Goal: Task Accomplishment & Management: Manage account settings

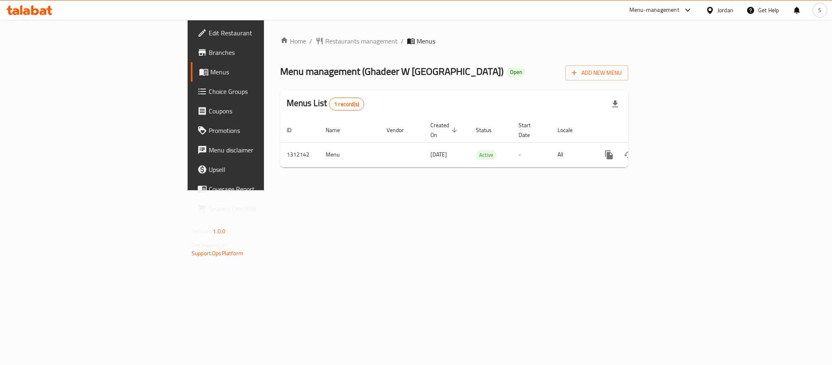
click at [728, 11] on div "Jordan" at bounding box center [726, 10] width 16 height 9
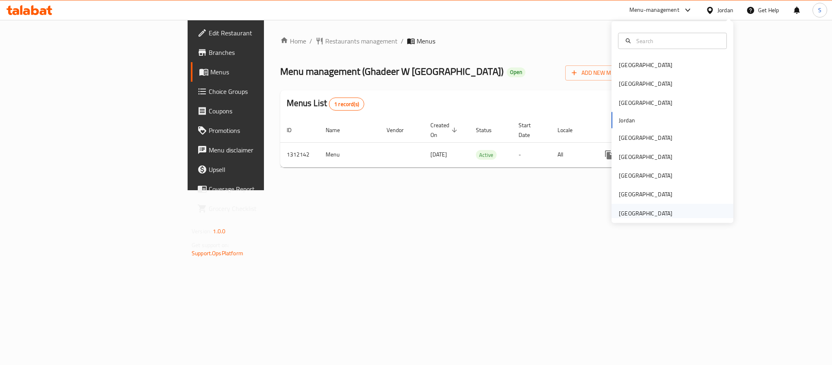
click at [684, 211] on div "[GEOGRAPHIC_DATA]" at bounding box center [673, 212] width 122 height 19
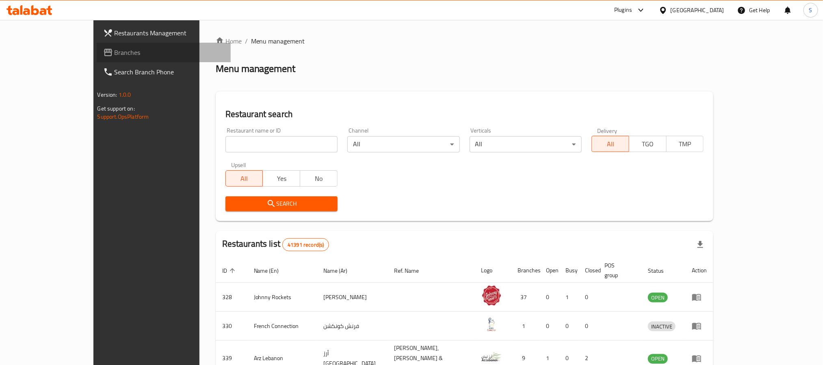
click at [115, 56] on span "Branches" at bounding box center [170, 53] width 110 height 10
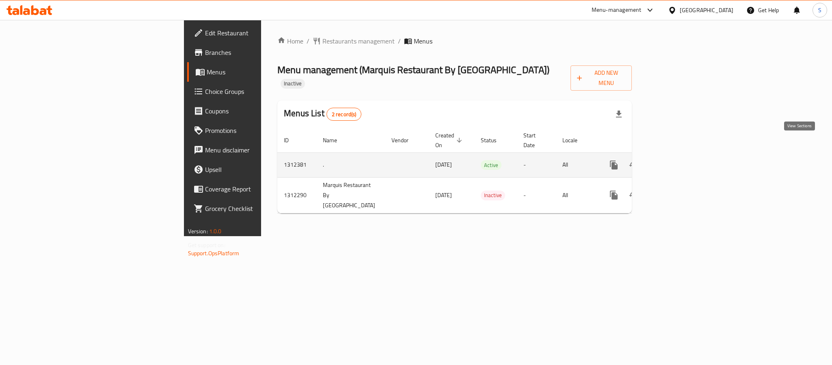
click at [676, 161] on icon "enhanced table" at bounding box center [672, 164] width 7 height 7
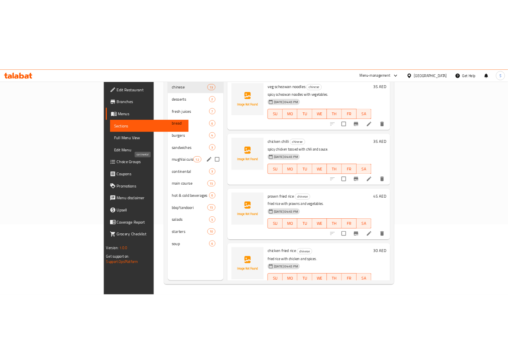
scroll to position [8, 0]
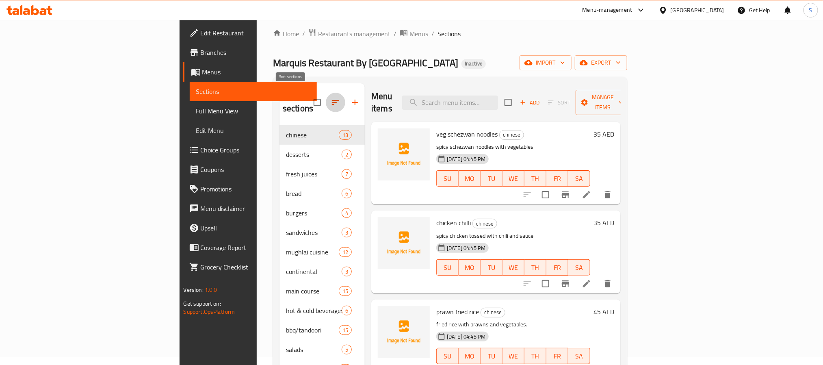
click at [331, 100] on icon "button" at bounding box center [336, 102] width 10 height 10
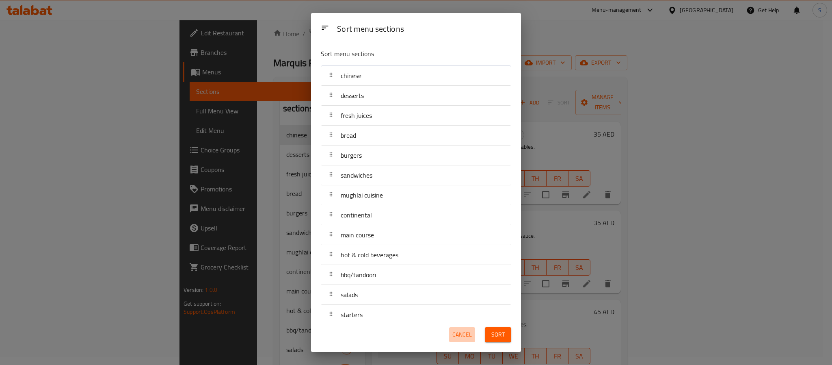
click at [456, 331] on span "Cancel" at bounding box center [461, 334] width 19 height 10
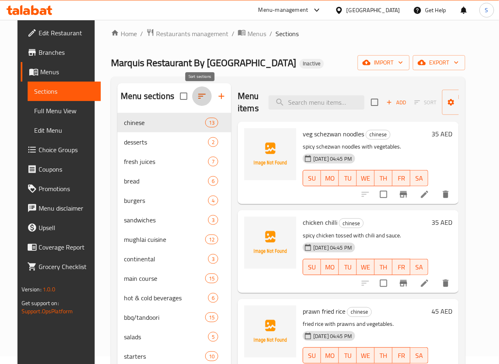
click at [201, 89] on button "button" at bounding box center [201, 96] width 19 height 19
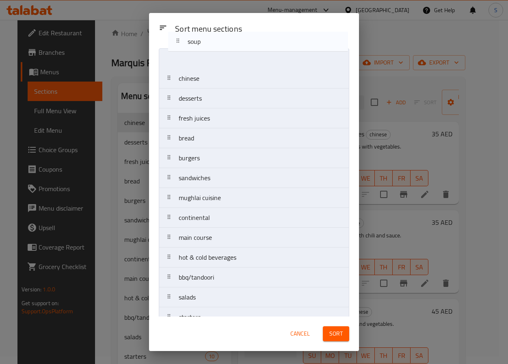
scroll to position [0, 0]
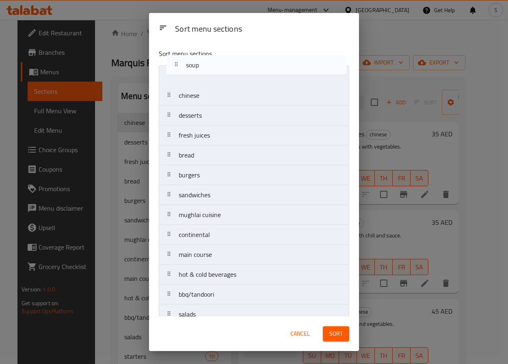
drag, startPoint x: 171, startPoint y: 302, endPoint x: 178, endPoint y: 60, distance: 242.2
click at [178, 60] on div "Sort menu sections chinese desserts fresh juices bread burgers sandwiches mughl…" at bounding box center [254, 179] width 210 height 275
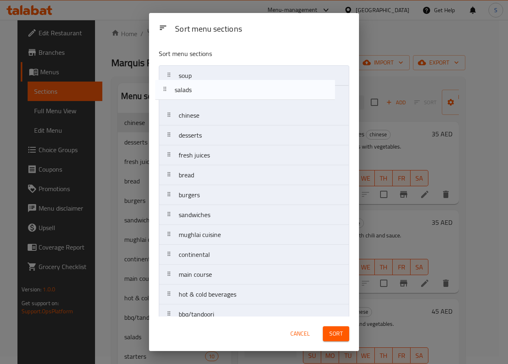
drag, startPoint x: 164, startPoint y: 284, endPoint x: 160, endPoint y: 89, distance: 195.0
click at [160, 89] on nav "soup chinese desserts fresh juices bread burgers sandwiches mughlai cuisine con…" at bounding box center [254, 204] width 190 height 279
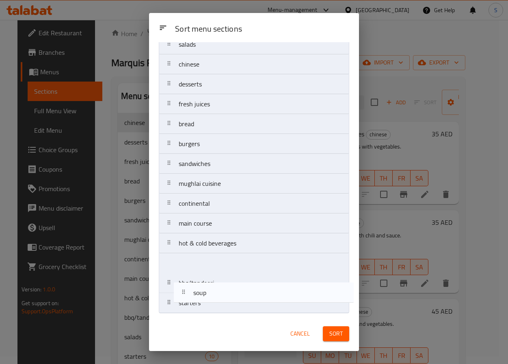
scroll to position [34, 0]
drag, startPoint x: 181, startPoint y: 79, endPoint x: 185, endPoint y: 291, distance: 212.1
click at [185, 291] on nav "soup salads chinese desserts fresh juices bread burgers sandwiches mughlai cuis…" at bounding box center [254, 173] width 190 height 279
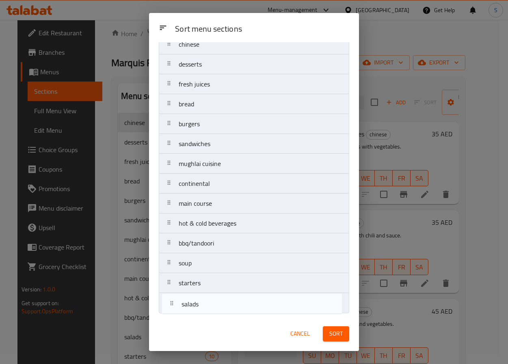
drag, startPoint x: 178, startPoint y: 76, endPoint x: 181, endPoint y: 306, distance: 230.7
click at [181, 306] on nav "salads chinese desserts fresh juices bread burgers sandwiches mughlai cuisine c…" at bounding box center [254, 173] width 190 height 279
drag, startPoint x: 172, startPoint y: 202, endPoint x: 178, endPoint y: 306, distance: 104.2
click at [178, 306] on nav "chinese desserts fresh juices bread burgers sandwiches mughlai cuisine continen…" at bounding box center [254, 173] width 190 height 279
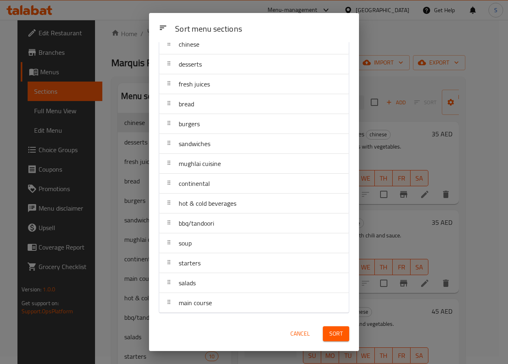
click at [330, 336] on span "Sort" at bounding box center [335, 334] width 13 height 10
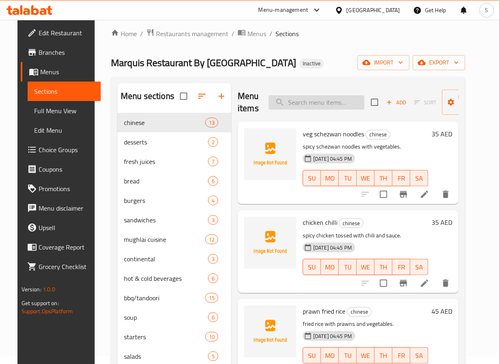
click at [288, 104] on input "search" at bounding box center [316, 102] width 96 height 14
paste input ""Veg Hakka Noodles (Cabbage, Carrot, Capsicum, Garlic and All Spices)""
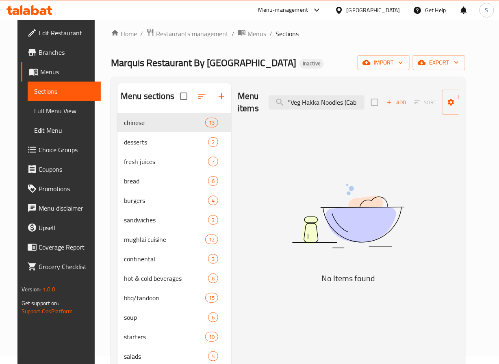
scroll to position [0, 0]
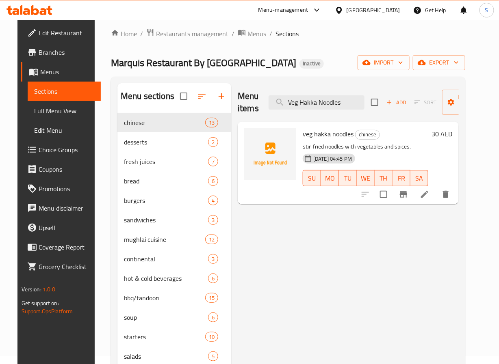
type input "Veg Hakka Noodles"
click at [331, 105] on input "Veg Hakka Noodles" at bounding box center [316, 102] width 96 height 14
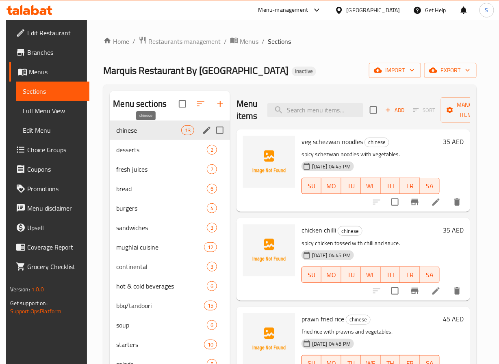
click at [153, 134] on span "chinese" at bounding box center [148, 131] width 65 height 10
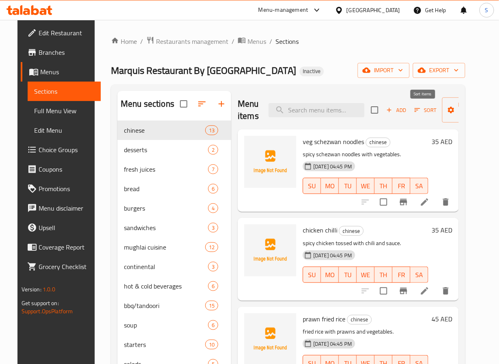
click at [426, 105] on button "Sort" at bounding box center [425, 110] width 26 height 13
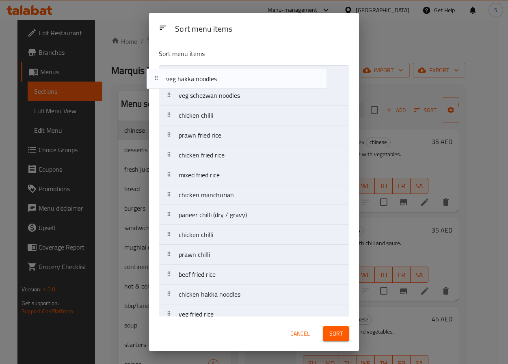
drag, startPoint x: 195, startPoint y: 297, endPoint x: 182, endPoint y: 64, distance: 233.9
click at [182, 64] on div "Sort menu items veg schezwan noodles chicken chilli prawn fried rice chicken fr…" at bounding box center [254, 179] width 210 height 275
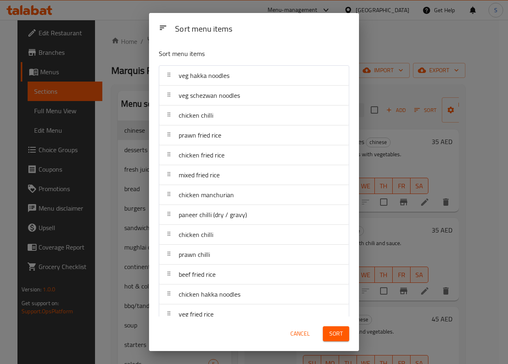
click at [344, 339] on button "Sort" at bounding box center [336, 334] width 26 height 15
click at [378, 54] on div "Home / Restaurants management / Menus / Sections Marquis Restaurant By GSS Aven…" at bounding box center [288, 249] width 354 height 426
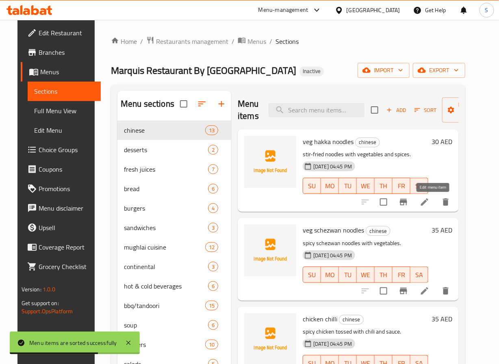
click at [428, 201] on icon at bounding box center [424, 202] width 7 height 7
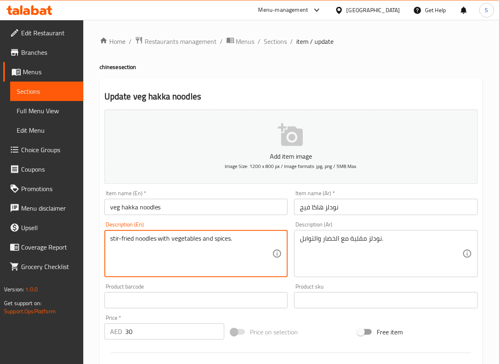
click at [190, 236] on textarea "stir-fried noodles with vegetables and spices." at bounding box center [191, 254] width 162 height 39
paste textarea "(Cabbage, Carrot, Capsicum, Garlic and All Spices)"
type textarea "Cabbage, Carrot, Capsicum, Garlic and All Spices"
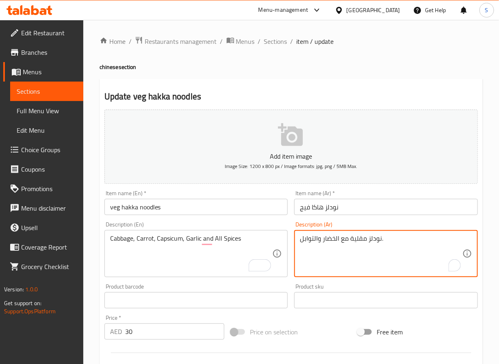
click at [331, 254] on textarea "نودلز مقلية مع الخضار والتوابل." at bounding box center [381, 254] width 162 height 39
paste textarea "الملفوف والجزر والفلفل الحار والثوم وجميع التوابل"
click at [359, 237] on textarea "الملفوف والجزر والفلفل الحار والثوم وجميع التوابل" at bounding box center [381, 254] width 162 height 39
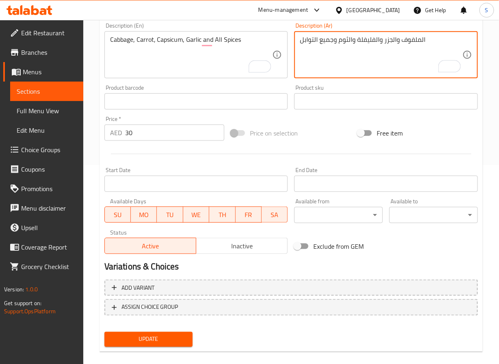
scroll to position [209, 0]
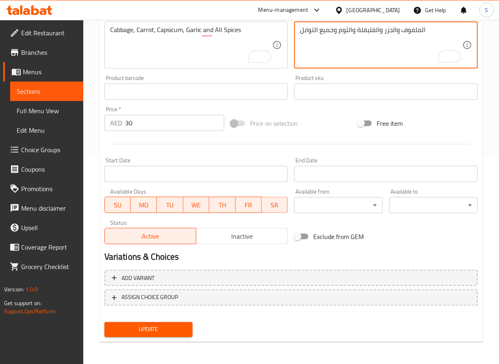
type textarea "الملفوف والجزر والفليفلة والثوم وجميع التوابل"
click at [184, 327] on span "Update" at bounding box center [149, 330] width 76 height 10
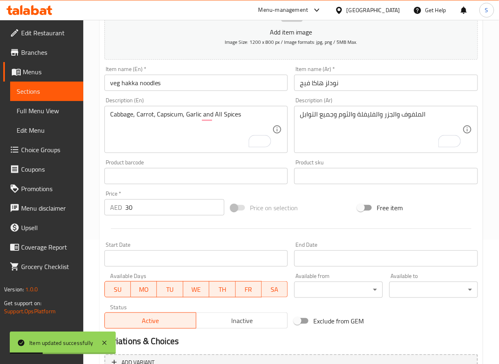
scroll to position [0, 0]
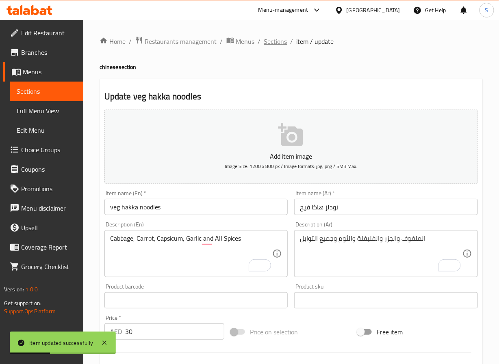
click at [279, 41] on span "Sections" at bounding box center [275, 42] width 23 height 10
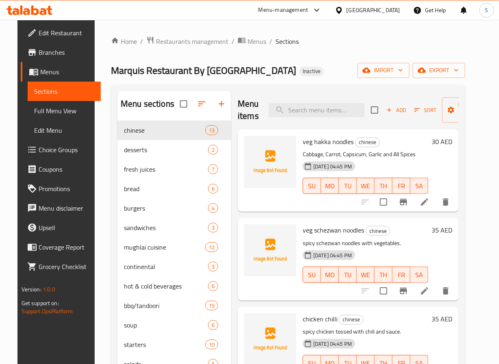
click at [261, 105] on div "Menu items Add Sort Manage items" at bounding box center [348, 110] width 221 height 39
click at [316, 142] on span "veg hakka noodles" at bounding box center [328, 142] width 51 height 12
copy h6 "veg hakka noodles"
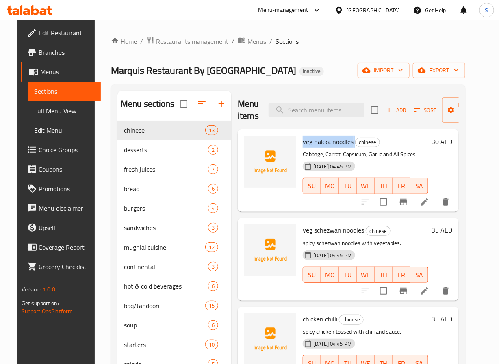
click at [247, 92] on div "Menu items Add Sort Manage items" at bounding box center [348, 110] width 221 height 39
click at [428, 205] on icon at bounding box center [424, 202] width 7 height 7
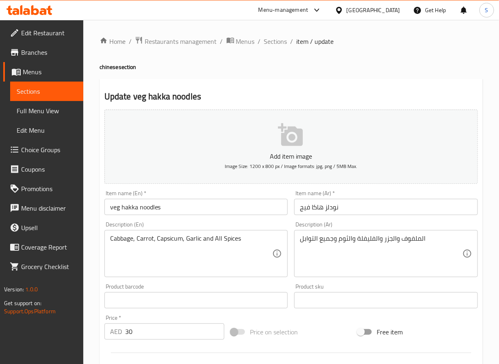
drag, startPoint x: 275, startPoint y: 66, endPoint x: 275, endPoint y: 58, distance: 8.1
click at [275, 62] on div "Home / Restaurants management / Menus / Sections / item / update chinese sectio…" at bounding box center [291, 297] width 383 height 522
click at [275, 49] on div "Home / Restaurants management / Menus / Sections / item / update chinese sectio…" at bounding box center [291, 297] width 383 height 522
click at [275, 37] on span "Sections" at bounding box center [275, 42] width 23 height 10
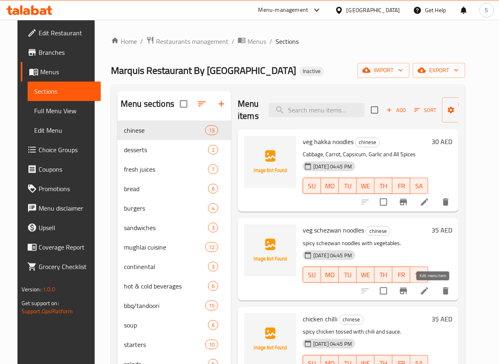
click at [429, 292] on icon at bounding box center [425, 291] width 10 height 10
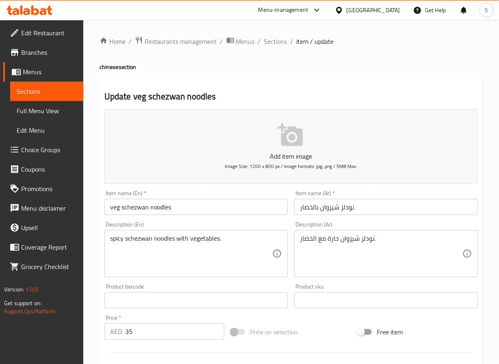
click at [328, 209] on input "نودلز شيزوان بالخضار" at bounding box center [386, 207] width 184 height 16
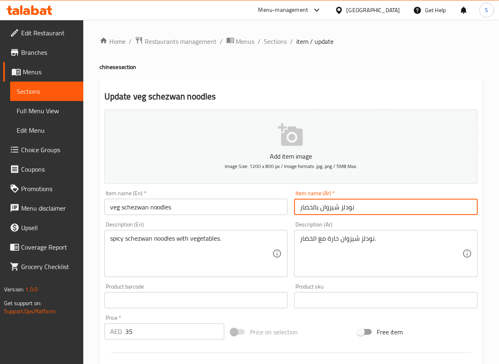
click at [328, 209] on input "نودلز شيزوان بالخضار" at bounding box center [386, 207] width 184 height 16
click at [450, 210] on input "نودلز sda,hk بالخضار" at bounding box center [386, 207] width 184 height 16
click at [448, 208] on input "نودلز sda,hk بالخضار" at bounding box center [386, 207] width 184 height 16
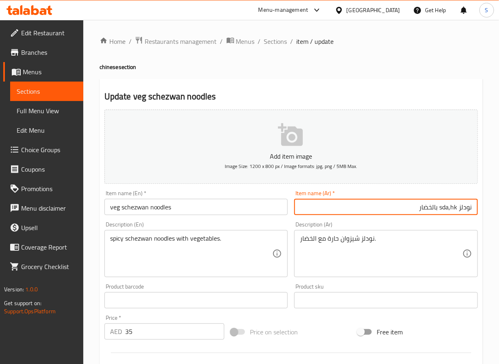
click at [439, 211] on input "نودلز sda,hk بالخضار" at bounding box center [386, 207] width 184 height 16
type input "نودلز سيشوان نباتي"
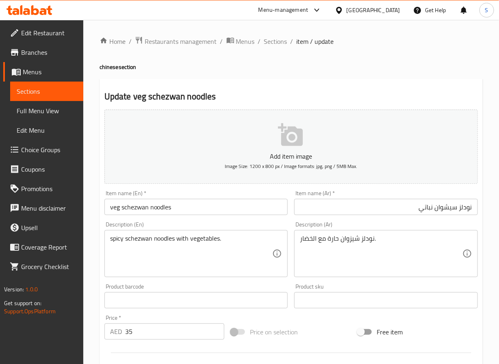
click at [157, 240] on textarea "spicy schezwan noodles with vegetables." at bounding box center [191, 254] width 162 height 39
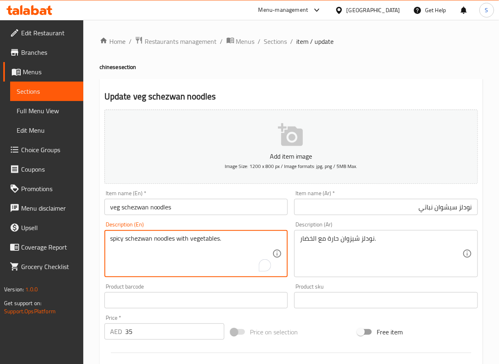
click at [157, 240] on textarea "spicy schezwan noodles with vegetables." at bounding box center [191, 254] width 162 height 39
paste textarea "Cabbage, Carrot with Schezwan Sauce"
type textarea "Cabbage, Carrot with Schezwan Sauce"
click at [343, 236] on textarea "نودلز شيزوان حارة مع الخضار." at bounding box center [381, 254] width 162 height 39
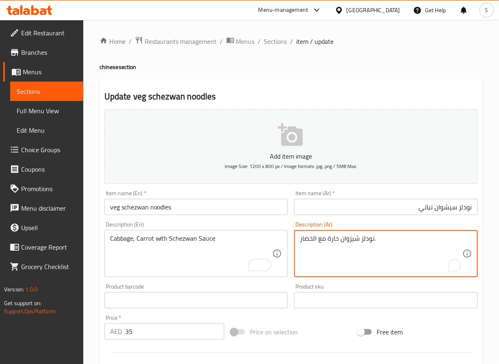
click at [343, 236] on textarea "نودلز شيزوان حارة مع الخضار." at bounding box center [381, 254] width 162 height 39
type textarea "ملفوف، جزر وصوص سيشوان"
click at [92, 272] on div "Home / Restaurants management / Menus / Sections / item / update chinese sectio…" at bounding box center [291, 297] width 416 height 554
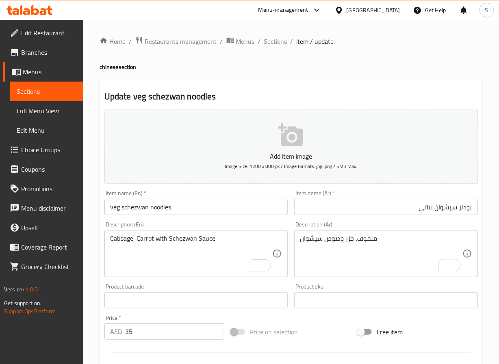
scroll to position [209, 0]
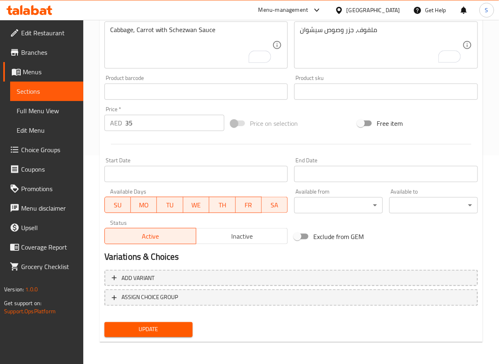
click at [123, 325] on span "Update" at bounding box center [149, 330] width 76 height 10
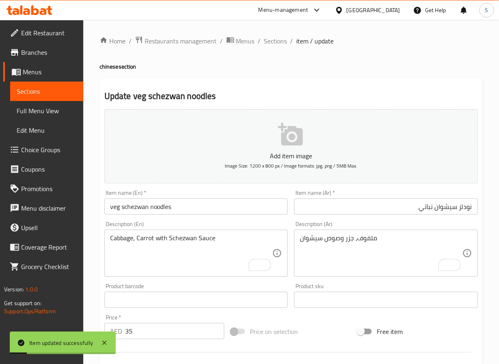
scroll to position [0, 0]
click at [149, 212] on input "veg schezwan noodles" at bounding box center [196, 207] width 184 height 16
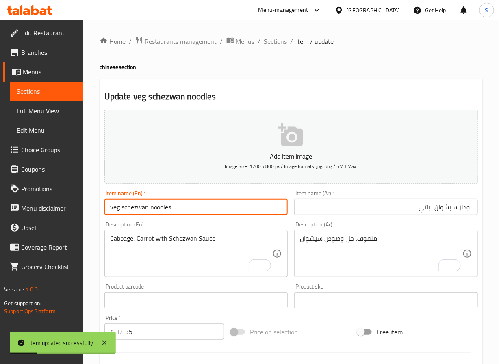
click at [149, 212] on input "veg schezwan noodles" at bounding box center [196, 207] width 184 height 16
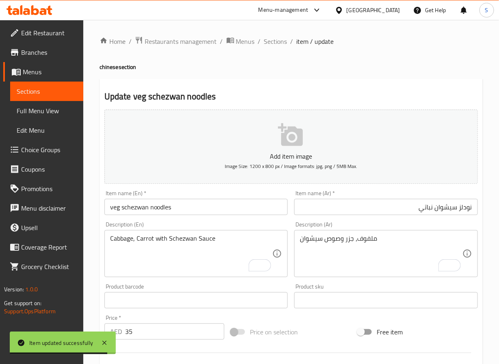
click at [138, 209] on input "veg schezwan noodles" at bounding box center [196, 207] width 184 height 16
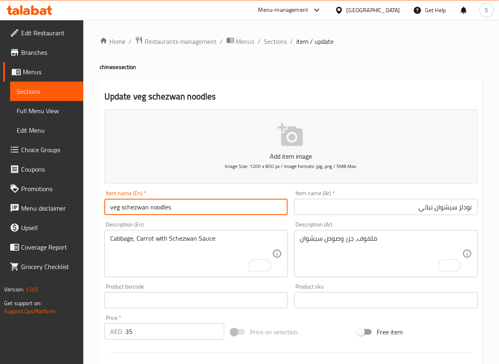
click at [151, 208] on input "veg schezwan noodles" at bounding box center [196, 207] width 184 height 16
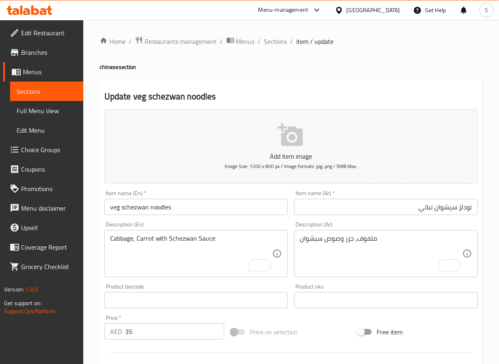
click at [156, 209] on input "veg schezwan noodles" at bounding box center [196, 207] width 184 height 16
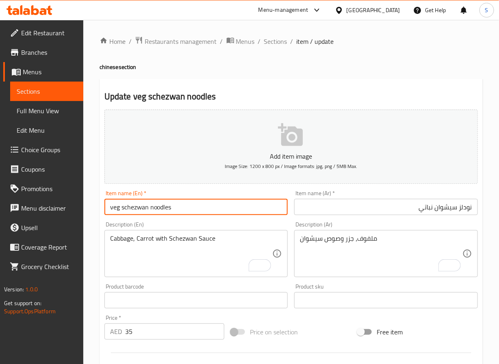
click at [156, 209] on input "veg schezwan noodles" at bounding box center [196, 207] width 184 height 16
paste input "Veg Schezwan N"
type input "Veg Schezwan Noodles"
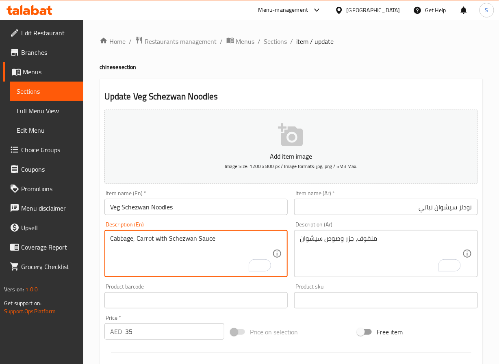
scroll to position [209, 0]
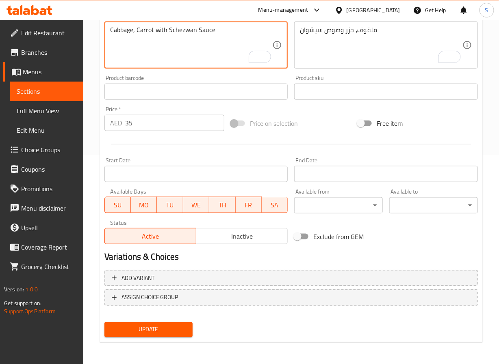
click at [151, 322] on button "Update" at bounding box center [148, 329] width 89 height 15
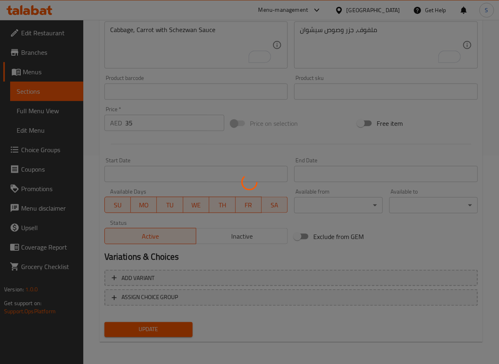
click at [151, 323] on div at bounding box center [249, 182] width 499 height 364
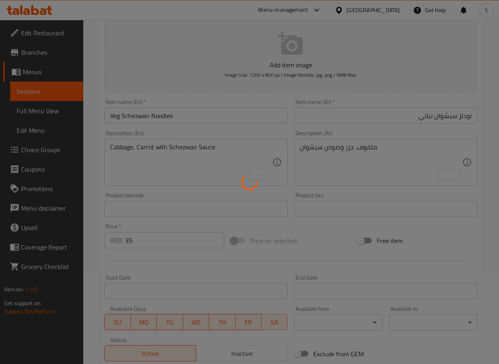
scroll to position [0, 0]
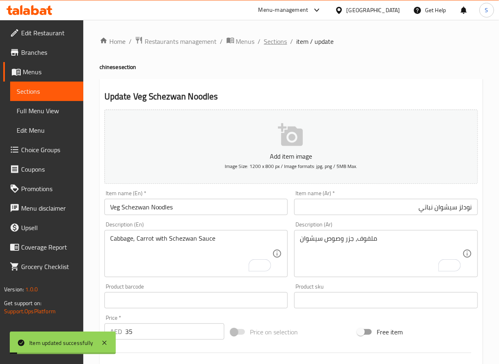
click at [276, 39] on span "Sections" at bounding box center [275, 42] width 23 height 10
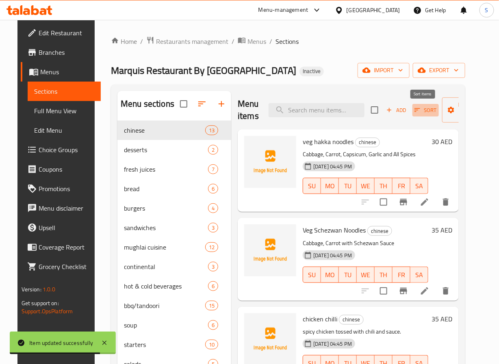
click at [430, 106] on span "Sort" at bounding box center [425, 110] width 22 height 9
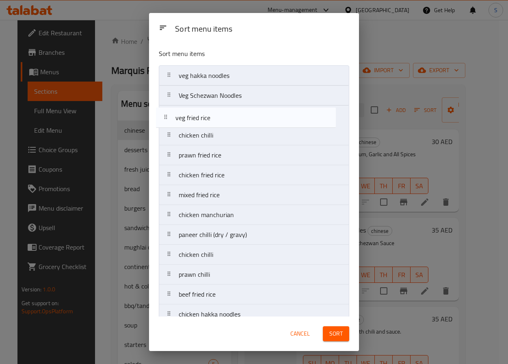
drag, startPoint x: 200, startPoint y: 306, endPoint x: 197, endPoint y: 116, distance: 190.1
click at [197, 116] on nav "veg hakka noodles Veg Schezwan Noodles chicken chilli prawn fried rice chicken …" at bounding box center [254, 195] width 190 height 260
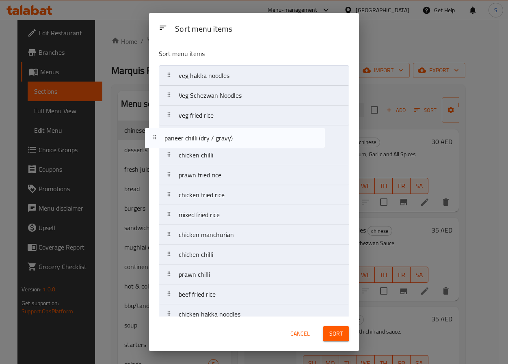
drag, startPoint x: 246, startPoint y: 236, endPoint x: 232, endPoint y: 132, distance: 105.4
click at [232, 132] on nav "veg hakka noodles Veg Schezwan Noodles veg fried rice chicken chilli prawn frie…" at bounding box center [254, 195] width 190 height 260
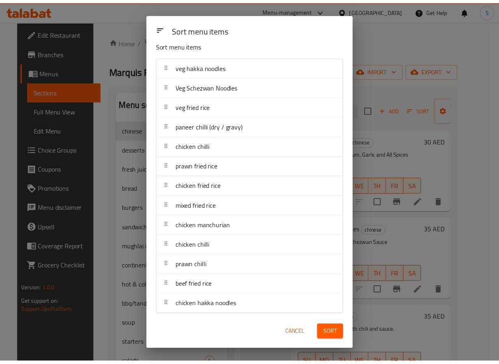
scroll to position [14, 0]
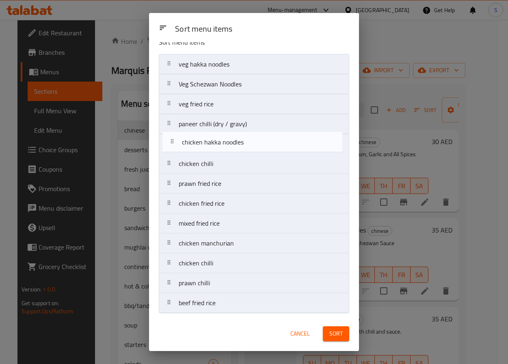
drag, startPoint x: 235, startPoint y: 309, endPoint x: 238, endPoint y: 143, distance: 166.1
click at [238, 143] on nav "veg hakka noodles Veg Schezwan Noodles veg fried rice paneer chilli (dry / grav…" at bounding box center [254, 184] width 190 height 260
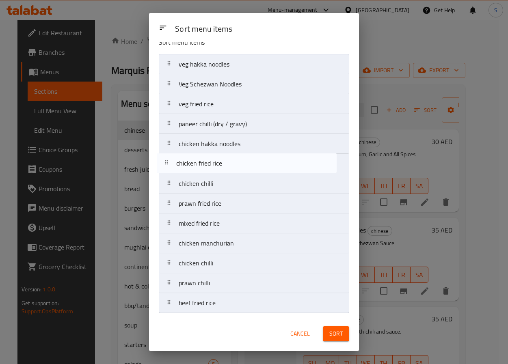
drag, startPoint x: 222, startPoint y: 201, endPoint x: 219, endPoint y: 158, distance: 43.6
click at [219, 158] on nav "veg hakka noodles Veg Schezwan Noodles veg fried rice paneer chilli (dry / grav…" at bounding box center [254, 184] width 190 height 260
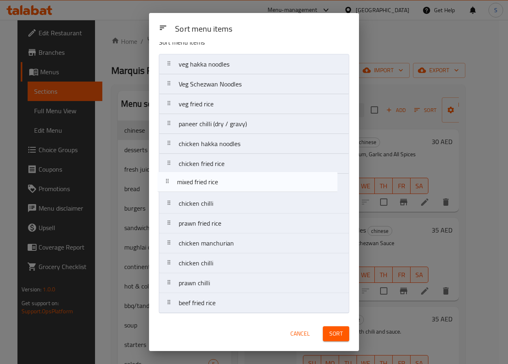
drag, startPoint x: 228, startPoint y: 223, endPoint x: 226, endPoint y: 178, distance: 45.1
click at [226, 178] on nav "veg hakka noodles Veg Schezwan Noodles veg fried rice paneer chilli (dry / grav…" at bounding box center [254, 184] width 190 height 260
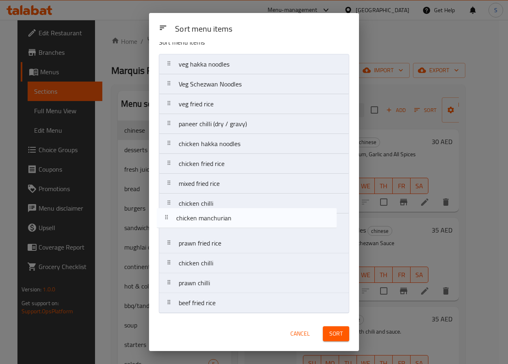
drag, startPoint x: 223, startPoint y: 249, endPoint x: 221, endPoint y: 222, distance: 27.0
click at [221, 222] on nav "veg hakka noodles Veg Schezwan Noodles veg fried rice paneer chilli (dry / grav…" at bounding box center [254, 184] width 190 height 260
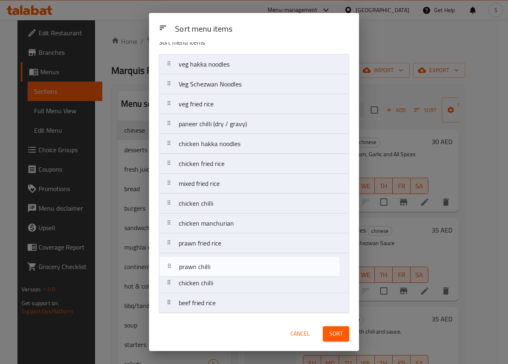
drag, startPoint x: 237, startPoint y: 278, endPoint x: 237, endPoint y: 259, distance: 19.5
click at [237, 259] on nav "veg hakka noodles Veg Schezwan Noodles veg fried rice paneer chilli (dry / grav…" at bounding box center [254, 184] width 190 height 260
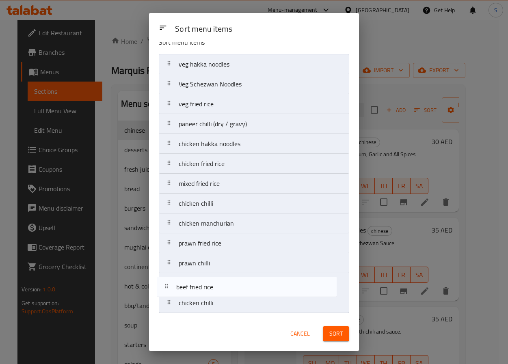
drag, startPoint x: 238, startPoint y: 300, endPoint x: 233, endPoint y: 279, distance: 21.2
click at [233, 279] on nav "veg hakka noodles Veg Schezwan Noodles veg fried rice paneer chilli (dry / grav…" at bounding box center [254, 184] width 190 height 260
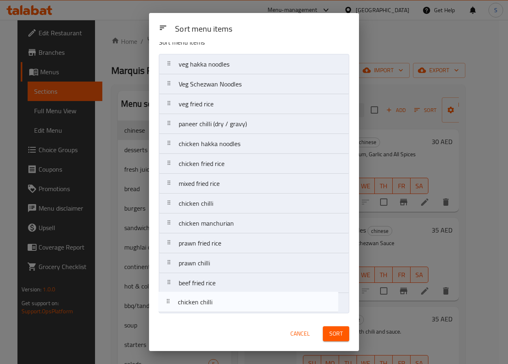
click at [224, 298] on nav "veg hakka noodles Veg Schezwan Noodles veg fried rice paneer chilli (dry / grav…" at bounding box center [254, 184] width 190 height 260
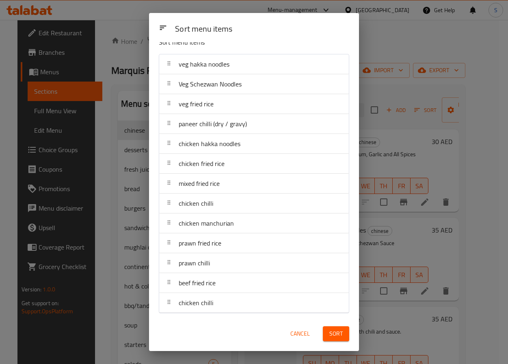
click at [338, 337] on span "Sort" at bounding box center [335, 334] width 13 height 10
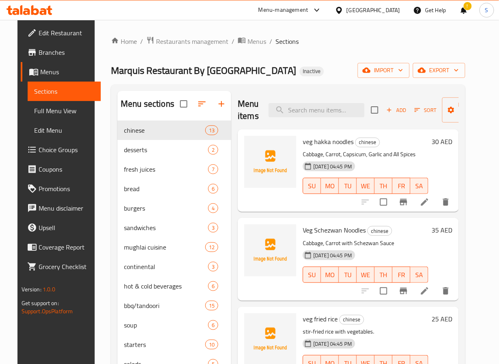
scroll to position [165, 0]
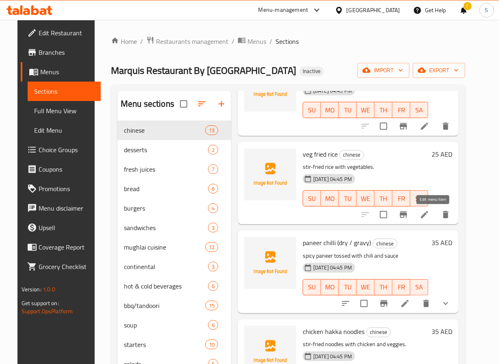
click at [429, 216] on icon at bounding box center [425, 215] width 10 height 10
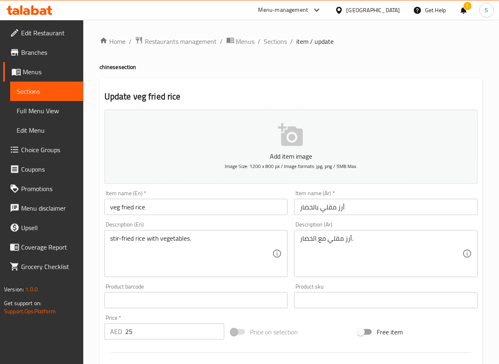
click at [120, 208] on input "veg fried rice" at bounding box center [196, 207] width 184 height 16
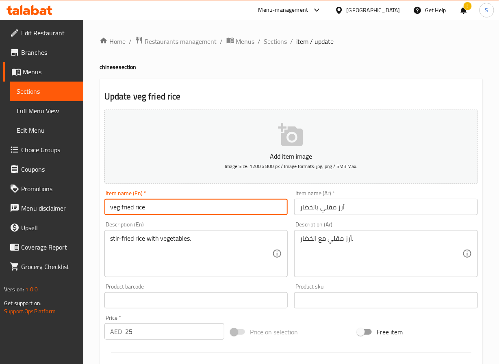
click at [120, 208] on input "veg fried rice" at bounding box center [196, 207] width 184 height 16
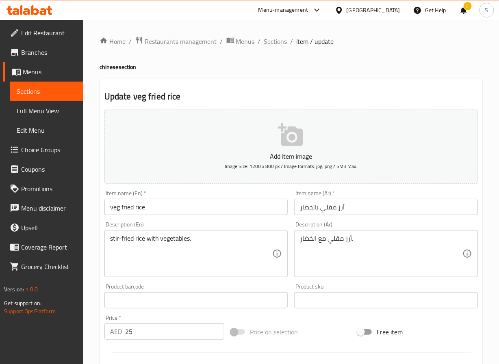
click at [147, 229] on div "Description (En) stir-fried rice with vegetables. Description (En)" at bounding box center [196, 250] width 184 height 56
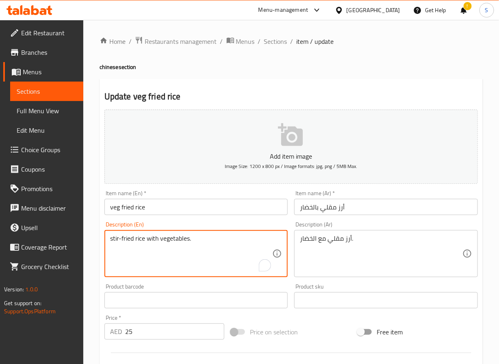
click at [148, 242] on textarea "stir-fried rice with vegetables." at bounding box center [191, 254] width 162 height 39
paste textarea "Broccoli, Sweet Corn, Cabbage, Carrot, Capsicum"
type textarea "Broccoli, Sweet Corn, Cabbage, Carrot, Capsicum"
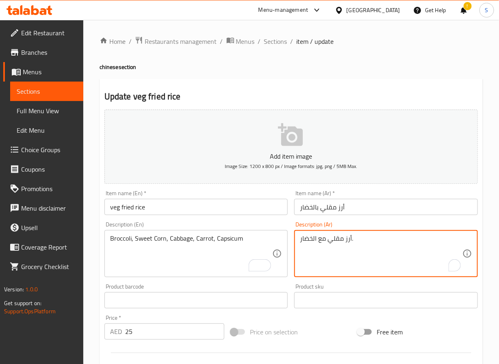
click at [328, 239] on textarea "أرز مقلي مع الخضار." at bounding box center [381, 254] width 162 height 39
paste textarea "لبروكلي، الذرة الحلوة، الملفوف، الجزر، الفلفل الحلو"
click at [307, 242] on textarea "البروكلي، الذرة الحلوة، الملفوف، الجزر، الفلفل الحلو" at bounding box center [381, 254] width 162 height 39
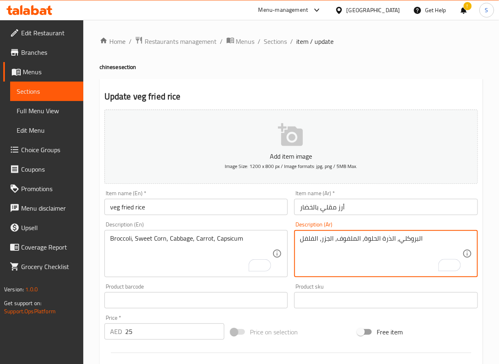
click at [303, 239] on textarea "البروكلي، الذرة الحلوة، الملفوف، الجزر، الفلفل" at bounding box center [381, 254] width 162 height 39
type textarea "البروكلي، الذرة الحلوة، الملفوف، الجزر، الفلفيلة"
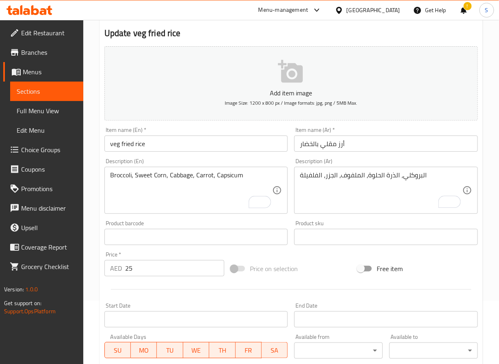
scroll to position [209, 0]
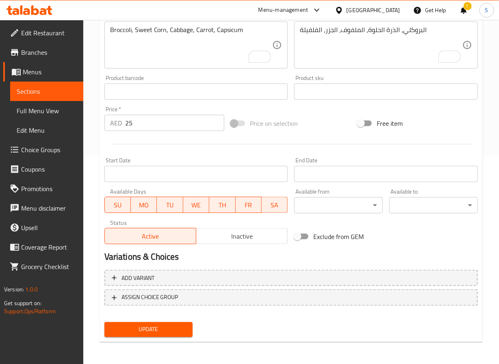
click at [156, 331] on span "Update" at bounding box center [149, 330] width 76 height 10
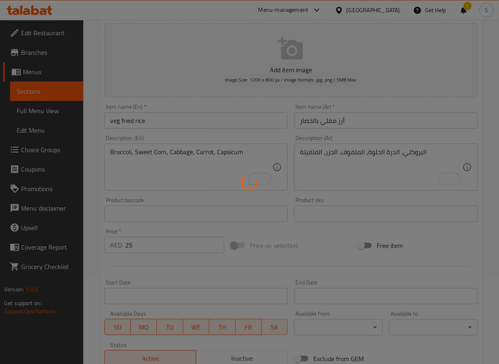
scroll to position [0, 0]
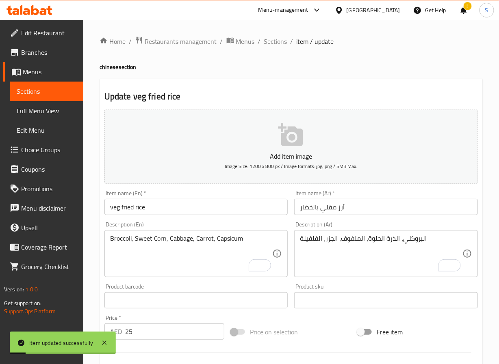
click at [309, 211] on input "أرز مقلي بالخضار" at bounding box center [386, 207] width 184 height 16
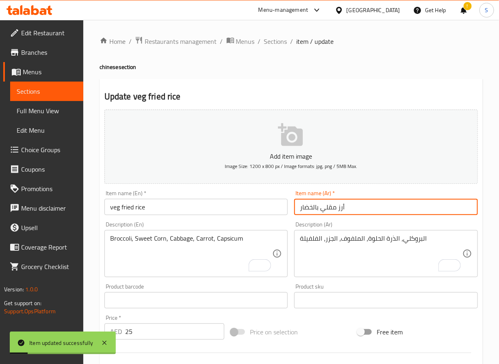
click at [309, 211] on input "أرز مقلي بالخضار" at bounding box center [386, 207] width 184 height 16
type input "أرز مقلي نباتي"
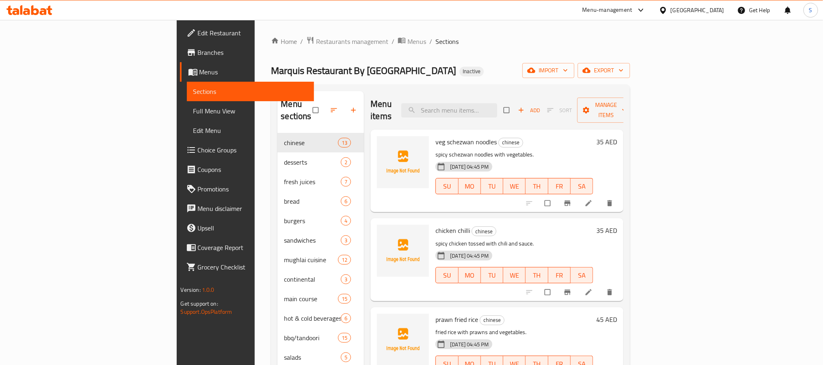
drag, startPoint x: 45, startPoint y: 111, endPoint x: 54, endPoint y: 27, distance: 85.0
click at [193, 111] on span "Full Menu View" at bounding box center [250, 111] width 114 height 10
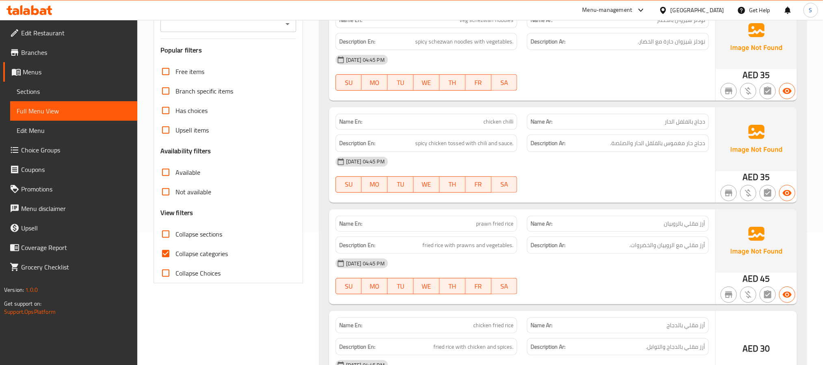
scroll to position [158, 0]
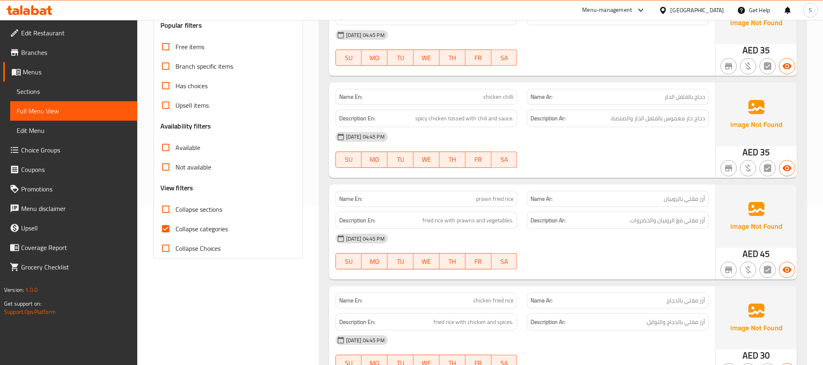
drag, startPoint x: 171, startPoint y: 233, endPoint x: 170, endPoint y: 28, distance: 205.1
click at [171, 233] on input "Collapse categories" at bounding box center [165, 228] width 19 height 19
checkbox input "false"
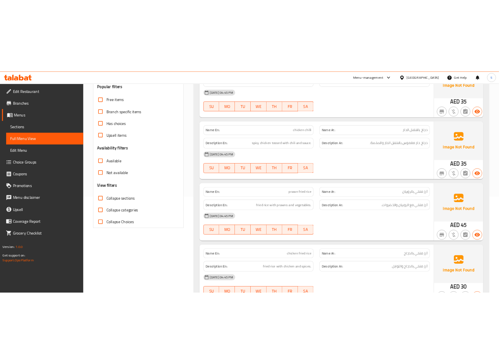
scroll to position [0, 0]
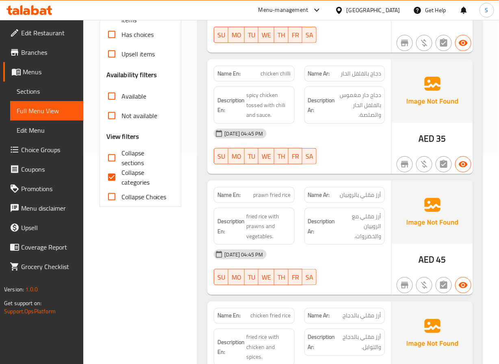
scroll to position [234, 0]
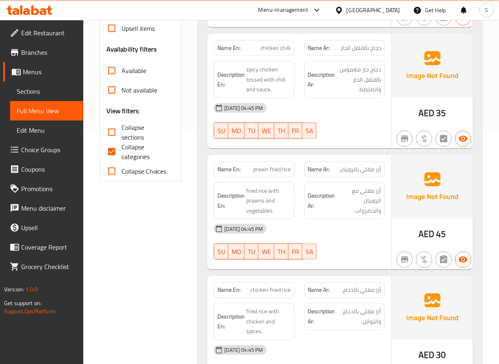
click at [108, 149] on input "Collapse categories" at bounding box center [111, 151] width 19 height 19
checkbox input "false"
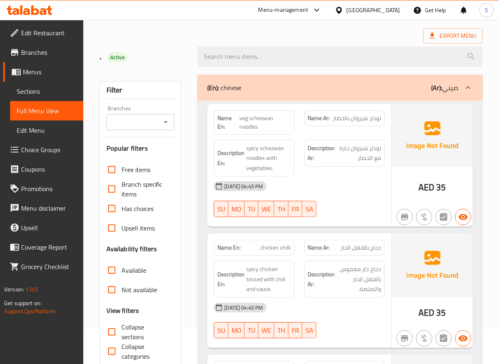
scroll to position [130, 0]
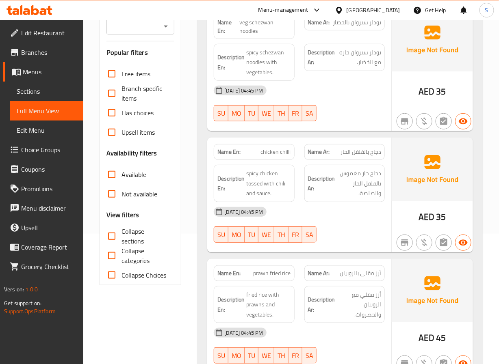
drag, startPoint x: 108, startPoint y: 234, endPoint x: 258, endPoint y: 209, distance: 151.2
click at [108, 234] on input "Collapse sections" at bounding box center [111, 236] width 19 height 19
checkbox input "true"
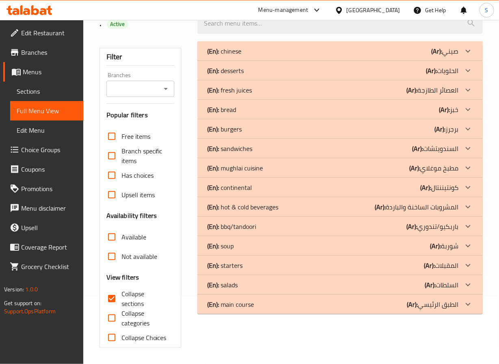
scroll to position [69, 0]
click at [439, 227] on p "(Ar): باربكيو/تندوري" at bounding box center [432, 227] width 52 height 10
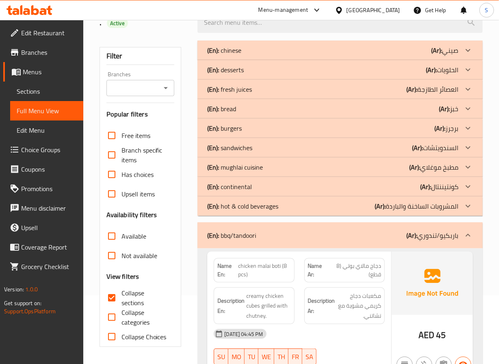
click at [434, 208] on p "(Ar): المشروبات الساخنة والباردة" at bounding box center [416, 206] width 84 height 10
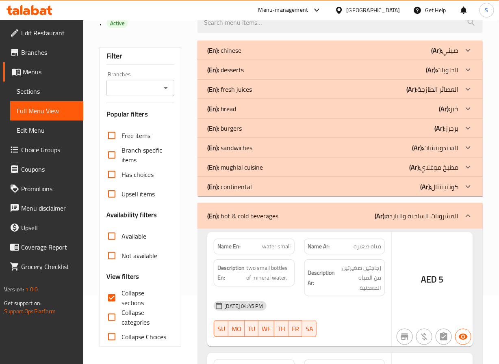
click at [435, 183] on p "(Ar): كونتيننتال" at bounding box center [439, 187] width 38 height 10
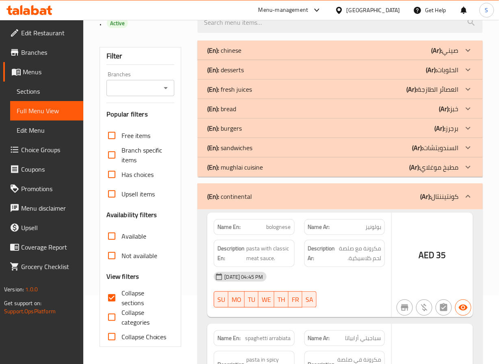
click at [435, 166] on p "(Ar): مطبخ موغلاي" at bounding box center [433, 167] width 49 height 10
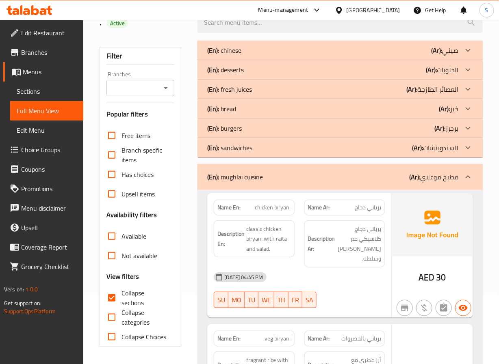
click at [435, 149] on p "(Ar): السندويتشات" at bounding box center [435, 148] width 46 height 10
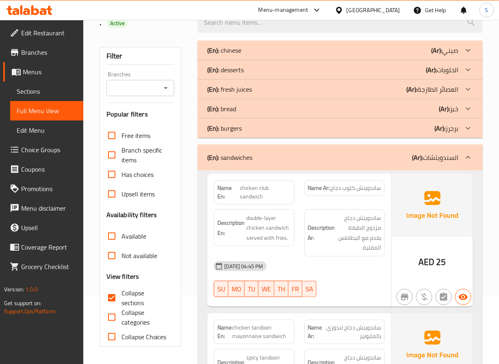
click at [437, 128] on b "(Ar):" at bounding box center [439, 128] width 11 height 12
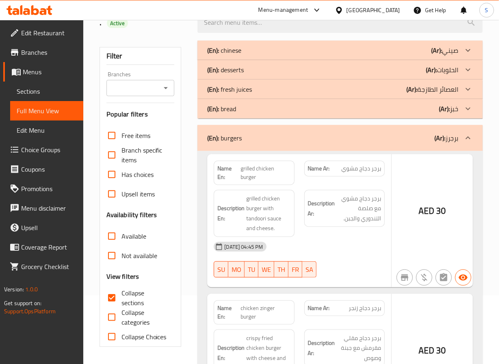
click at [437, 106] on div "(En): bread (Ar): خبز" at bounding box center [332, 109] width 251 height 10
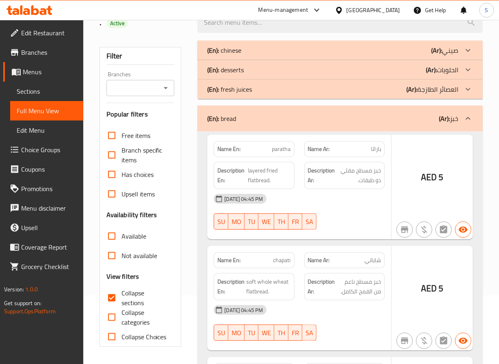
click at [437, 91] on p "(Ar): العصائر الطازجة" at bounding box center [432, 89] width 52 height 10
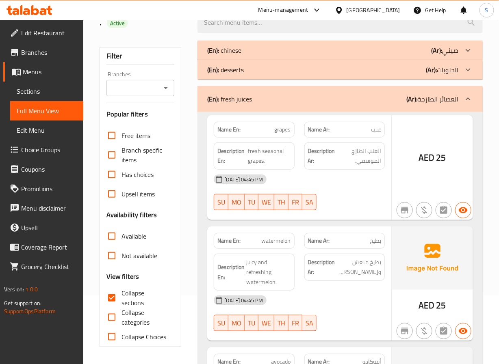
click at [438, 73] on p "(Ar): الحلويات" at bounding box center [442, 70] width 32 height 10
click at [431, 48] on b "(Ar):" at bounding box center [436, 50] width 11 height 12
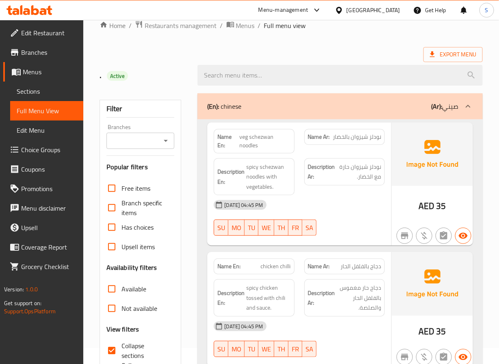
scroll to position [0, 0]
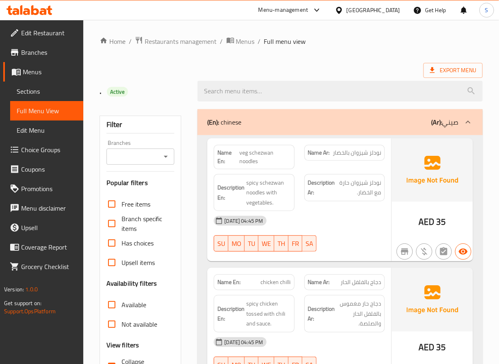
click at [223, 155] on strong "Name En:" at bounding box center [228, 157] width 22 height 17
copy strong "Name"
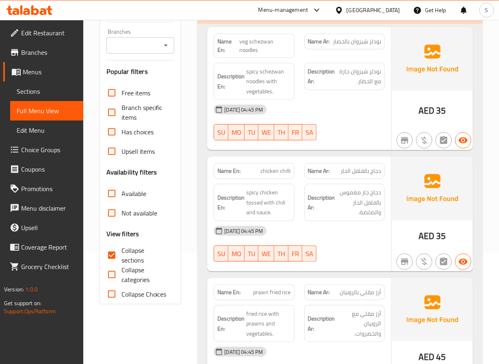
scroll to position [0, 0]
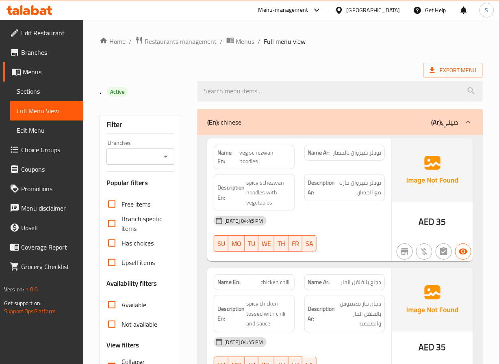
click at [225, 151] on strong "Name En:" at bounding box center [228, 157] width 22 height 17
copy strong "Name En:"
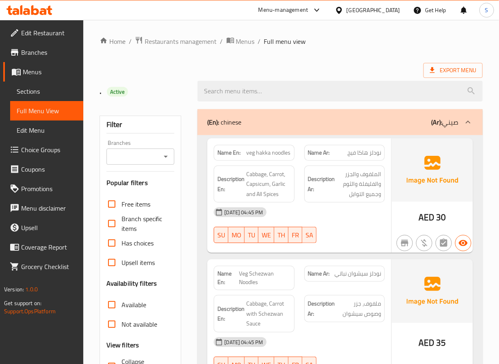
click at [373, 8] on div "[GEOGRAPHIC_DATA]" at bounding box center [373, 10] width 54 height 9
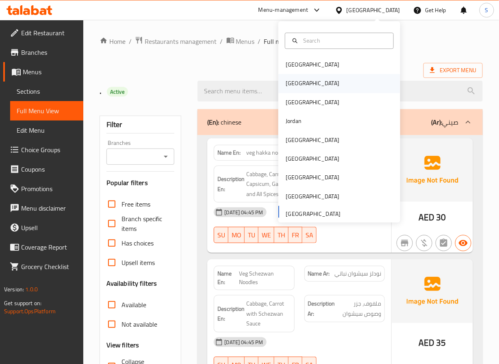
click at [323, 88] on div "[GEOGRAPHIC_DATA]" at bounding box center [339, 83] width 122 height 19
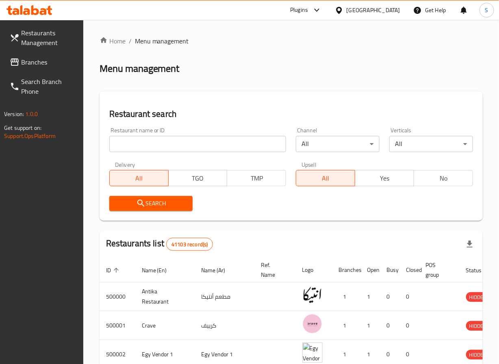
click at [29, 66] on span "Branches" at bounding box center [49, 62] width 56 height 10
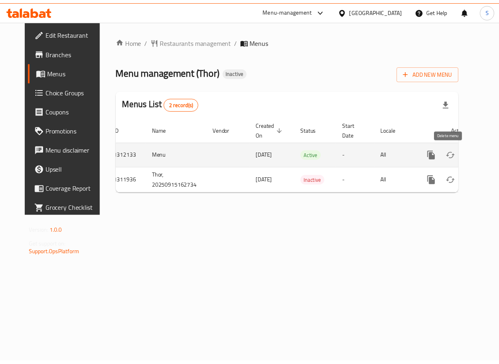
scroll to position [0, 12]
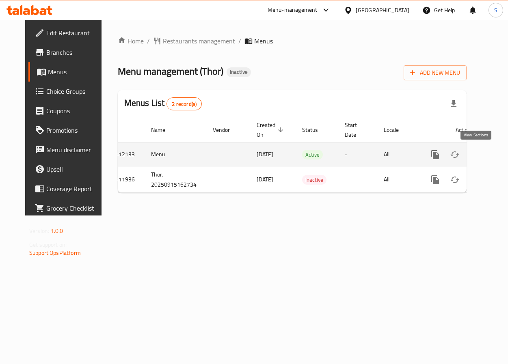
click at [489, 158] on icon "enhanced table" at bounding box center [494, 155] width 10 height 10
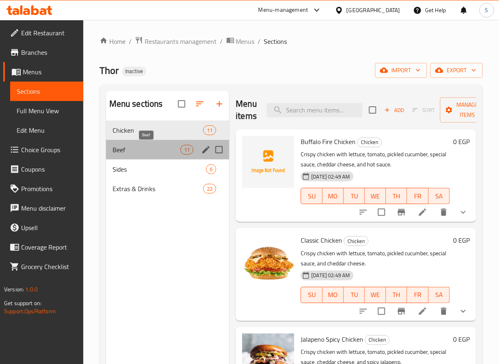
click at [132, 150] on span "Beef" at bounding box center [147, 150] width 68 height 10
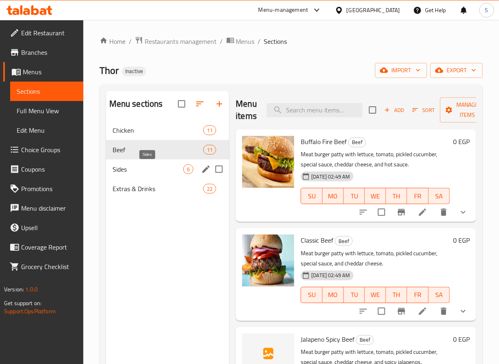
click at [134, 171] on span "Sides" at bounding box center [148, 169] width 71 height 10
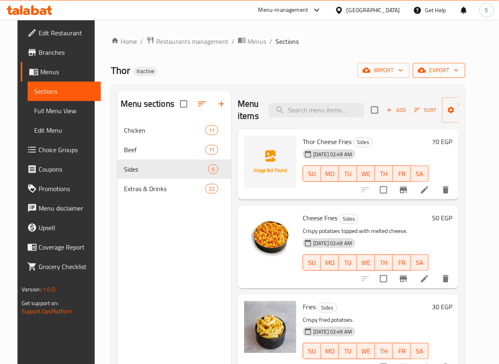
click at [459, 65] on span "export" at bounding box center [438, 70] width 39 height 10
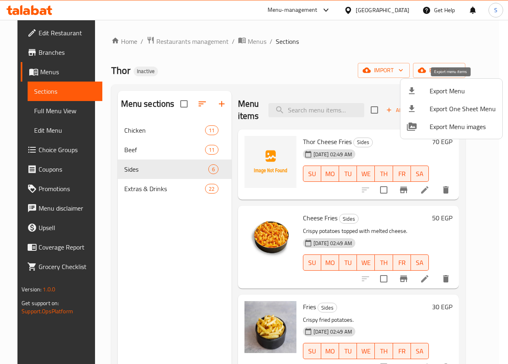
click at [448, 91] on span "Export Menu" at bounding box center [463, 91] width 66 height 10
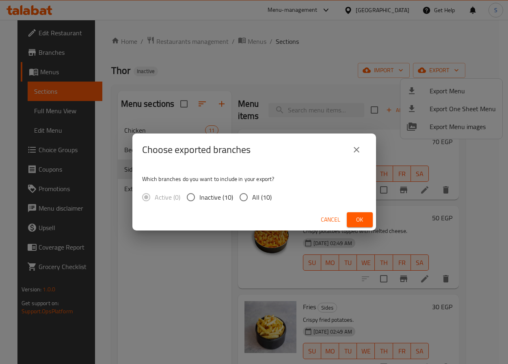
drag, startPoint x: 258, startPoint y: 198, endPoint x: 348, endPoint y: 223, distance: 93.7
click at [260, 198] on span "All (10)" at bounding box center [261, 198] width 19 height 10
click at [228, 189] on label "Inactive (10)" at bounding box center [207, 197] width 51 height 17
click at [199, 189] on input "Inactive (10)" at bounding box center [190, 197] width 17 height 17
radio input "true"
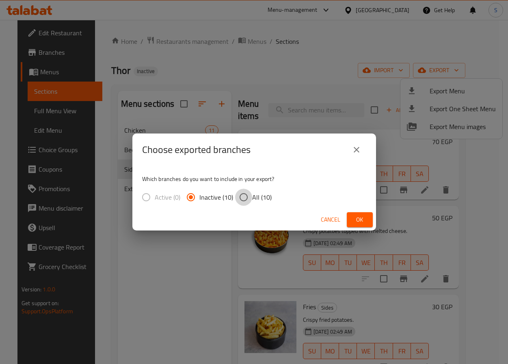
click at [247, 200] on input "All (10)" at bounding box center [243, 197] width 17 height 17
radio input "true"
click at [361, 217] on span "Ok" at bounding box center [359, 220] width 13 height 10
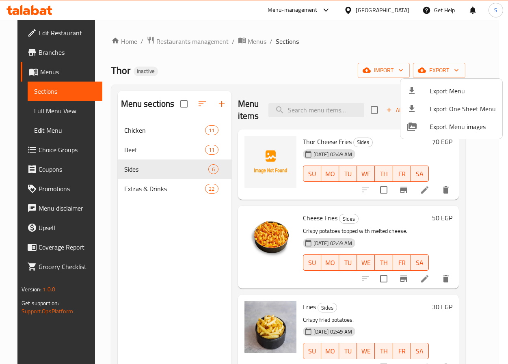
click at [37, 47] on div at bounding box center [254, 182] width 508 height 364
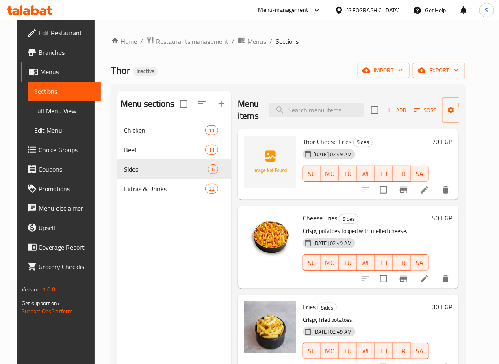
click at [39, 52] on span "Branches" at bounding box center [67, 53] width 56 height 10
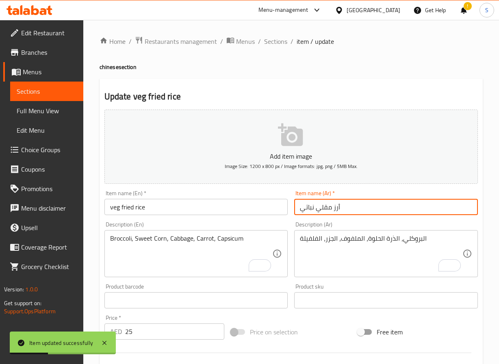
type input "أرز مقلي نباتي"
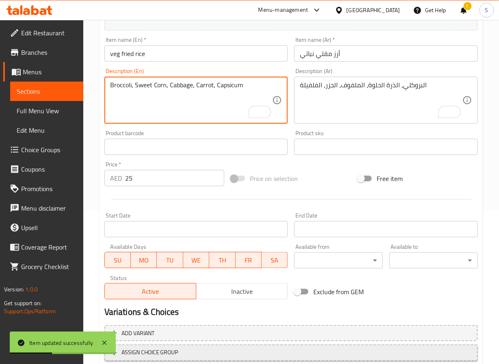
scroll to position [209, 0]
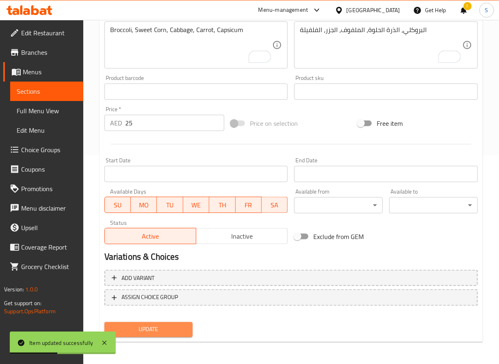
click at [157, 327] on span "Update" at bounding box center [149, 330] width 76 height 10
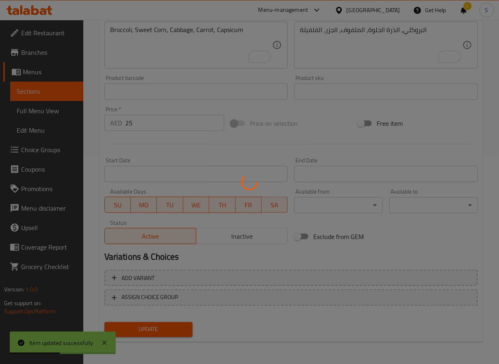
scroll to position [0, 0]
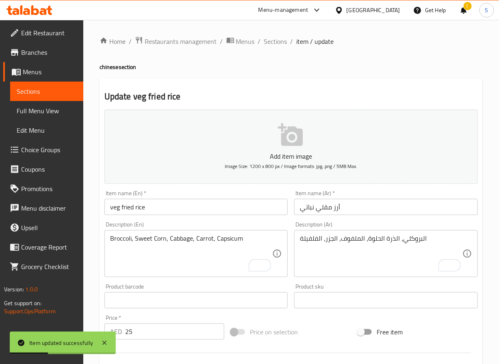
drag, startPoint x: 245, startPoint y: 54, endPoint x: 259, endPoint y: 49, distance: 14.4
click at [245, 54] on div "Home / Restaurants management / Menus / Sections / item / update chinese sectio…" at bounding box center [291, 297] width 383 height 522
click at [272, 44] on span "Sections" at bounding box center [275, 42] width 23 height 10
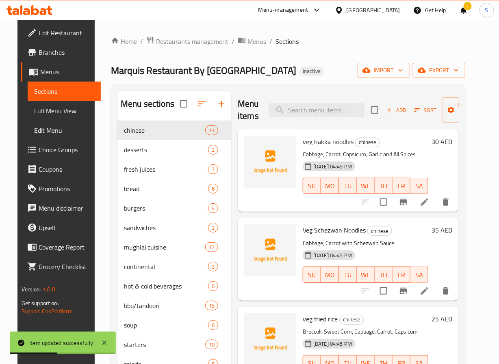
click at [429, 206] on icon at bounding box center [425, 202] width 10 height 10
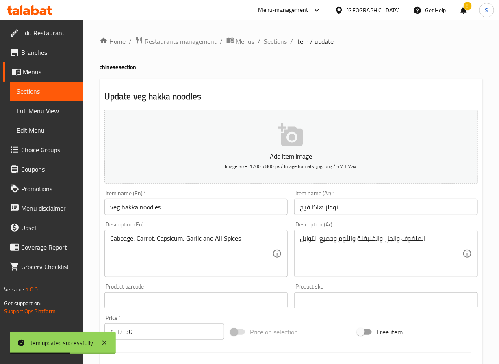
click at [306, 210] on input "نودلز هاكا فيج" at bounding box center [386, 207] width 184 height 16
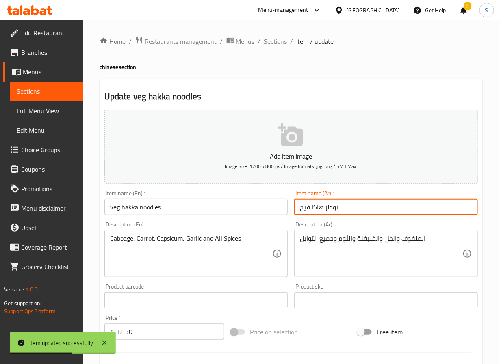
click at [306, 210] on input "نودلز هاكا فيج" at bounding box center [386, 207] width 184 height 16
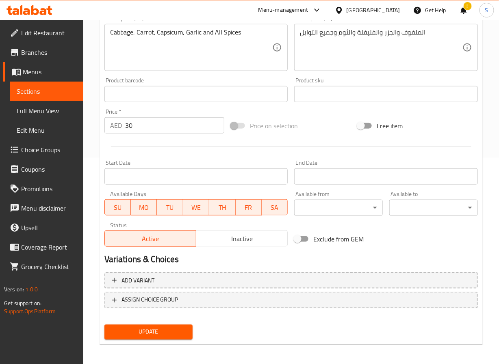
scroll to position [209, 0]
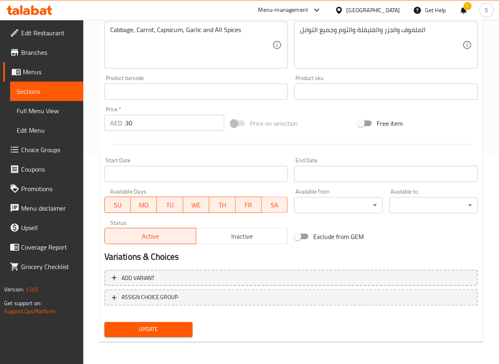
type input "نودلز هاكا نباتي"
click at [184, 320] on div "Update" at bounding box center [148, 330] width 95 height 22
click at [177, 325] on span "Update" at bounding box center [149, 330] width 76 height 10
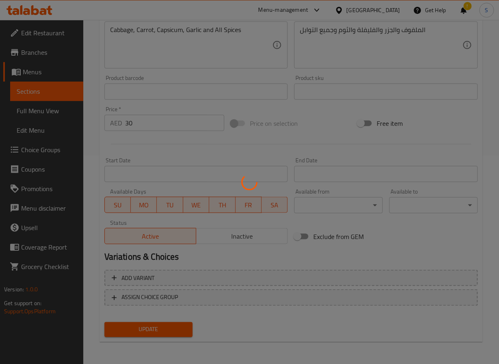
scroll to position [0, 0]
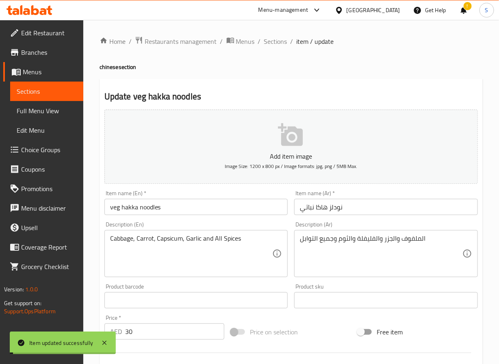
click at [273, 39] on span "Sections" at bounding box center [275, 42] width 23 height 10
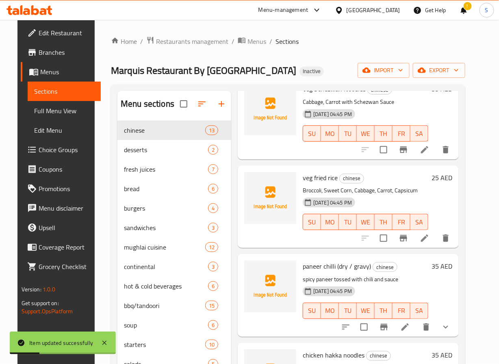
scroll to position [144, 0]
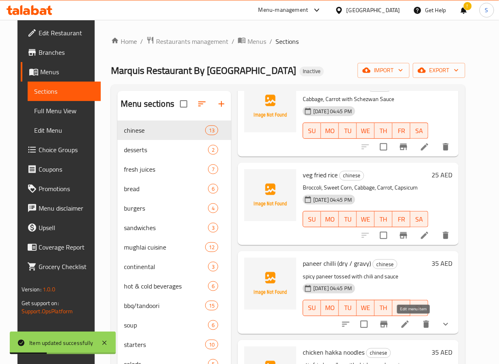
click at [410, 322] on icon at bounding box center [405, 325] width 10 height 10
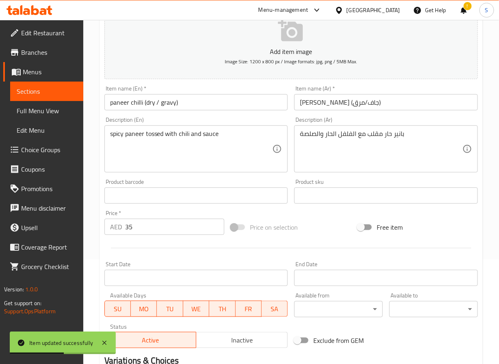
scroll to position [223, 0]
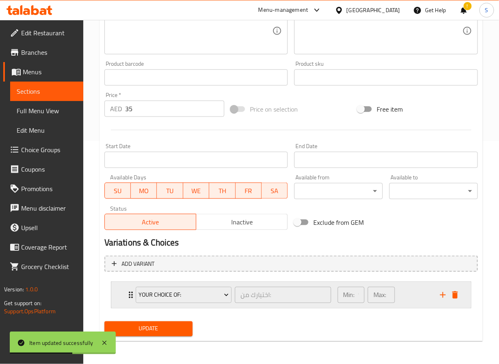
click at [124, 301] on div "Your choice of: اختيارك من: ​ Min: 1 ​ Max: 1 ​" at bounding box center [290, 295] width 359 height 26
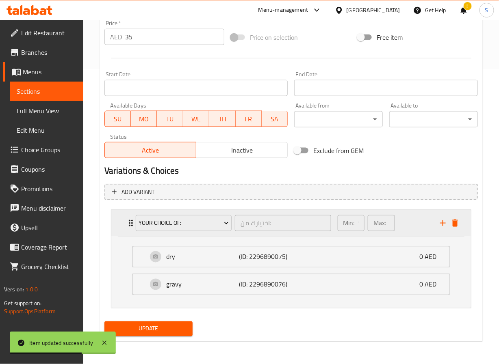
scroll to position [303, 0]
click at [164, 292] on div "gravy (ID: 2296890076) 0 AED" at bounding box center [293, 285] width 292 height 20
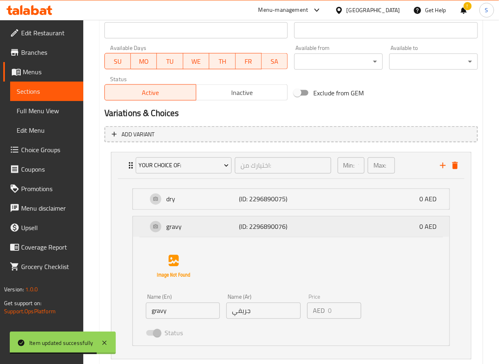
scroll to position [412, 0]
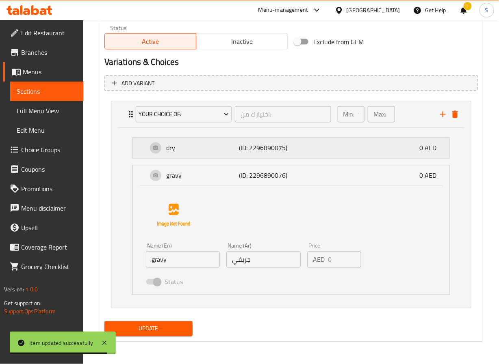
click at [190, 143] on p "dry" at bounding box center [203, 148] width 73 height 10
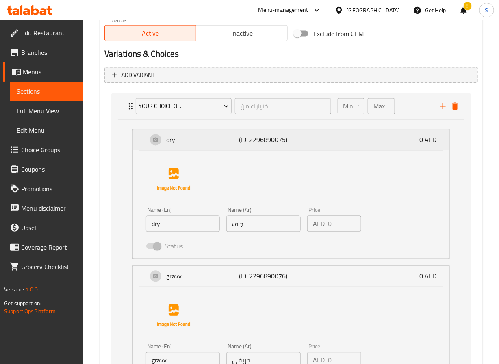
scroll to position [0, 0]
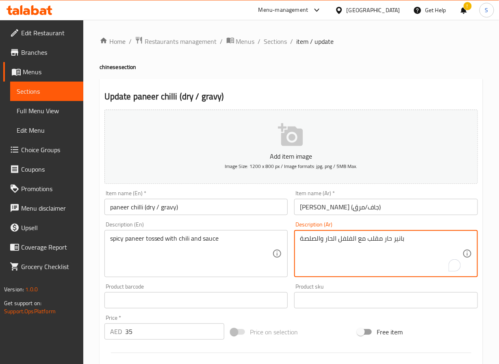
click at [376, 239] on textarea "بانير حار مقلب مع الفلفل الحار والصلصة" at bounding box center [381, 254] width 162 height 39
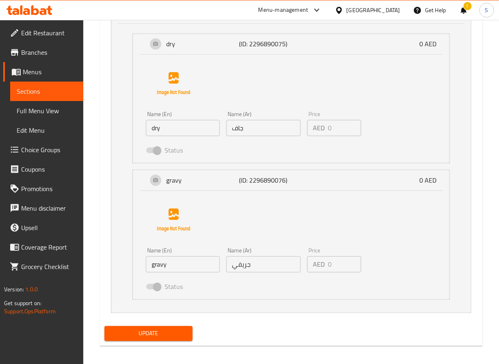
scroll to position [520, 0]
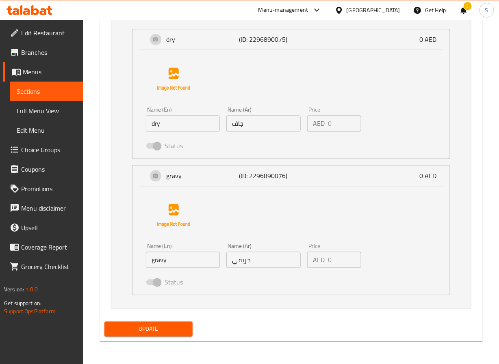
type textarea "بانير حار مغموس مع الفلفل الحار والصلصة"
click at [154, 328] on span "Update" at bounding box center [149, 329] width 76 height 10
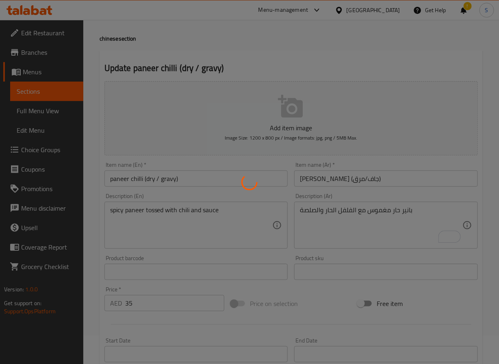
scroll to position [0, 0]
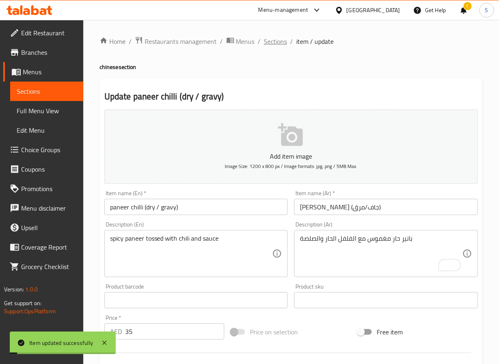
click at [271, 42] on span "Sections" at bounding box center [275, 42] width 23 height 10
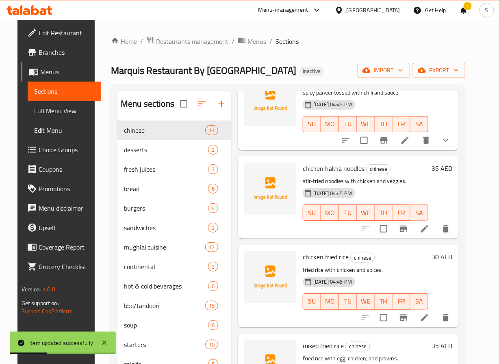
scroll to position [350, 0]
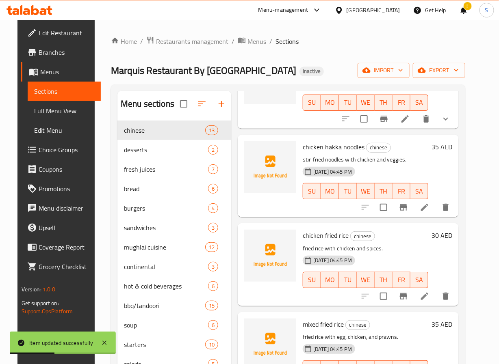
click at [429, 211] on icon at bounding box center [425, 208] width 10 height 10
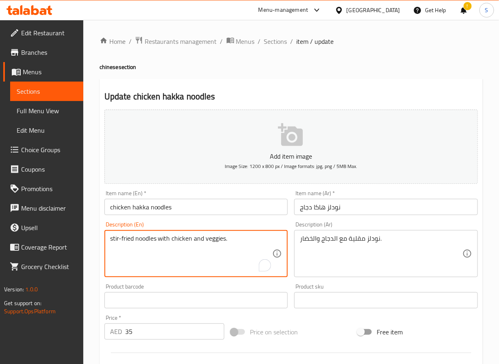
click at [122, 235] on textarea "stir-fried noodles with chicken and veggies." at bounding box center [191, 254] width 162 height 39
paste textarea "Chicken, Cabbage, Carrot, Capsicum, Garlic and All Spices"
type textarea "Chicken, Cabbage, Carrot, Capsicum, Garlic and All Spices"
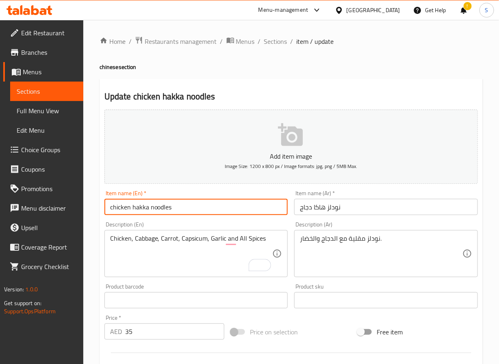
click at [132, 213] on input "chicken hakka noodles" at bounding box center [196, 207] width 184 height 16
paste input "Chicken Hakka N"
type input "Chicken Hakka Noodles"
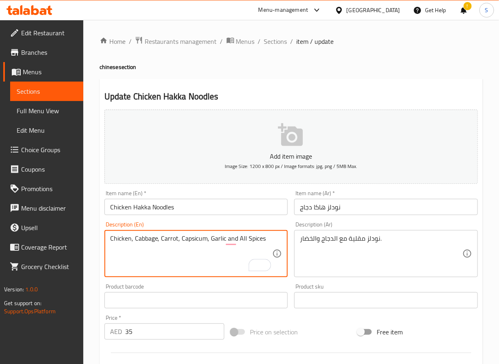
click at [209, 240] on textarea "Chicken, Cabbage, Carrot, Capsicum, Garlic and All Spices" at bounding box center [191, 254] width 162 height 39
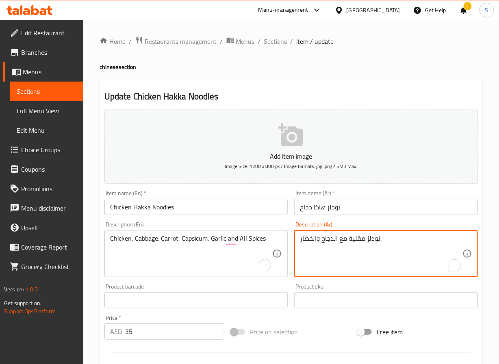
click at [348, 243] on textarea "نودلز مقلية مع الدجاج والخضار." at bounding box center [381, 254] width 162 height 39
paste textarea "دجاج، ملفوف، جزر، فلفل، ثوم وجميع التوابل"
click at [356, 239] on textarea "دجاج، ملفوف، جزر، فلفل، ثوم وجميع التوابل" at bounding box center [381, 254] width 162 height 39
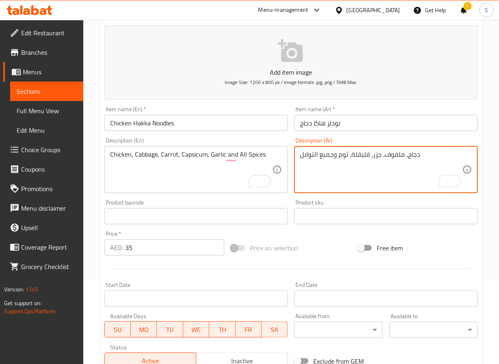
scroll to position [209, 0]
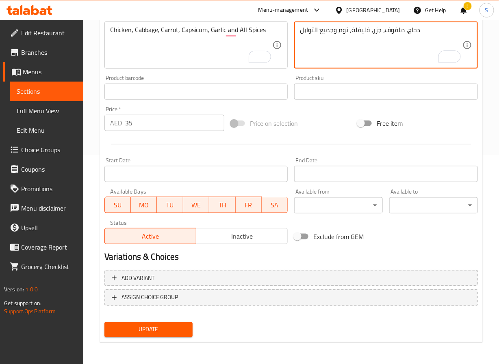
type textarea "دجاج، ملفوف، جزر، فليفلة، ثوم وجميع التوابل"
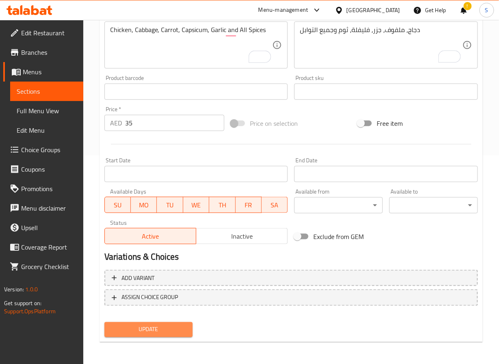
click at [133, 329] on span "Update" at bounding box center [149, 330] width 76 height 10
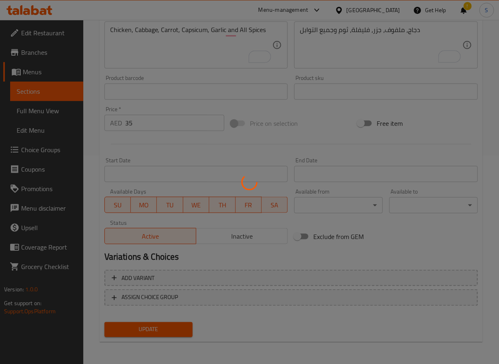
scroll to position [0, 0]
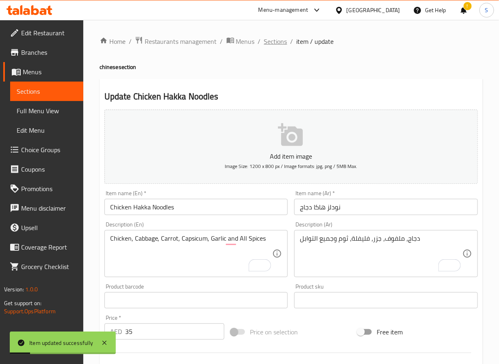
click at [272, 41] on span "Sections" at bounding box center [275, 42] width 23 height 10
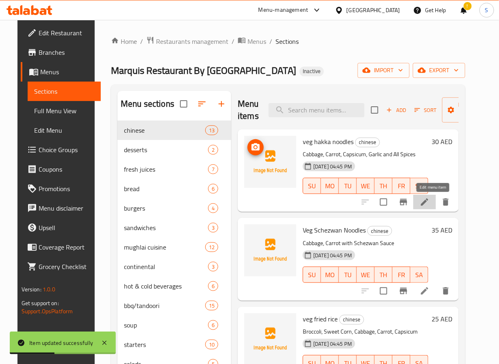
click at [429, 197] on icon at bounding box center [425, 202] width 10 height 10
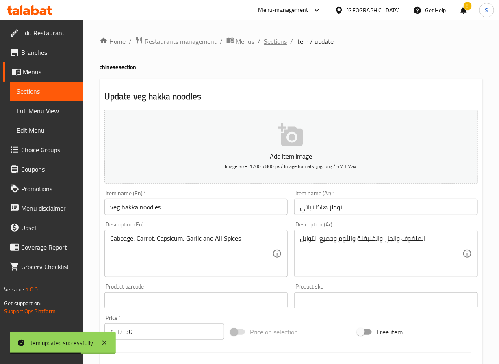
click at [273, 40] on span "Sections" at bounding box center [275, 42] width 23 height 10
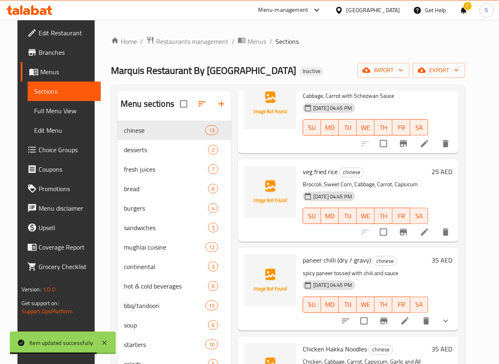
scroll to position [149, 0]
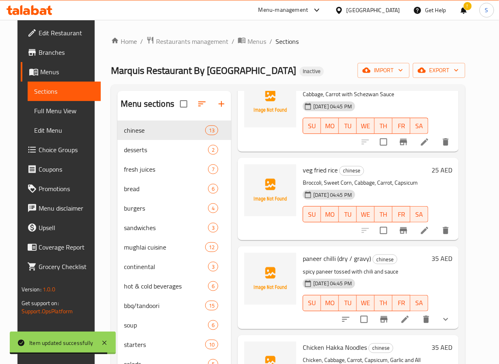
click at [429, 233] on icon at bounding box center [425, 231] width 10 height 10
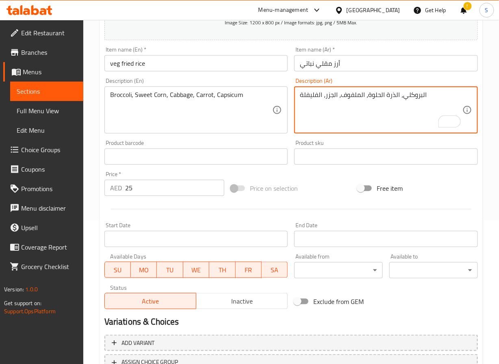
scroll to position [209, 0]
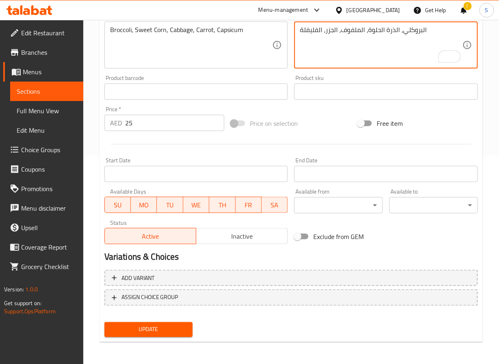
type textarea "البروكلي، الذرة الحلوة، الملفوف، الجزر، الفليفلة"
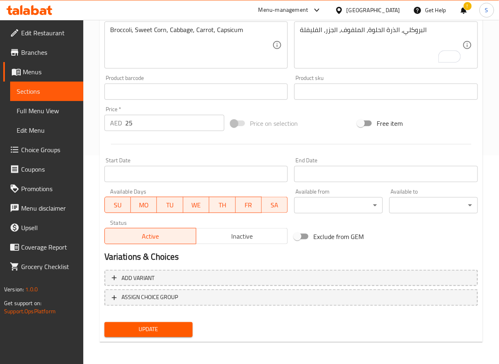
click at [164, 320] on div "Update" at bounding box center [148, 330] width 95 height 22
click at [161, 328] on span "Update" at bounding box center [149, 330] width 76 height 10
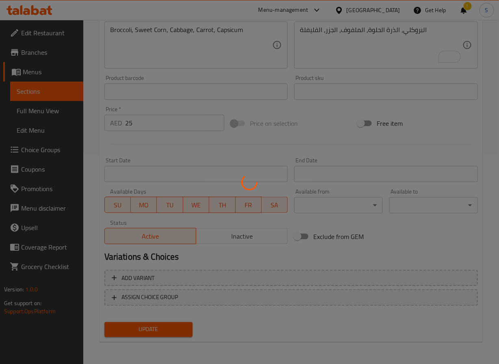
scroll to position [0, 0]
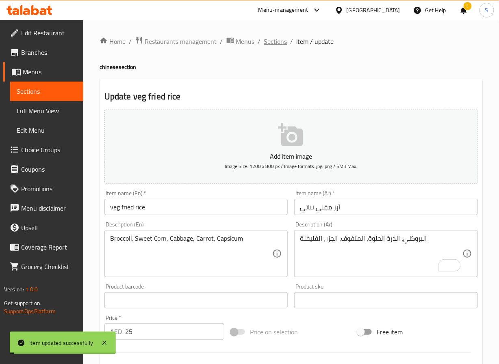
click at [279, 44] on span "Sections" at bounding box center [275, 42] width 23 height 10
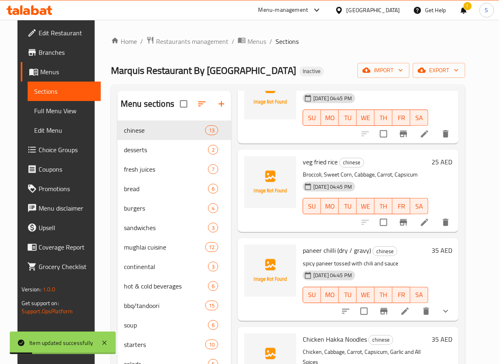
scroll to position [156, 0]
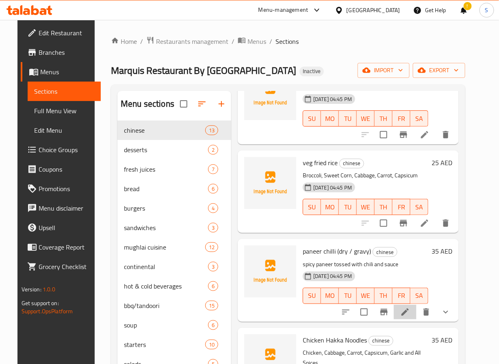
click at [416, 316] on li at bounding box center [405, 312] width 23 height 15
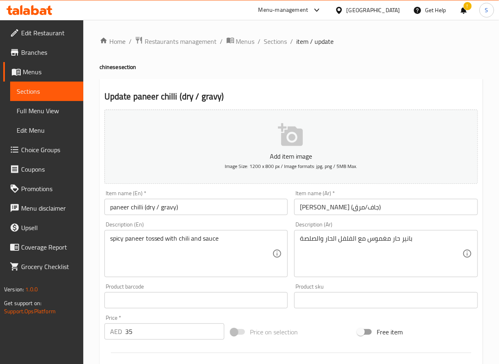
click at [309, 208] on input "[PERSON_NAME] (جاف/مرق)" at bounding box center [386, 207] width 184 height 16
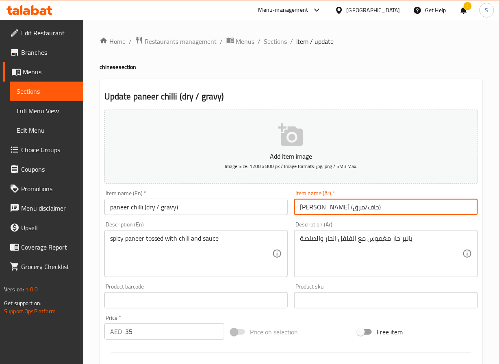
click at [309, 208] on input "[PERSON_NAME] (جاف/مرق)" at bounding box center [386, 207] width 184 height 16
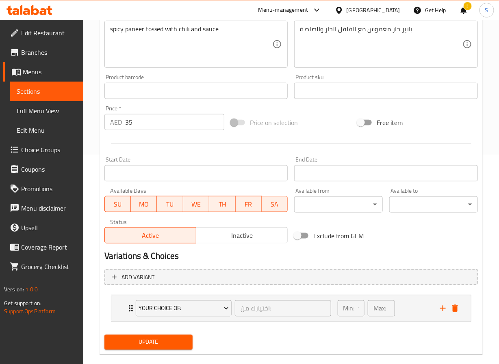
scroll to position [223, 0]
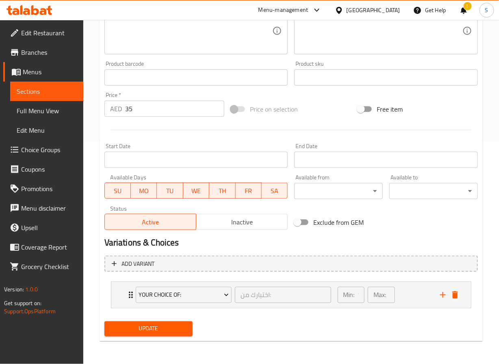
type input "[PERSON_NAME] (جاف/جريفي)"
click at [173, 326] on span "Update" at bounding box center [149, 329] width 76 height 10
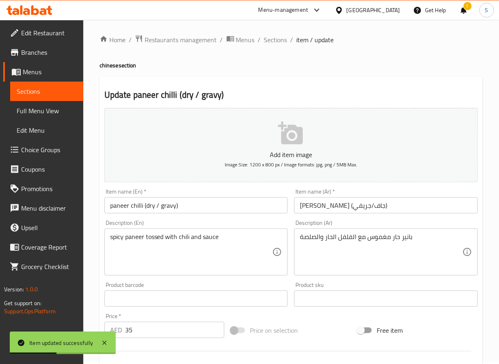
scroll to position [0, 0]
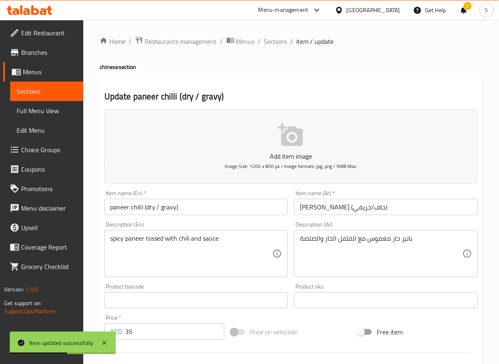
drag, startPoint x: 277, startPoint y: 41, endPoint x: 258, endPoint y: 10, distance: 36.1
click at [277, 41] on span "Sections" at bounding box center [275, 42] width 23 height 10
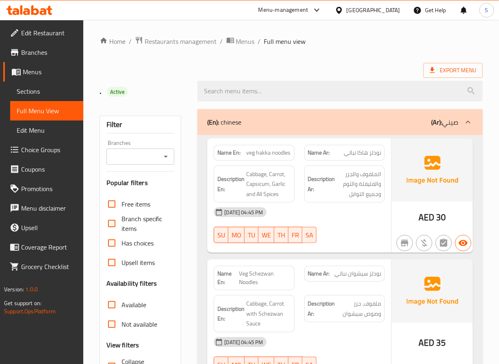
scroll to position [69, 0]
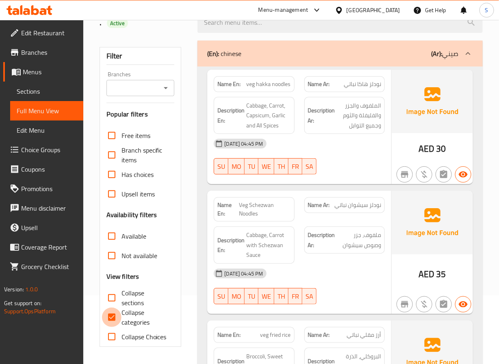
click at [111, 319] on input "Collapse categories" at bounding box center [111, 317] width 19 height 19
checkbox input "false"
click at [111, 296] on input "Collapse sections" at bounding box center [111, 297] width 19 height 19
checkbox input "true"
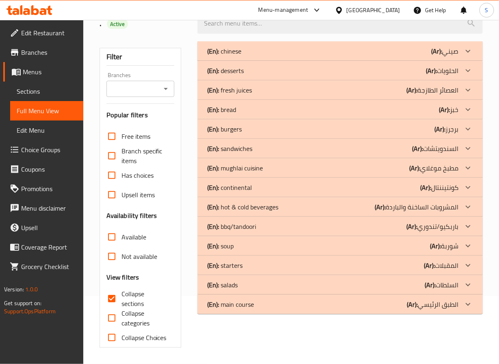
click at [348, 224] on div "(En): bbq/tandoori (Ar): باربكيو/تندوري" at bounding box center [332, 227] width 251 height 10
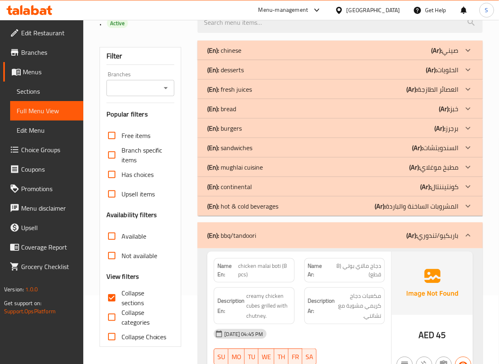
click at [358, 200] on div "(En): hot & cold beverages (Ar): المشروبات الساخنة والباردة" at bounding box center [339, 206] width 285 height 19
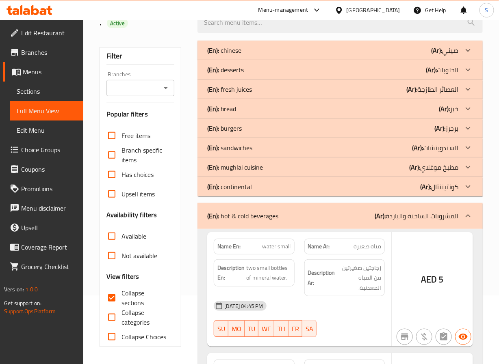
click at [364, 186] on div "(En): continental (Ar): كونتيننتال" at bounding box center [332, 187] width 251 height 10
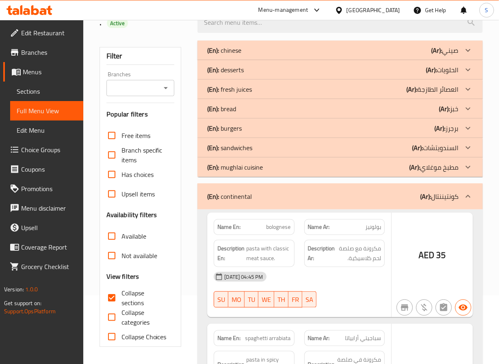
click at [367, 168] on div "(En): mughlai cuisine (Ar): مطبخ موغلاي" at bounding box center [332, 167] width 251 height 10
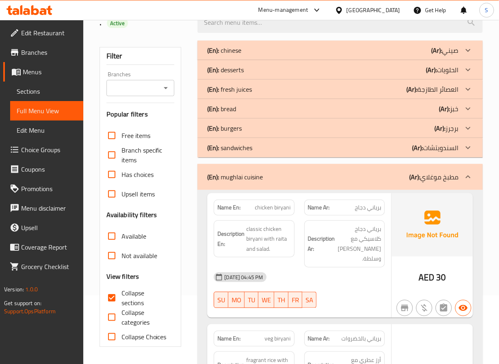
click at [368, 150] on div "(En): sandwiches (Ar): السندويتشات" at bounding box center [332, 148] width 251 height 10
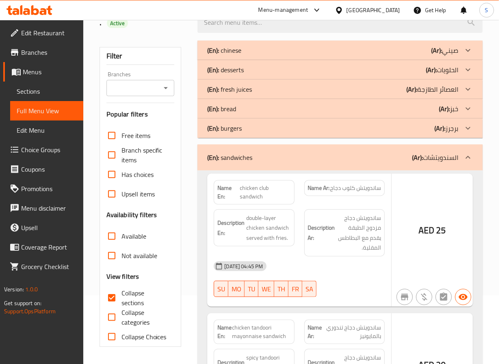
click at [376, 127] on div "(En): burgers (Ar): برجرز" at bounding box center [332, 128] width 251 height 10
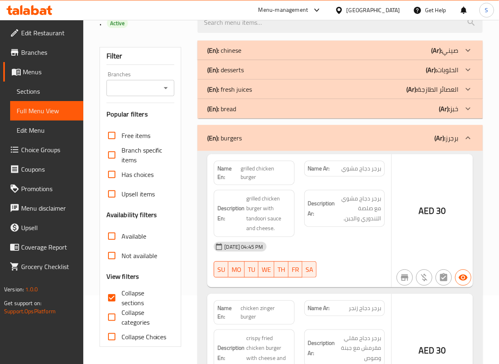
click at [379, 110] on div "(En): bread (Ar): خبز" at bounding box center [332, 109] width 251 height 10
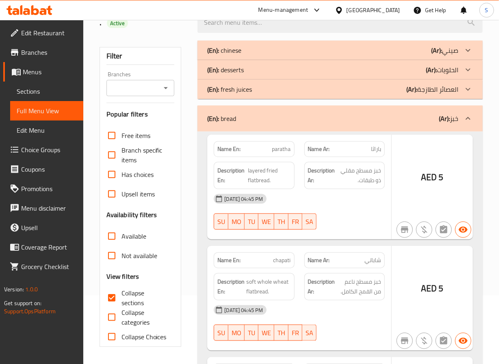
click at [383, 90] on div "(En): fresh juices (Ar): العصائر الطازجة" at bounding box center [332, 89] width 251 height 10
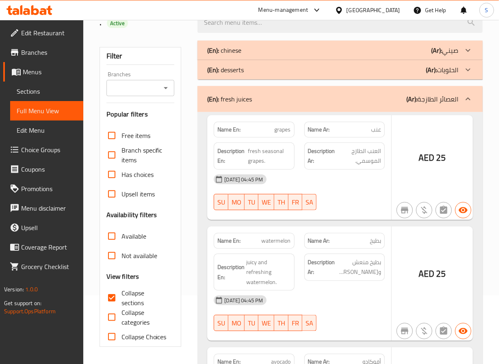
click at [417, 75] on div "(En): desserts (Ar): الحلويات" at bounding box center [339, 69] width 285 height 19
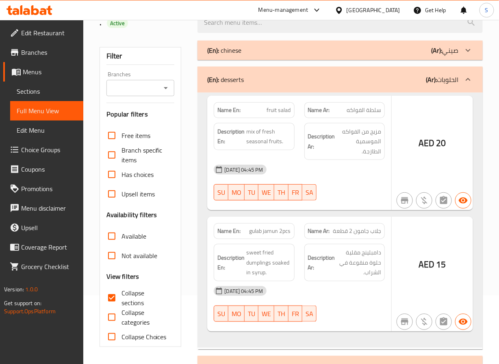
click at [414, 49] on div "(En): chinese (Ar): صيني" at bounding box center [332, 50] width 251 height 10
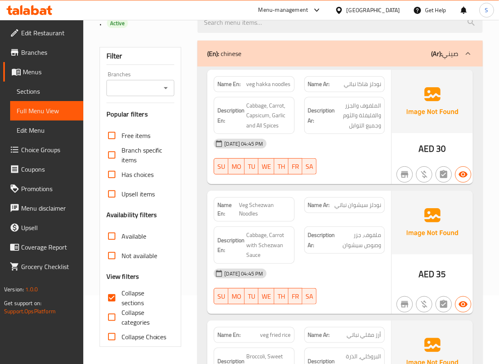
scroll to position [60, 0]
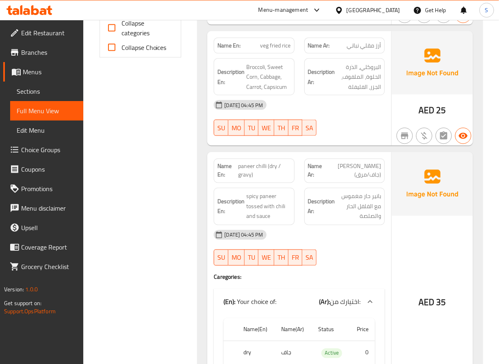
scroll to position [385, 0]
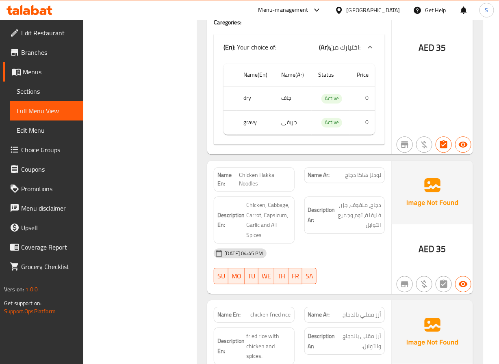
scroll to position [617, 0]
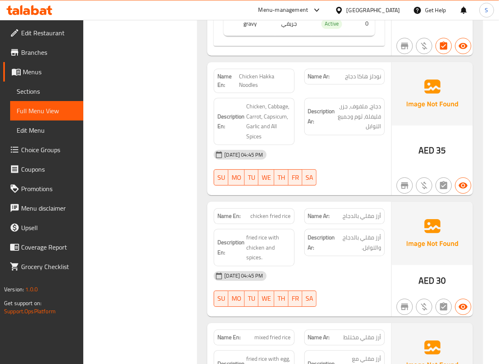
scroll to position [713, 0]
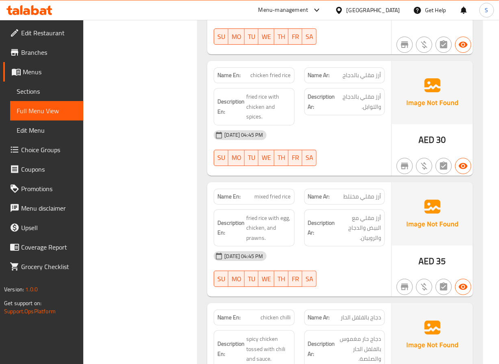
scroll to position [853, 0]
click at [278, 201] on span "mixed fried rice" at bounding box center [273, 196] width 36 height 9
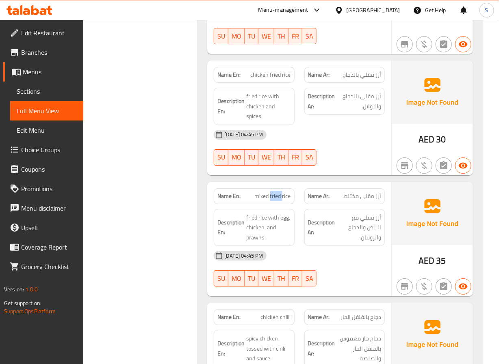
click at [278, 201] on span "mixed fried rice" at bounding box center [273, 196] width 36 height 9
copy span "mixed fried rice"
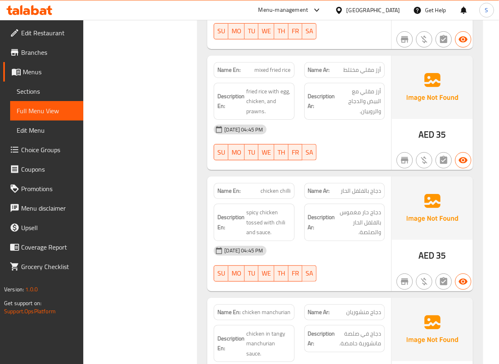
scroll to position [985, 0]
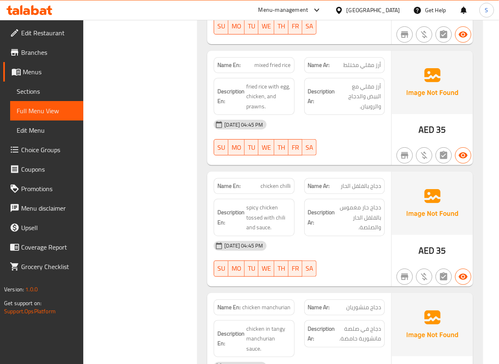
drag, startPoint x: 172, startPoint y: 195, endPoint x: 184, endPoint y: 67, distance: 128.5
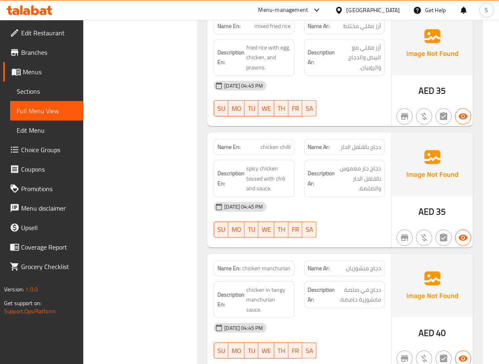
scroll to position [1023, 0]
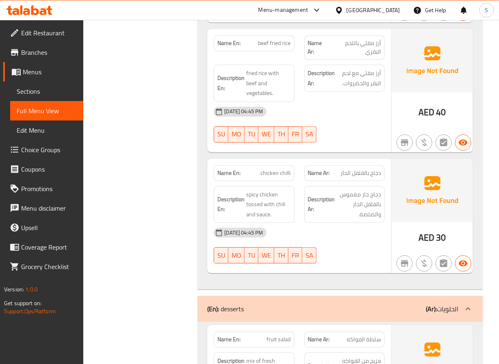
scroll to position [994, 0]
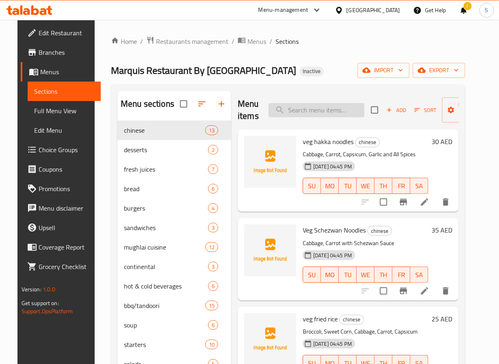
click at [299, 116] on input "search" at bounding box center [316, 110] width 96 height 14
paste input "mixed fried rice"
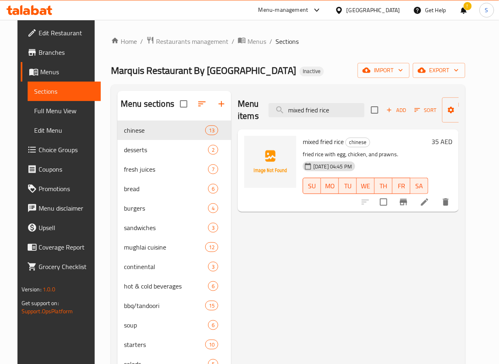
type input "mixed fried rice"
click at [429, 199] on icon at bounding box center [425, 202] width 10 height 10
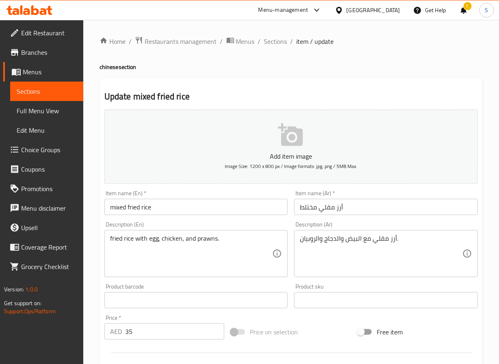
click at [305, 206] on input "أرز مقلي مختلط" at bounding box center [386, 207] width 184 height 16
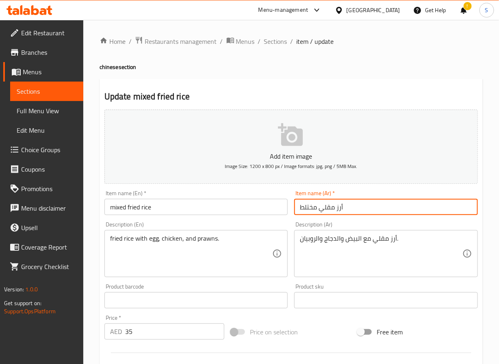
click at [305, 206] on input "أرز مقلي مختلط" at bounding box center [386, 207] width 184 height 16
type input "أرز مقلي مشكل"
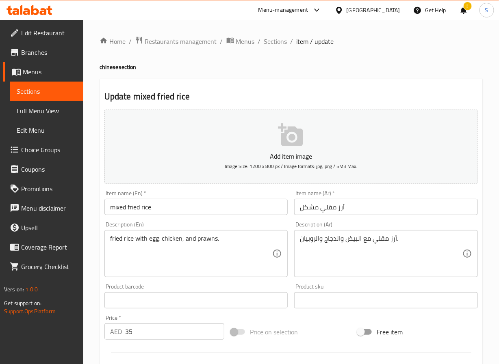
click at [143, 235] on textarea "fried rice with egg, chicken, and prawns." at bounding box center [191, 254] width 162 height 39
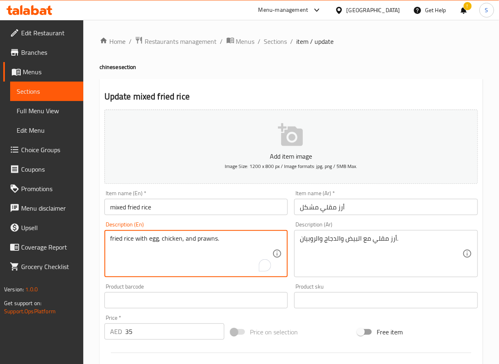
click at [143, 235] on textarea "fried rice with egg, chicken, and prawns." at bounding box center [191, 254] width 162 height 39
paste textarea "Egg, Chicken, Prawns"
type textarea "Egg, Chicken, Prawns"
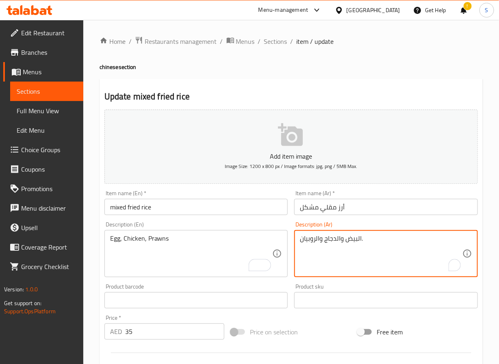
scroll to position [209, 0]
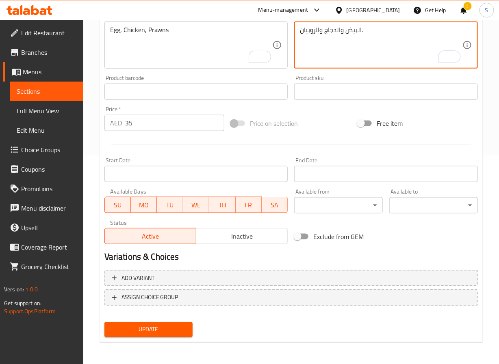
type textarea "البيض والدجاج والروبيان."
click at [132, 323] on button "Update" at bounding box center [148, 329] width 89 height 15
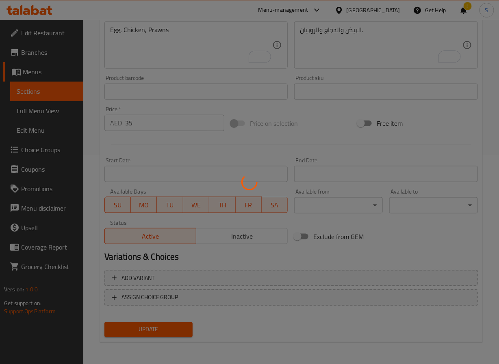
scroll to position [0, 0]
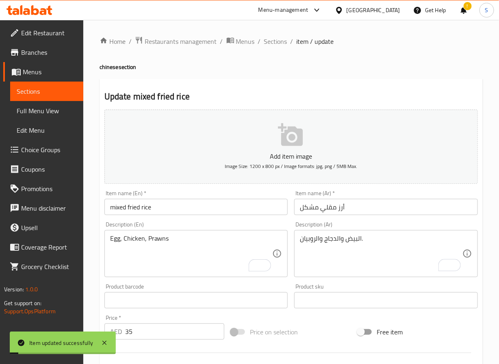
click at [132, 211] on input "mixed fried rice" at bounding box center [196, 207] width 184 height 16
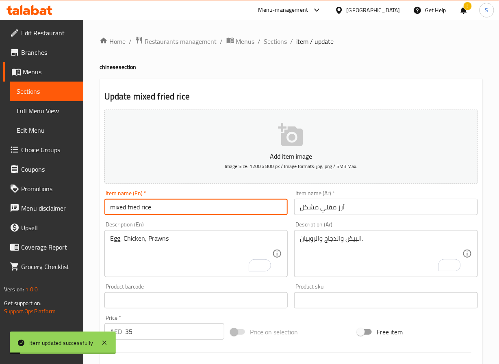
click at [132, 211] on input "mixed fried rice" at bounding box center [196, 207] width 184 height 16
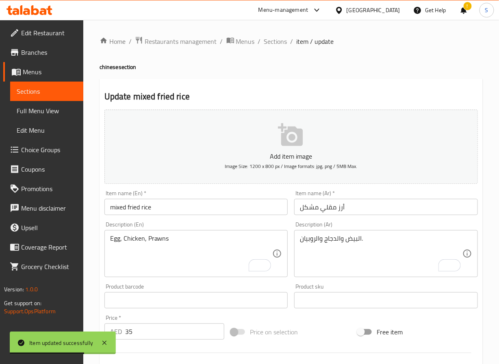
click at [166, 209] on input "mixed fried rice" at bounding box center [196, 207] width 184 height 16
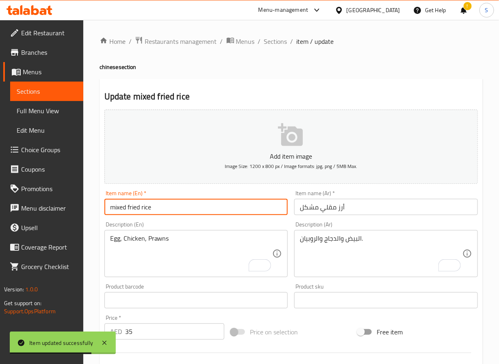
type input "Mixed Fried Rice"
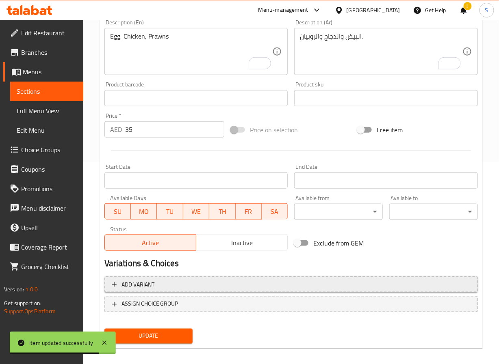
scroll to position [209, 0]
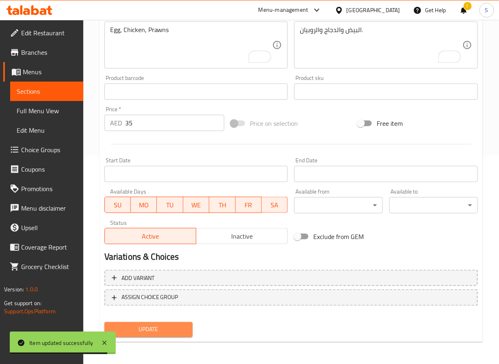
click at [147, 330] on span "Update" at bounding box center [149, 330] width 76 height 10
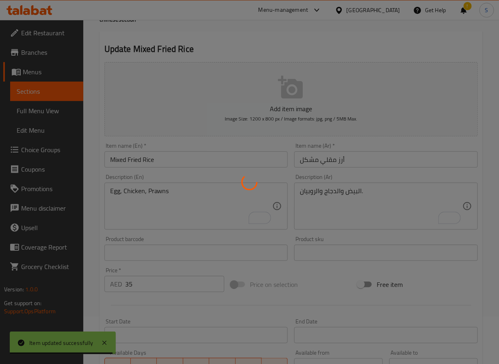
scroll to position [0, 0]
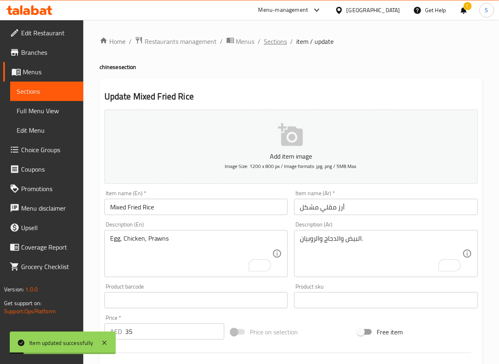
click at [277, 42] on span "Sections" at bounding box center [275, 42] width 23 height 10
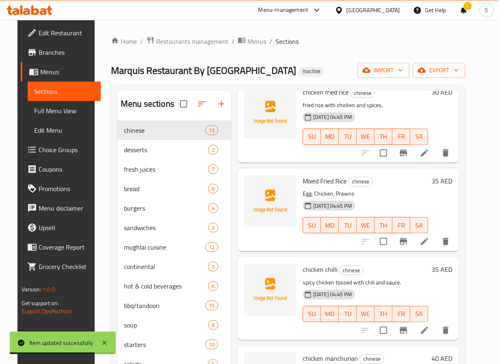
scroll to position [504, 0]
click at [429, 325] on icon at bounding box center [425, 330] width 10 height 10
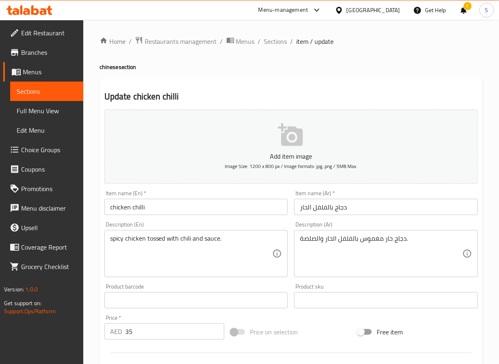
click at [136, 205] on input "chicken chilli" at bounding box center [196, 207] width 184 height 16
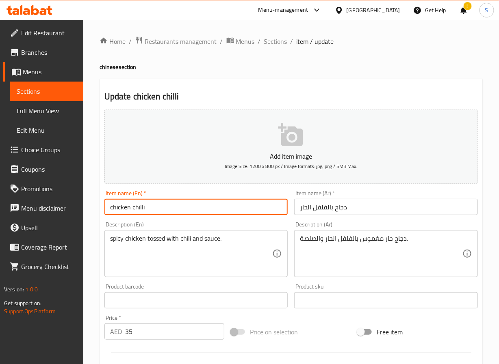
click at [136, 205] on input "chicken chilli" at bounding box center [196, 207] width 184 height 16
paste input ""Chicken Chilli (Dry / Gravy)""
click at [111, 204] on input ""Chicken Chilli (Dry / Gravy)" at bounding box center [196, 207] width 184 height 16
type input "Chicken Chilli (Dry / Gravy)"
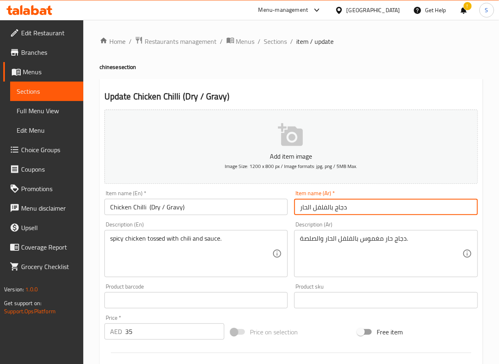
click at [317, 206] on input "دجاج بالفلفل الحار" at bounding box center [386, 207] width 184 height 16
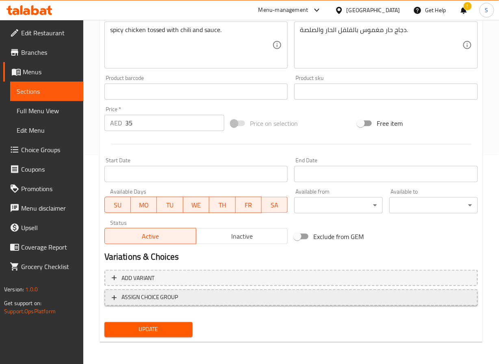
type input "دجاج بالفلفل الحار (جاف / جريفي)"
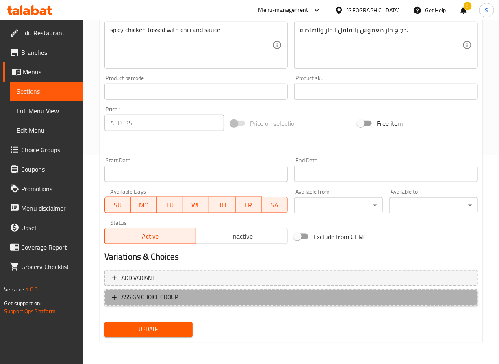
click at [157, 296] on span "ASSIGN CHOICE GROUP" at bounding box center [149, 298] width 57 height 10
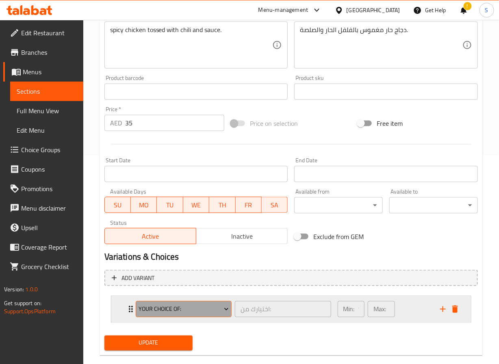
click at [161, 313] on span "your choice of:" at bounding box center [184, 310] width 90 height 10
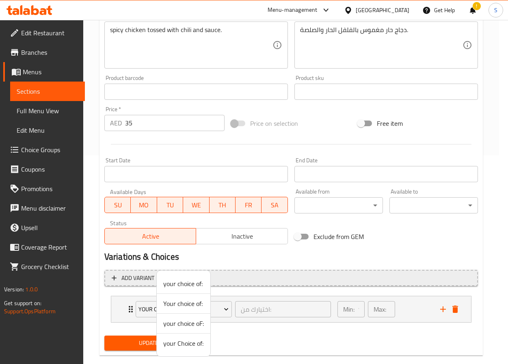
click at [177, 281] on span "your choice of:" at bounding box center [183, 284] width 41 height 10
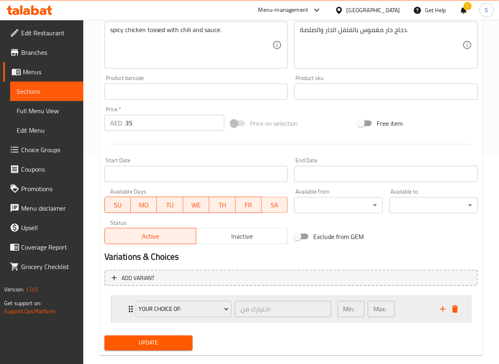
click at [132, 306] on div "your choice of: اختيارك من: ​" at bounding box center [233, 309] width 205 height 26
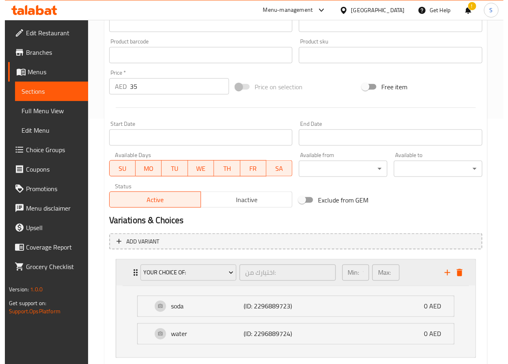
scroll to position [303, 0]
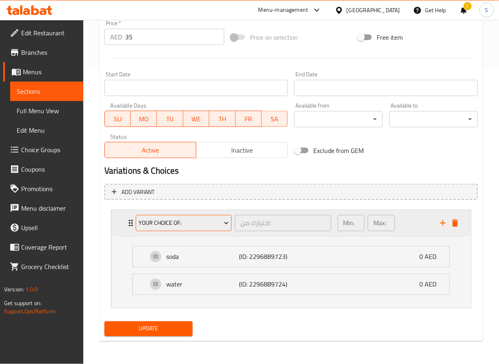
click at [166, 219] on span "your choice of:" at bounding box center [184, 224] width 90 height 10
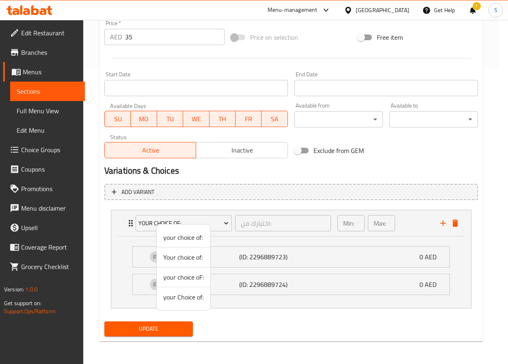
click at [172, 266] on li "Your choice of:" at bounding box center [184, 258] width 54 height 20
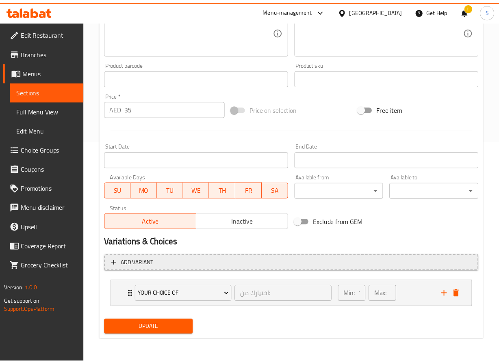
scroll to position [223, 0]
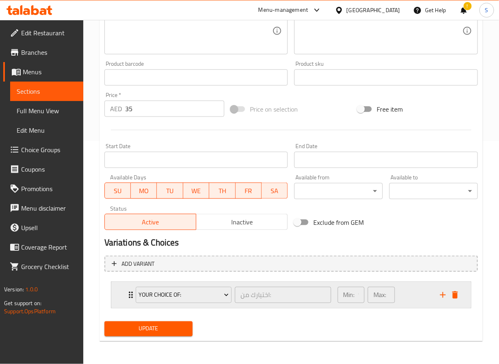
click at [127, 288] on div "Your choice of: اختيارك من: ​ Min: 1 ​ Max: 1 ​" at bounding box center [293, 295] width 335 height 26
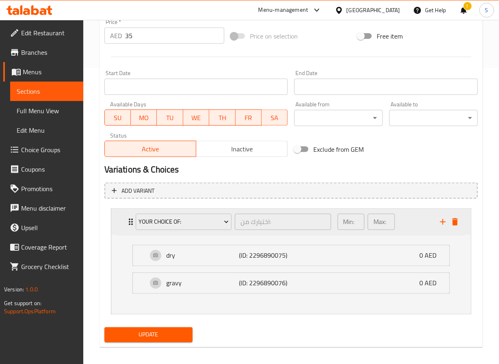
scroll to position [303, 0]
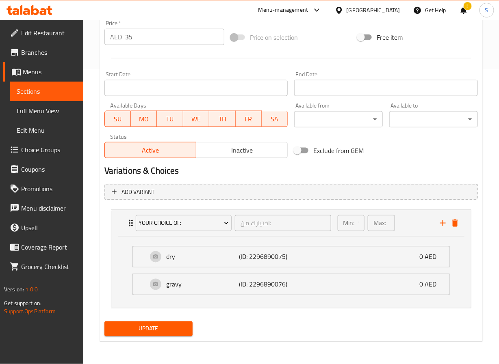
click at [164, 333] on span "Update" at bounding box center [149, 329] width 76 height 10
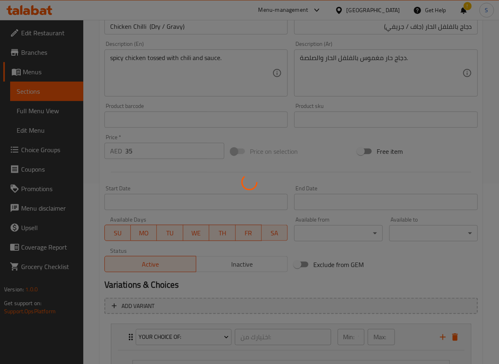
scroll to position [0, 0]
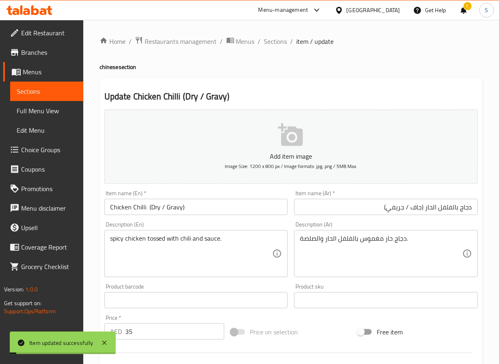
click at [297, 60] on div "Home / Restaurants management / Menus / Sections / item / update chinese sectio…" at bounding box center [291, 339] width 383 height 607
drag, startPoint x: 272, startPoint y: 41, endPoint x: 251, endPoint y: 5, distance: 41.9
click at [272, 41] on span "Sections" at bounding box center [275, 42] width 23 height 10
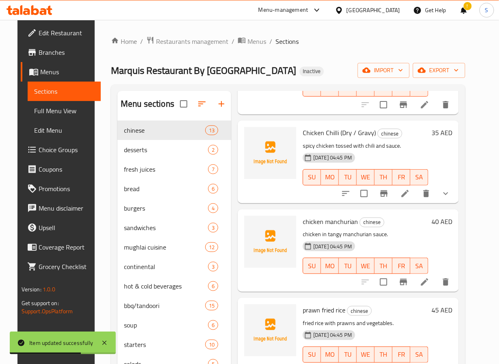
scroll to position [641, 0]
click at [329, 126] on span "Chicken Chilli (Dry / Gravy)" at bounding box center [339, 132] width 73 height 12
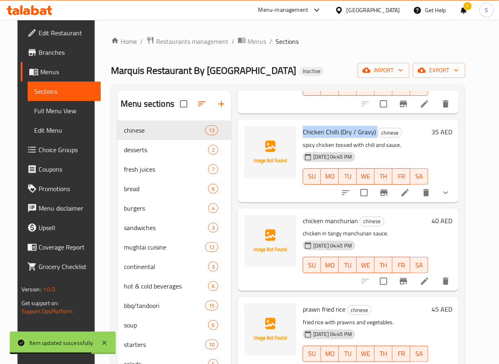
click at [329, 126] on span "Chicken Chilli (Dry / Gravy)" at bounding box center [339, 132] width 73 height 12
copy h6 "Chicken Chilli (Dry / Gravy)"
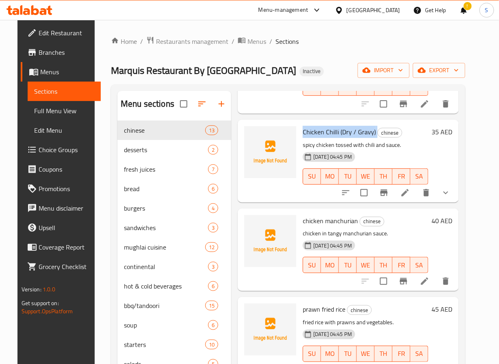
click at [247, 196] on div "Menu items Add Sort Manage items veg hakka noodles chinese Cabbage, Carrot, Cap…" at bounding box center [344, 273] width 227 height 364
click at [429, 277] on icon at bounding box center [425, 282] width 10 height 10
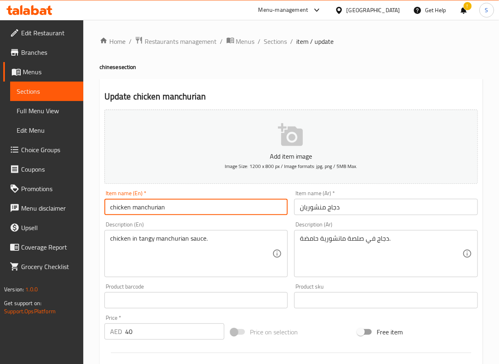
click at [149, 211] on input "chicken manchurian" at bounding box center [196, 207] width 184 height 16
paste input ""Chicken Manchurian (Dry / Gravy)""
click at [112, 208] on input ""Chicken Manchurian (Dry / Gravy)" at bounding box center [196, 207] width 184 height 16
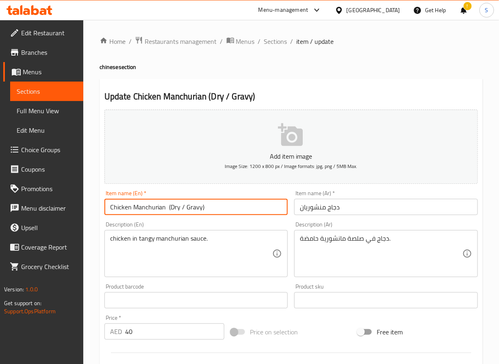
type input "Chicken Manchurian (Dry / Gravy)"
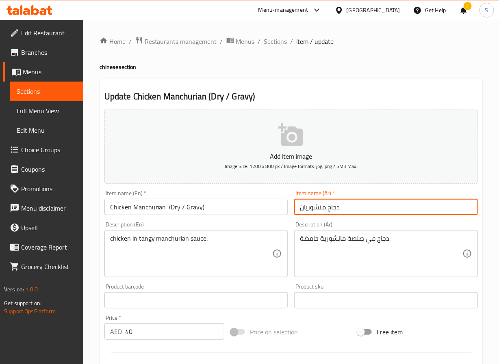
click at [309, 214] on input "دجاج منشوريان" at bounding box center [386, 207] width 184 height 16
click at [417, 209] on input "دجاج منشوريان (جاف/جريفي)" at bounding box center [386, 207] width 184 height 16
click at [418, 211] on input "دجاج منشوريان (جاف/ جريفي)" at bounding box center [386, 207] width 184 height 16
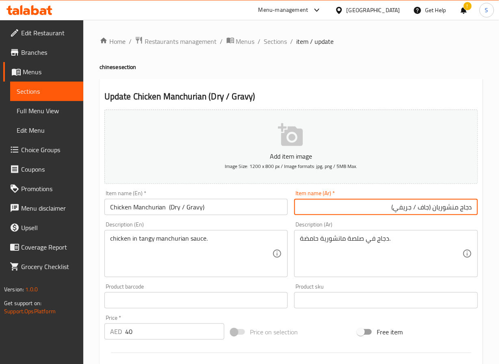
type input "دجاج منشوريان (جاف / جريفي)"
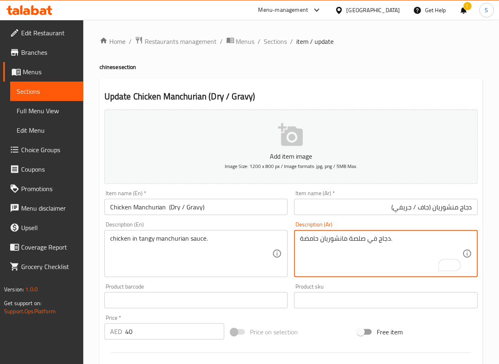
click at [306, 239] on textarea "دجاج في صلصة مانشوريان حامضة." at bounding box center [381, 254] width 162 height 39
type textarea "دجاج في صلصة مانشوريان منعشة."
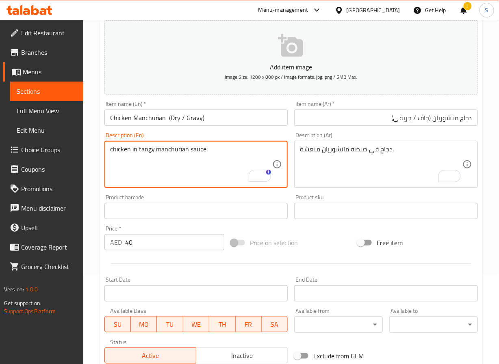
scroll to position [209, 0]
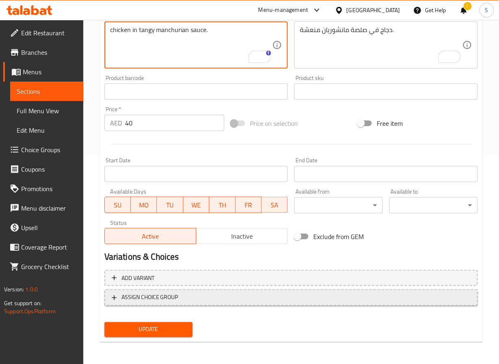
click at [155, 297] on span "ASSIGN CHOICE GROUP" at bounding box center [149, 298] width 57 height 10
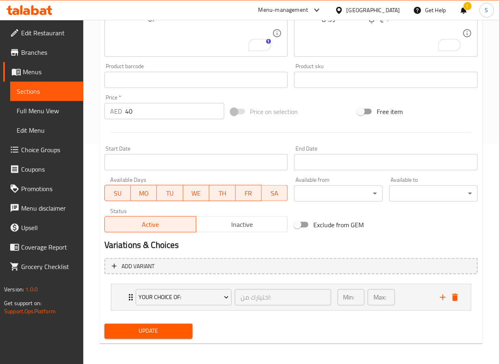
scroll to position [223, 0]
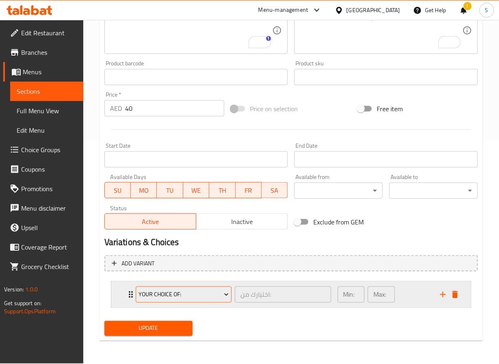
click at [163, 292] on span "your choice of:" at bounding box center [184, 295] width 90 height 10
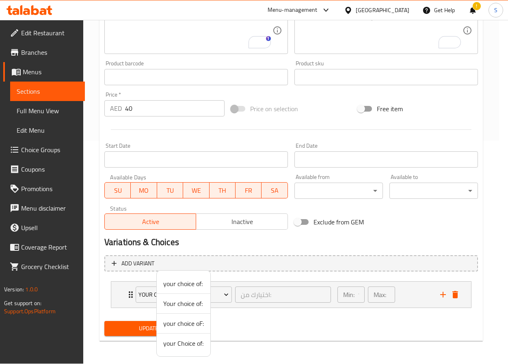
click at [174, 327] on span "your choice oF:" at bounding box center [183, 324] width 41 height 10
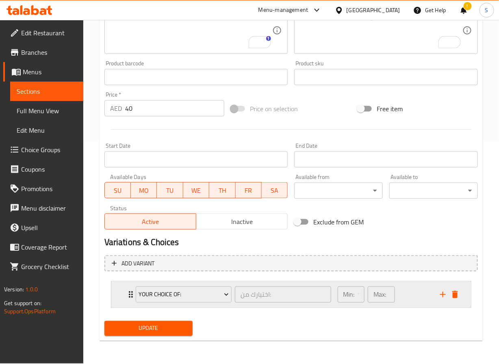
click at [126, 296] on icon "Expand" at bounding box center [131, 295] width 10 height 10
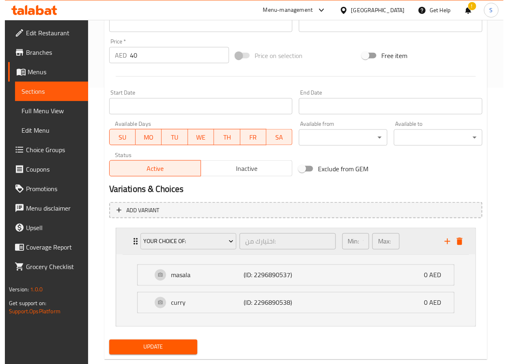
scroll to position [303, 0]
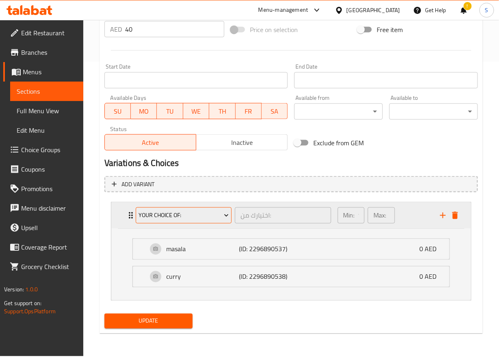
click at [163, 214] on span "your choice oF:" at bounding box center [184, 216] width 90 height 10
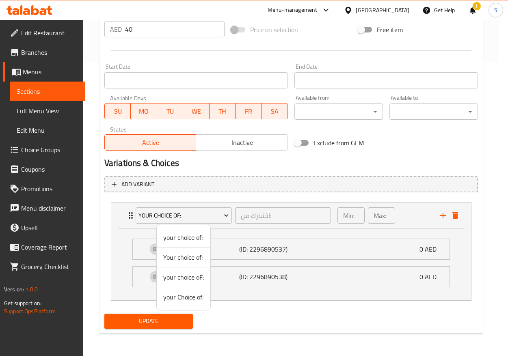
click at [173, 261] on span "Your choice of:" at bounding box center [183, 258] width 41 height 10
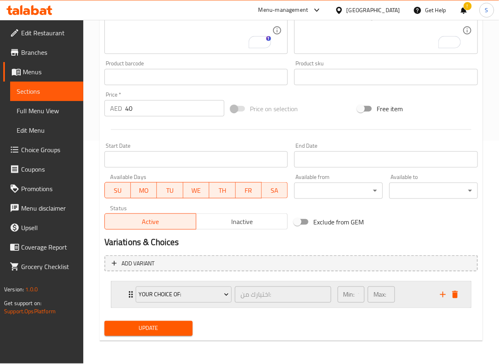
click at [127, 296] on icon "Expand" at bounding box center [131, 295] width 10 height 10
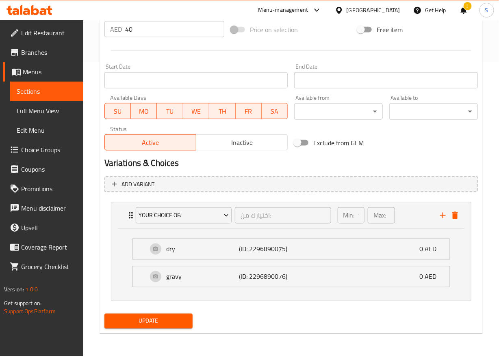
click at [146, 327] on span "Update" at bounding box center [149, 321] width 76 height 10
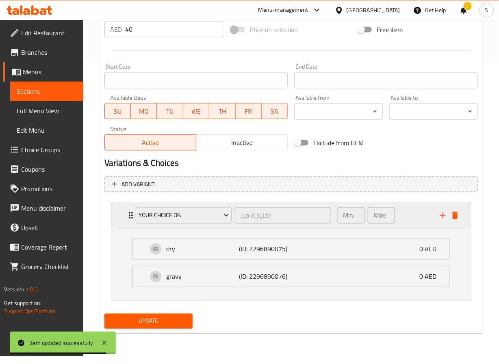
click at [125, 212] on div "Your choice of: اختيارك من: ​ Min: 1 ​ Max: 1 ​" at bounding box center [290, 216] width 359 height 26
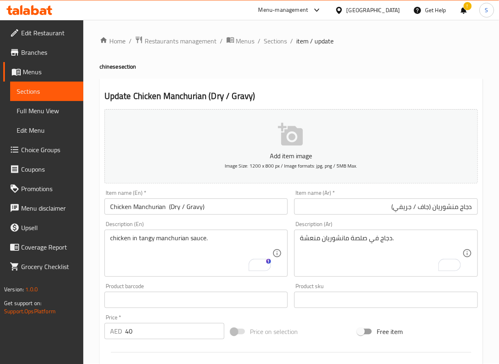
scroll to position [223, 0]
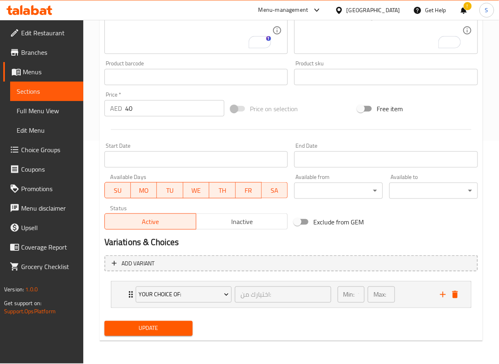
click at [148, 336] on button "Update" at bounding box center [148, 328] width 89 height 15
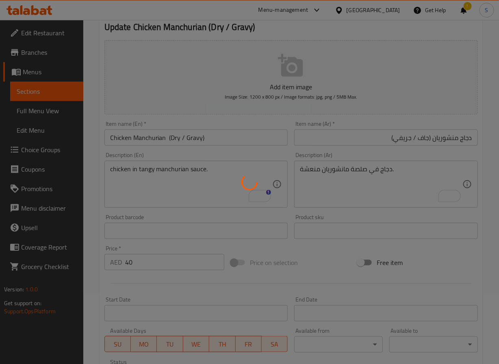
scroll to position [0, 0]
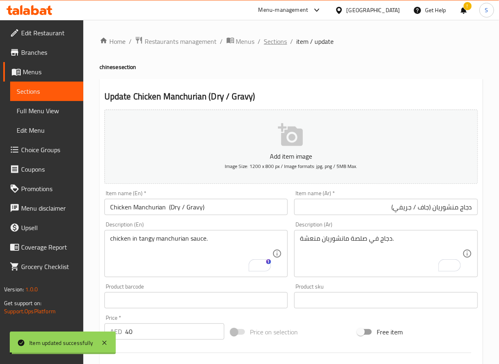
click at [271, 42] on span "Sections" at bounding box center [275, 42] width 23 height 10
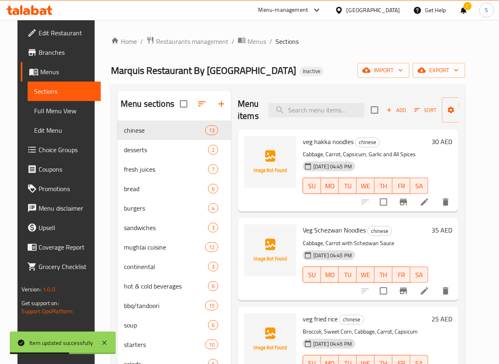
click at [256, 215] on div "Menu items Add Sort Manage items veg hakka noodles chinese Cabbage, Carrot, Cap…" at bounding box center [344, 273] width 227 height 364
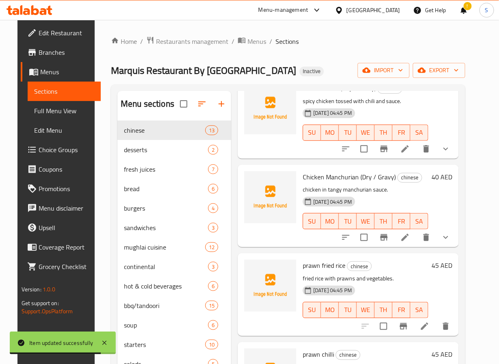
scroll to position [654, 0]
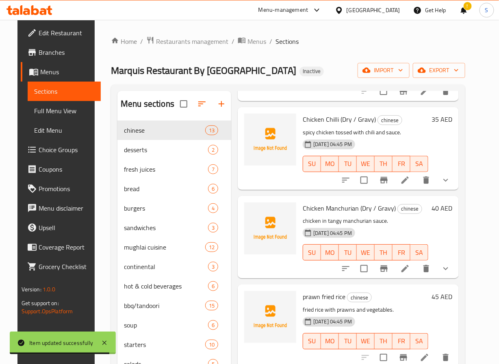
click at [325, 202] on span "Chicken Manchurian (Dry / Gravy)" at bounding box center [349, 208] width 93 height 12
copy h6 "Chicken Manchurian (Dry / Gravy)"
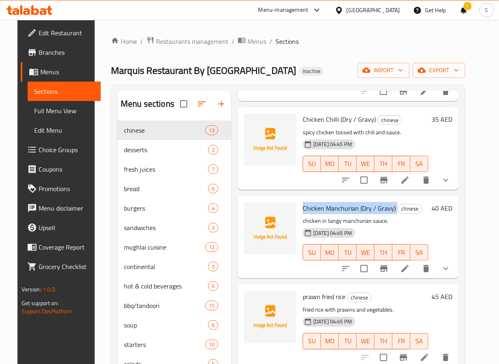
click at [238, 239] on div "Chicken Manchurian (Dry / Gravy) chinese chicken in tangy manchurian sauce. [DA…" at bounding box center [348, 237] width 221 height 82
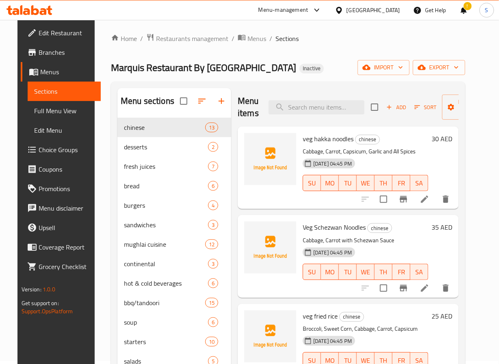
scroll to position [0, 0]
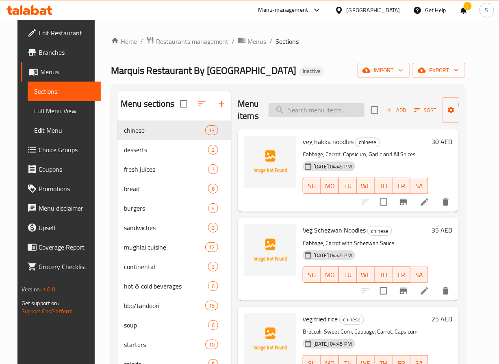
click at [312, 114] on input "search" at bounding box center [316, 110] width 96 height 14
paste input "Chicken Chilli"
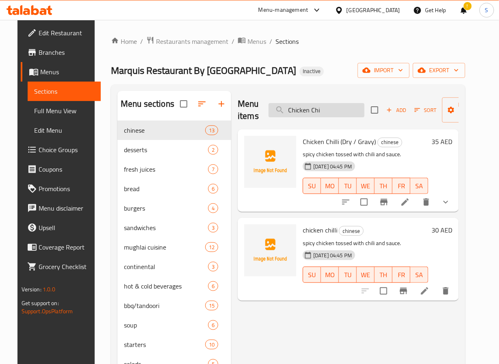
type input "Chicken Ch"
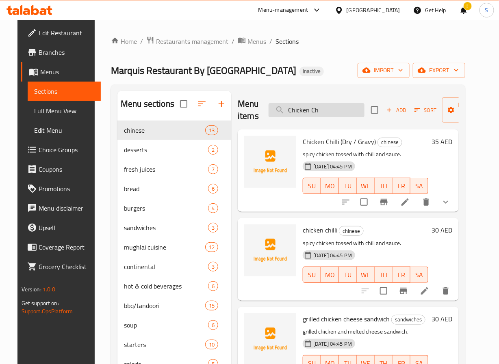
click at [323, 110] on input "Chicken Ch" at bounding box center [316, 110] width 96 height 14
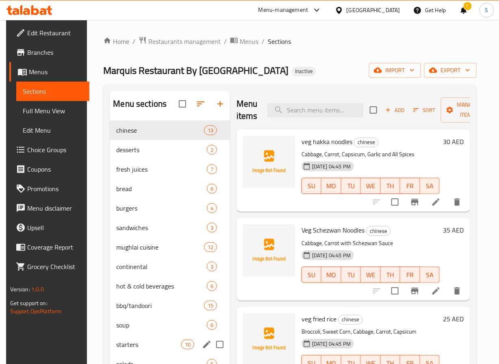
click at [160, 338] on div "starters 10" at bounding box center [170, 344] width 120 height 19
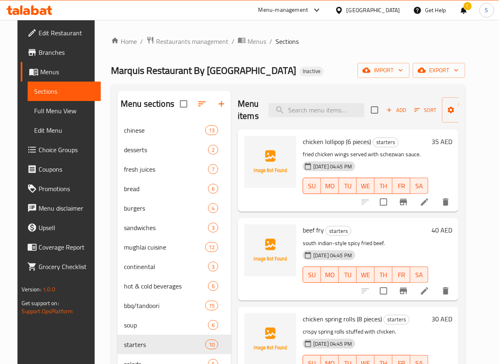
click at [302, 212] on div "chicken lollipop (6 pieces) starters fried chicken wings served with schezwan s…" at bounding box center [348, 171] width 221 height 82
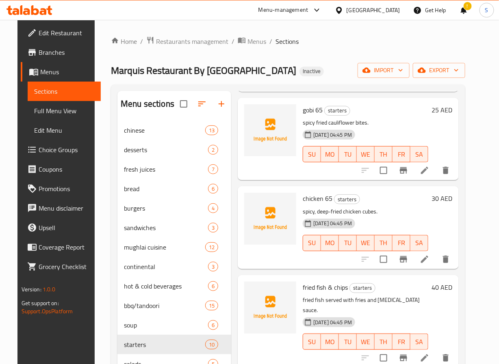
scroll to position [114, 0]
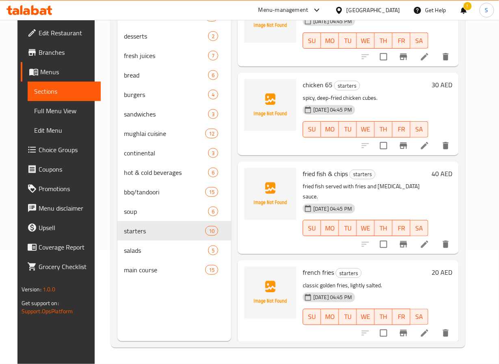
drag, startPoint x: 318, startPoint y: 255, endPoint x: 334, endPoint y: 100, distance: 155.6
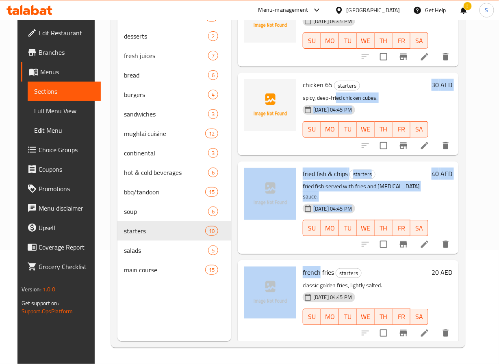
click at [311, 246] on div "Menu items Add Sort Manage items chicken lollipop (6 pieces) starters fried chi…" at bounding box center [344, 159] width 227 height 364
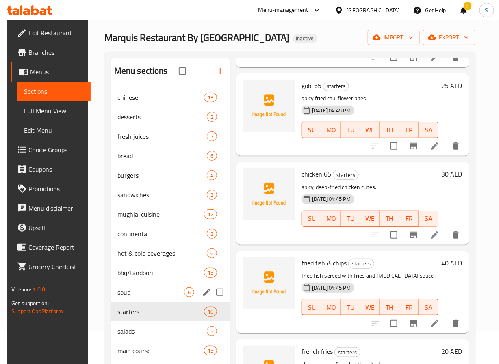
scroll to position [27, 0]
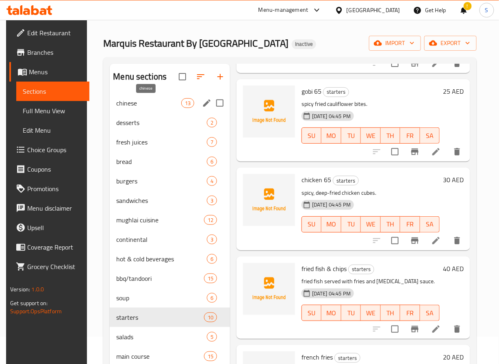
click at [134, 107] on span "chinese" at bounding box center [148, 103] width 65 height 10
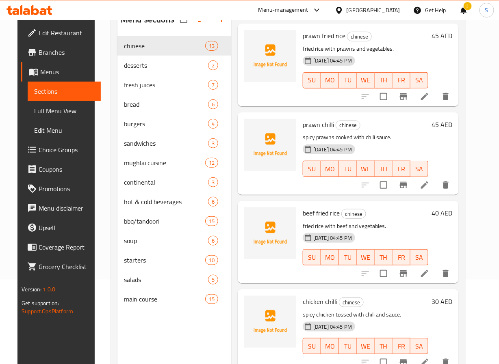
scroll to position [114, 0]
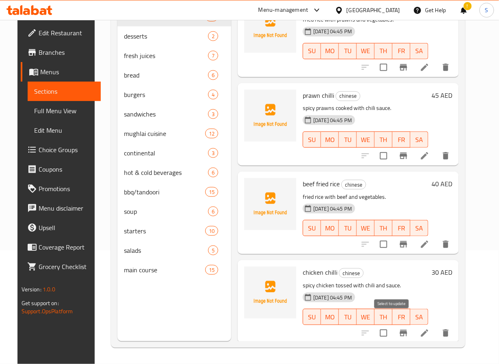
click at [388, 325] on input "checkbox" at bounding box center [383, 333] width 17 height 17
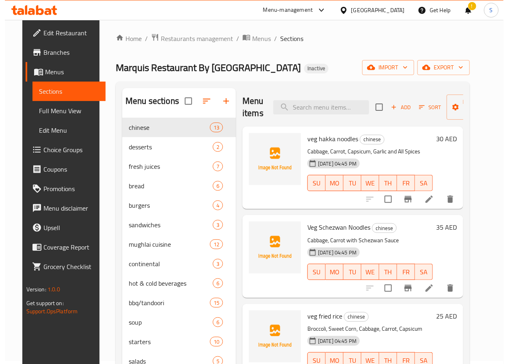
scroll to position [0, 0]
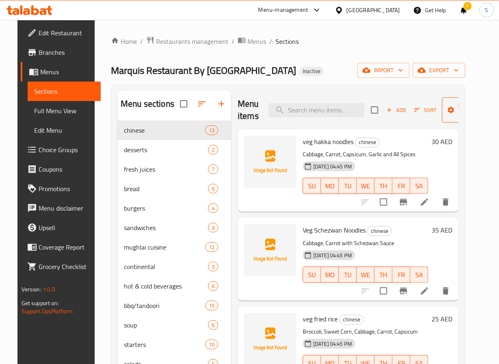
click at [463, 98] on button "Manage items" at bounding box center [469, 109] width 54 height 25
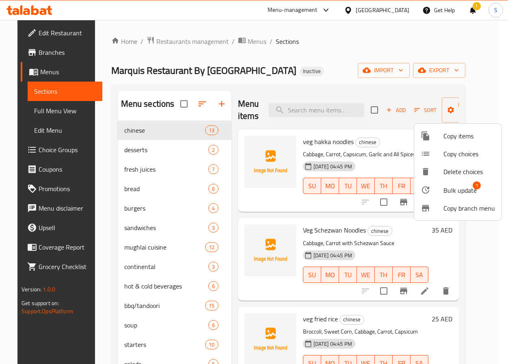
click at [452, 194] on span "Bulk update" at bounding box center [460, 191] width 33 height 10
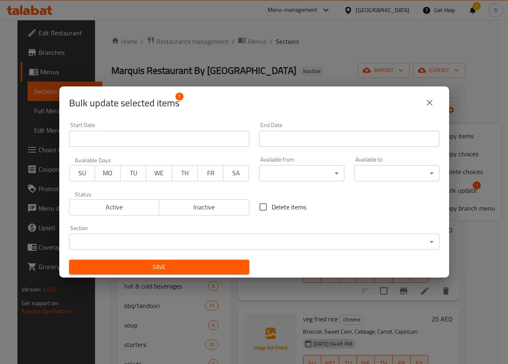
click at [265, 245] on body "​ Menu-management United Arab Emirates Get Help ! S Edit Restaurant Branches Me…" at bounding box center [254, 192] width 508 height 344
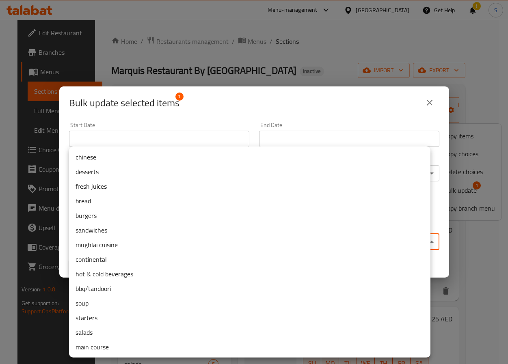
click at [133, 318] on li "starters" at bounding box center [249, 318] width 361 height 15
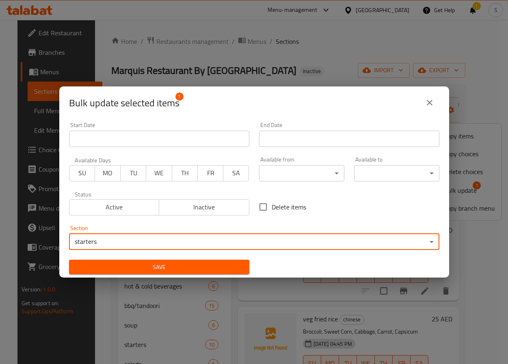
click at [149, 266] on span "Save" at bounding box center [159, 267] width 167 height 10
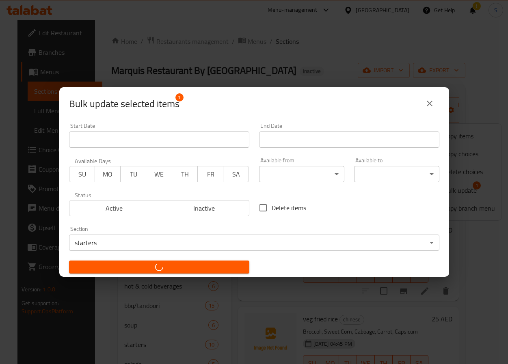
checkbox input "false"
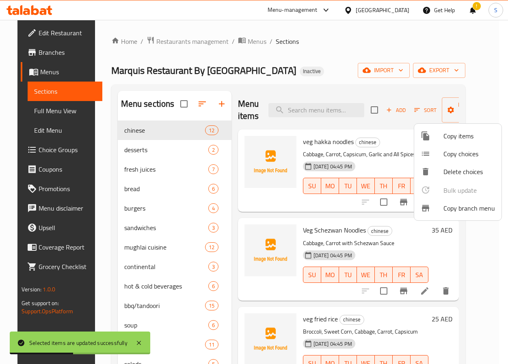
click at [94, 250] on div at bounding box center [254, 182] width 508 height 364
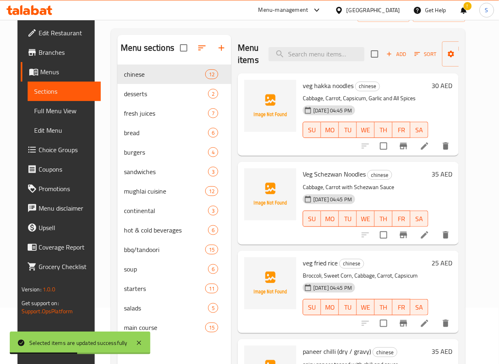
scroll to position [114, 0]
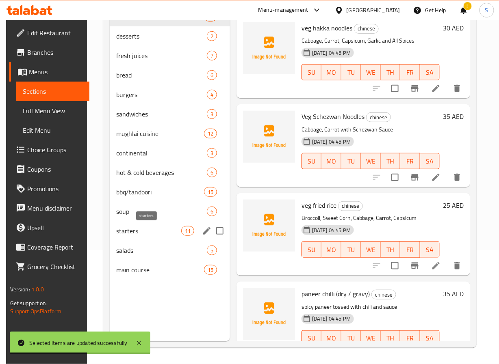
click at [142, 227] on span "starters" at bounding box center [148, 231] width 65 height 10
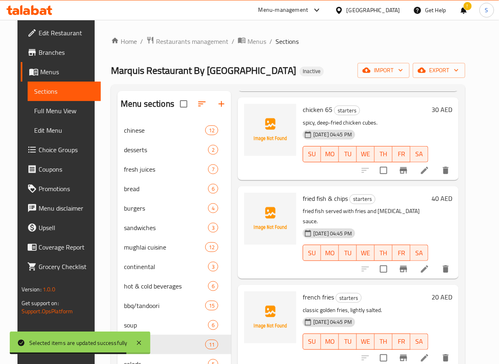
scroll to position [114, 0]
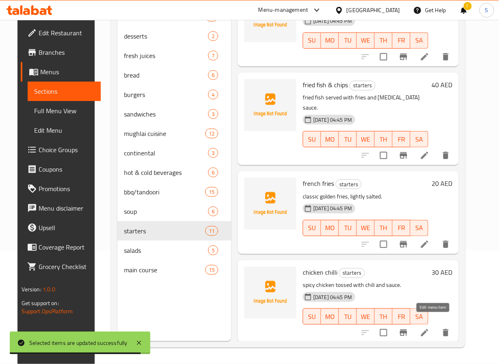
click at [429, 328] on icon at bounding box center [425, 333] width 10 height 10
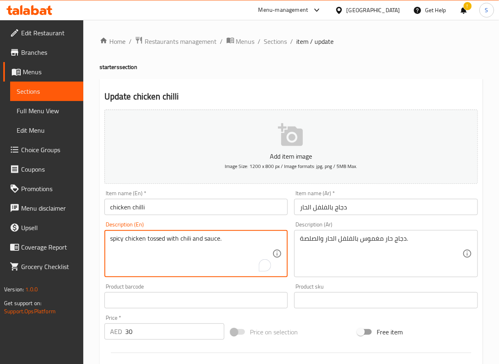
click at [142, 243] on textarea "spicy chicken tossed with chili and sauce." at bounding box center [191, 254] width 162 height 39
paste textarea "Capsicum, Onion, Garlic and Green Chilli"
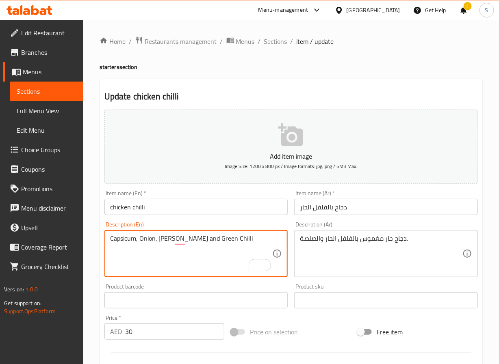
type textarea "Capsicum, Onion, Garlic and Green Chilli"
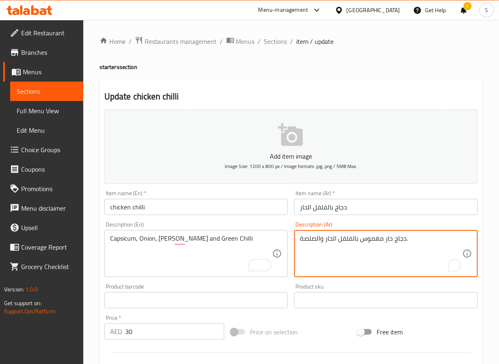
click at [350, 241] on textarea "دجاج حار مغموس بالفلفل الحار والصلصة." at bounding box center [381, 254] width 162 height 39
type textarea "فليفلة، بصل، ثوم وفلفل اخضر حار"
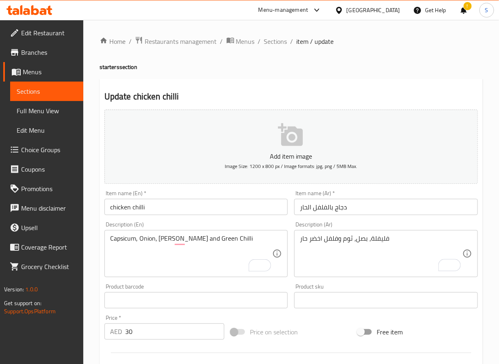
click at [97, 277] on div "Home / Restaurants management / Menus / Sections / item / update starters secti…" at bounding box center [291, 297] width 416 height 554
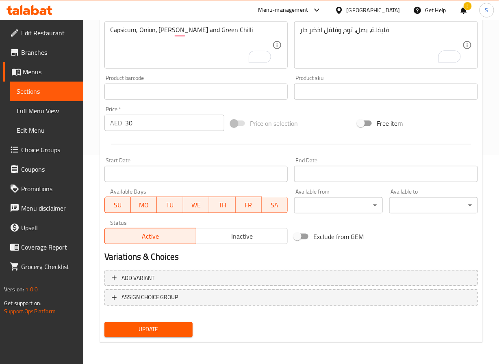
click at [171, 331] on span "Update" at bounding box center [149, 330] width 76 height 10
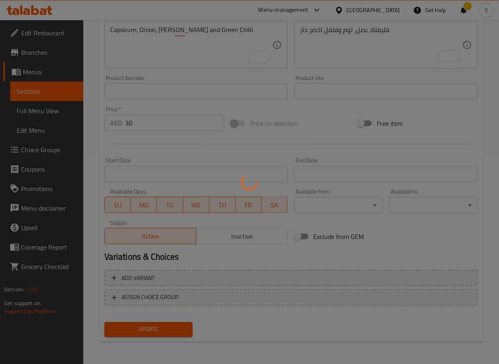
scroll to position [0, 0]
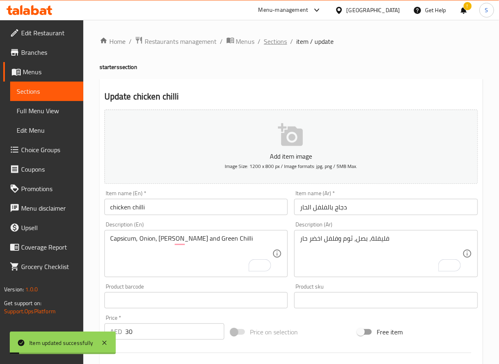
click at [273, 39] on span "Sections" at bounding box center [275, 42] width 23 height 10
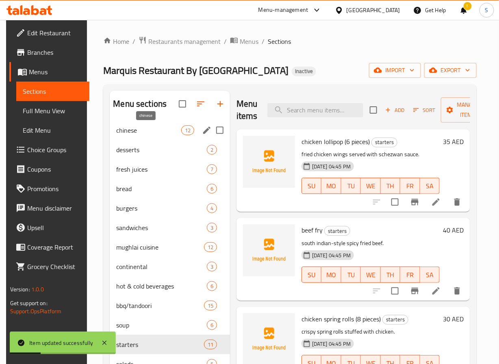
click at [137, 133] on span "chinese" at bounding box center [148, 131] width 65 height 10
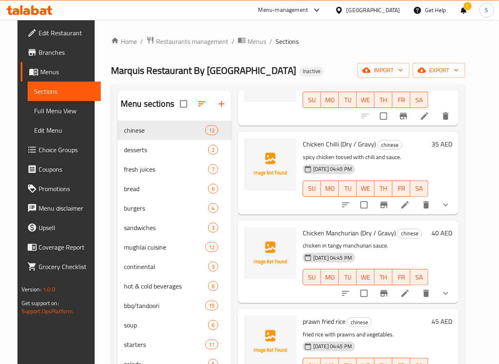
scroll to position [741, 0]
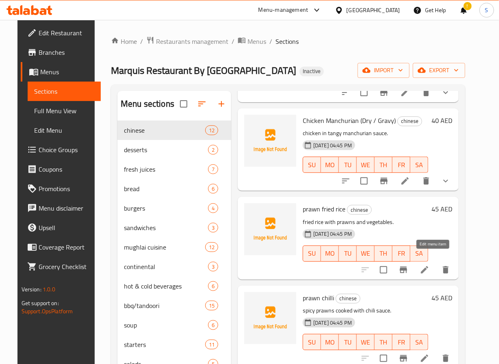
click at [428, 266] on icon at bounding box center [424, 269] width 7 height 7
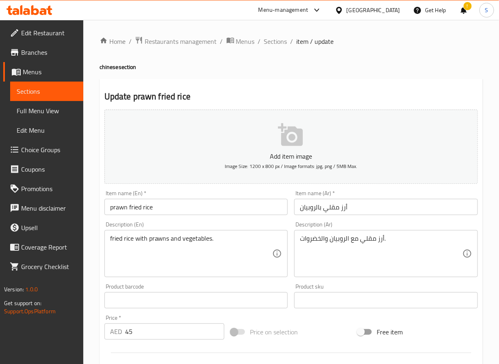
click at [147, 238] on textarea "fried rice with prawns and vegetables." at bounding box center [191, 254] width 162 height 39
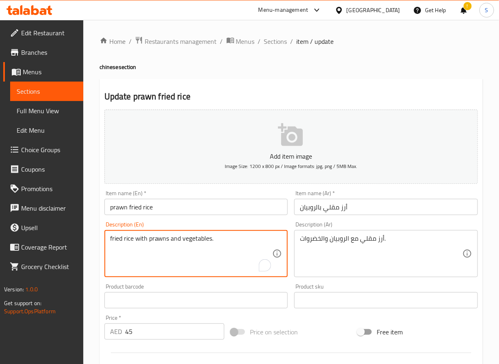
click at [147, 238] on textarea "fried rice with prawns and vegetables." at bounding box center [191, 254] width 162 height 39
paste textarea "Cabbage, Carrot, Capsicum, Garlic and All Spices"
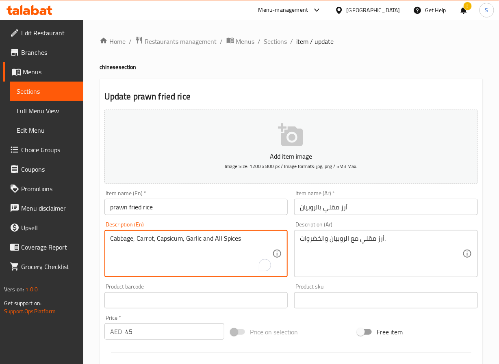
type textarea "Cabbage, Carrot, Capsicum, Garlic and All Spices"
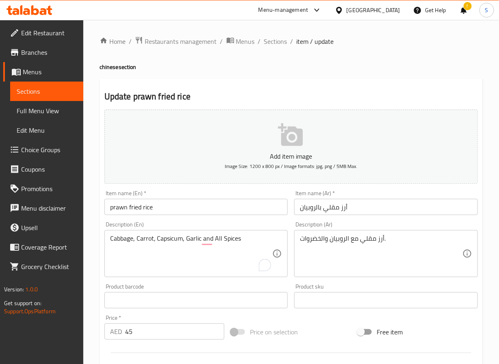
click at [122, 203] on input "prawn fried rice" at bounding box center [196, 207] width 184 height 16
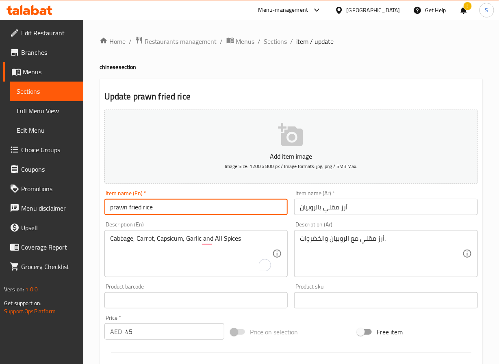
click at [122, 203] on input "prawn fried rice" at bounding box center [196, 207] width 184 height 16
paste input "Prawn Fried R"
type input "Prawn Fried Rice"
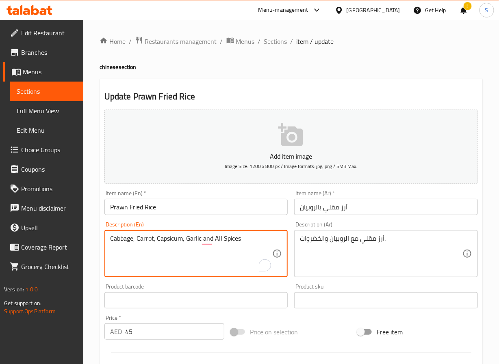
click at [217, 238] on textarea "Cabbage, Carrot, Capsicum, Garlic and All Spices" at bounding box center [191, 254] width 162 height 39
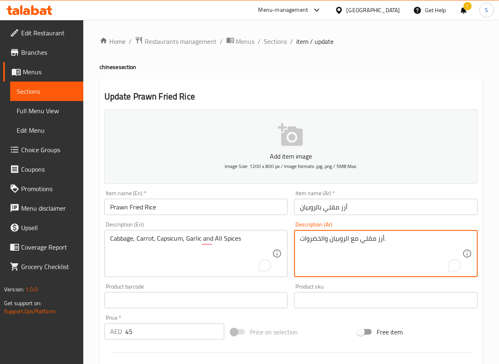
click at [368, 245] on textarea "أرز مقلي مع الروبيان والخضروات." at bounding box center [381, 254] width 162 height 39
paste textarea "لملفوف والجزر والفلفل الحار والثوم وجميع التوابل"
type textarea "الملفوف والجزر والفلفل الحار والثوم وجميع التوابل"
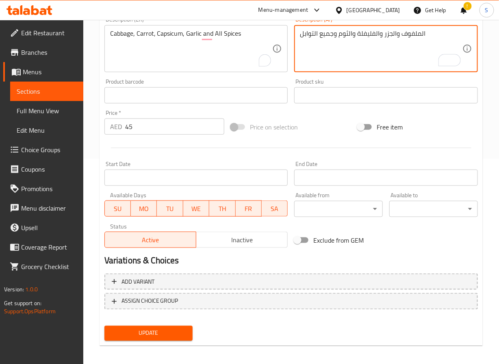
scroll to position [209, 0]
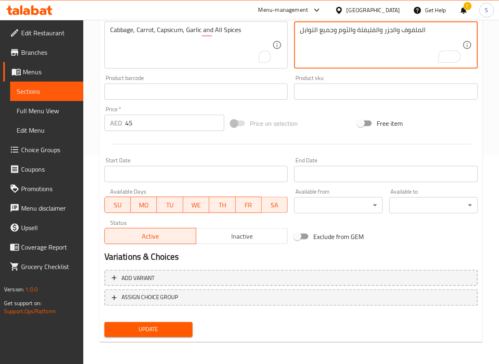
type textarea "الملفوف والجزر والفليفلة والثوم وجميع التوابل"
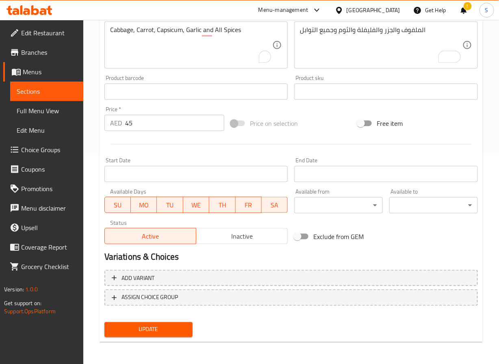
drag, startPoint x: 137, startPoint y: 327, endPoint x: 156, endPoint y: 266, distance: 64.2
click at [137, 327] on span "Update" at bounding box center [149, 330] width 76 height 10
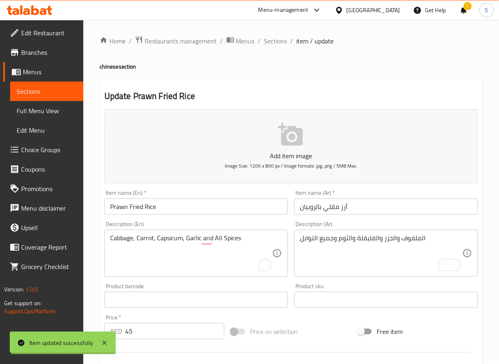
scroll to position [0, 0]
click at [142, 205] on input "Prawn Fried Rice" at bounding box center [196, 207] width 184 height 16
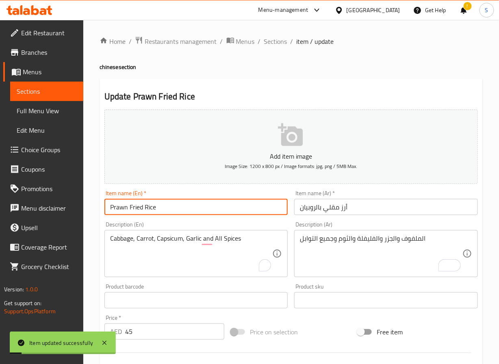
click at [142, 205] on input "Prawn Fried Rice" at bounding box center [196, 207] width 184 height 16
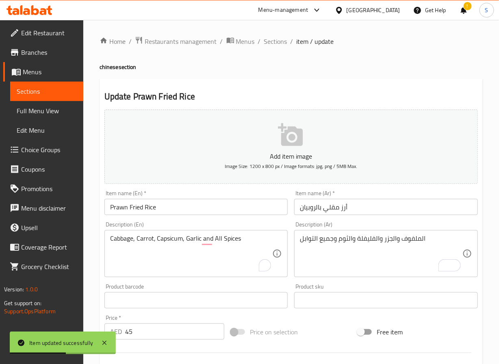
click at [93, 211] on div "Home / Restaurants management / Menus / Sections / item / update chinese sectio…" at bounding box center [291, 297] width 416 height 554
click at [274, 44] on span "Sections" at bounding box center [275, 42] width 23 height 10
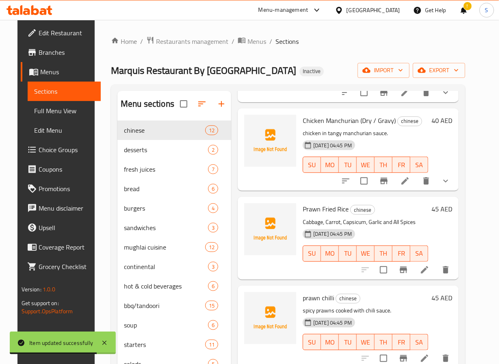
scroll to position [114, 0]
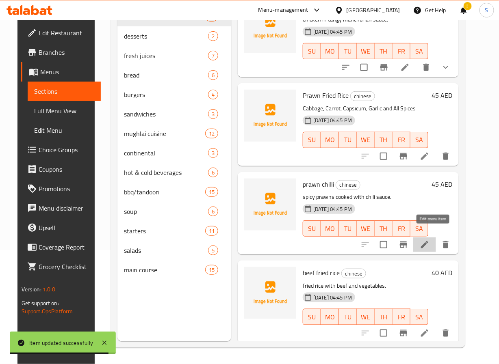
click at [429, 240] on icon at bounding box center [425, 245] width 10 height 10
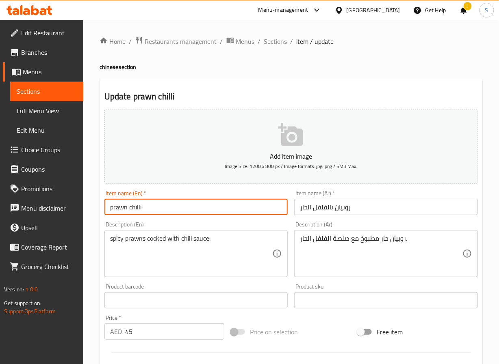
click at [119, 210] on input "prawn chilli" at bounding box center [196, 207] width 184 height 16
paste input "Prawn C"
type input "Prawn Chilli"
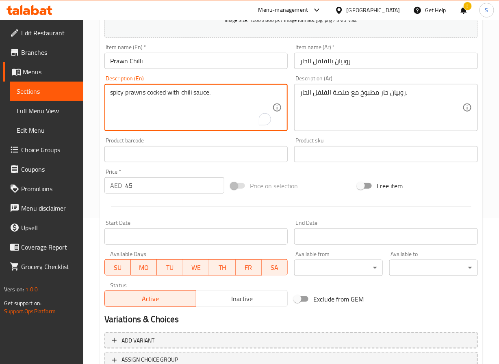
scroll to position [209, 0]
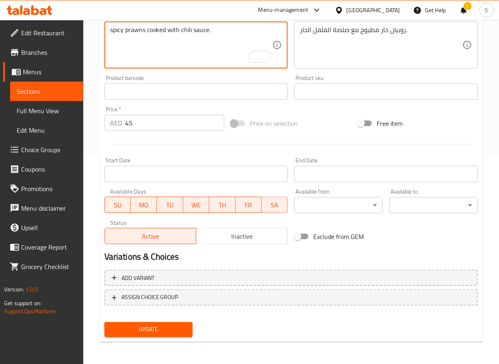
click at [151, 320] on div "Update" at bounding box center [148, 330] width 95 height 22
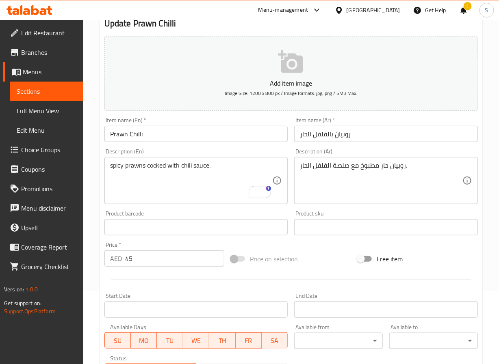
click at [151, 321] on div "Available Days SU MO TU WE TH FR SA" at bounding box center [196, 336] width 190 height 31
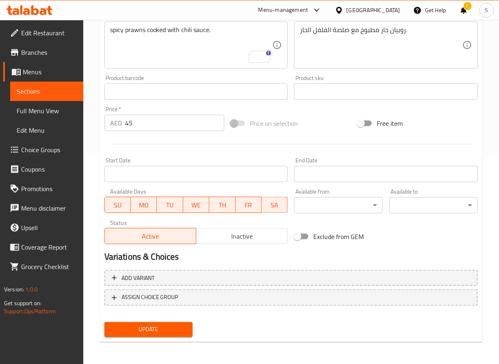
click at [151, 326] on span "Update" at bounding box center [149, 330] width 76 height 10
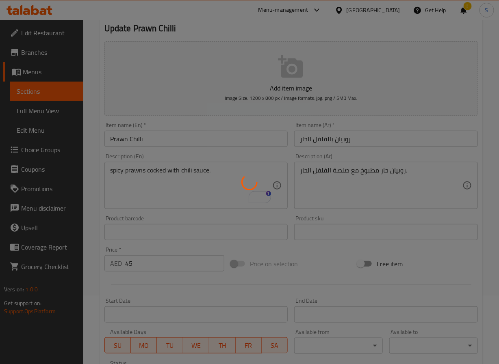
scroll to position [0, 0]
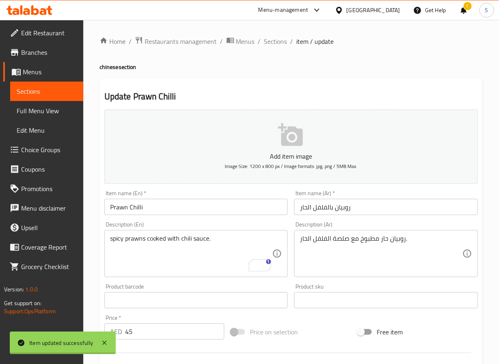
click at [279, 40] on div at bounding box center [249, 182] width 499 height 364
click at [277, 37] on span "Sections" at bounding box center [275, 42] width 23 height 10
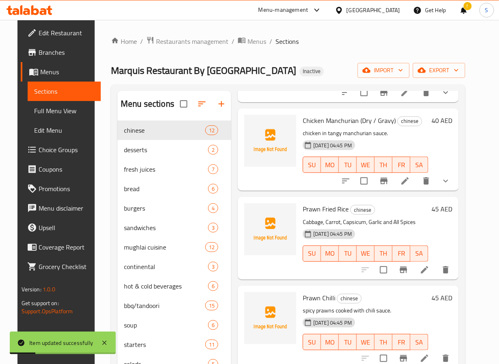
scroll to position [114, 0]
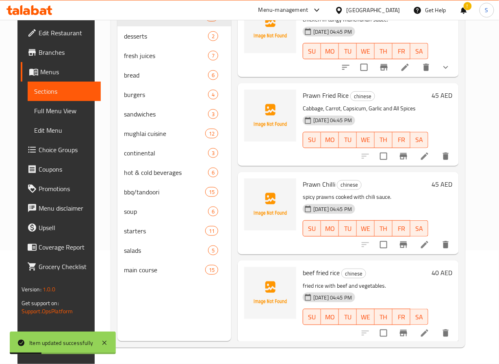
click at [428, 330] on icon at bounding box center [424, 333] width 7 height 7
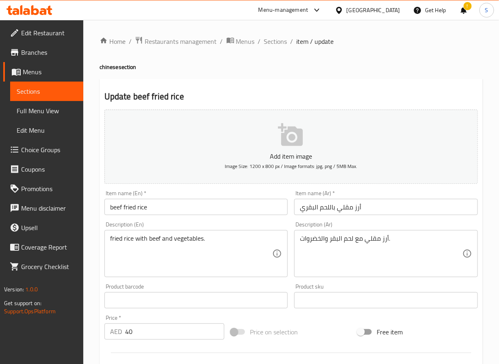
click at [147, 207] on input "beef fried rice" at bounding box center [196, 207] width 184 height 16
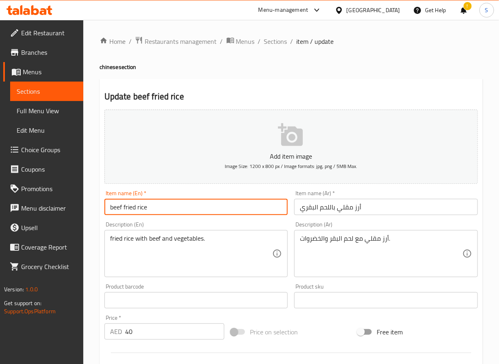
click at [147, 207] on input "beef fried rice" at bounding box center [196, 207] width 184 height 16
paste input "Beef Fried R"
type input "Beef Fried Rice"
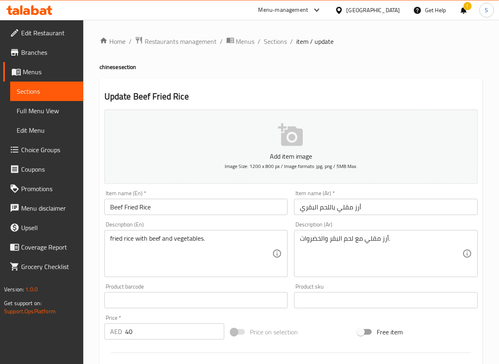
click at [185, 245] on textarea "fried rice with beef and vegetables." at bounding box center [191, 254] width 162 height 39
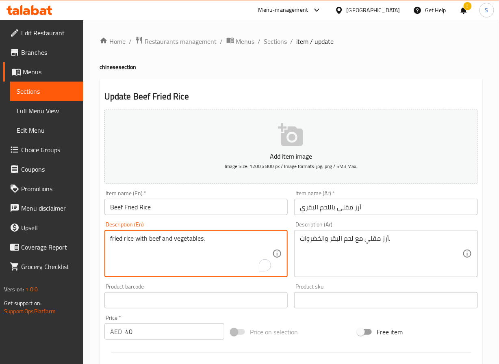
paste textarea "Cabbage, Carrot, Capsicum, Garlic and All Spices"
type textarea "Cabbage, Carrot, Capsicum, Garlic and All Spices"
click at [323, 240] on textarea "أرز مقلي مع لحم البقر والخضروات." at bounding box center [381, 254] width 162 height 39
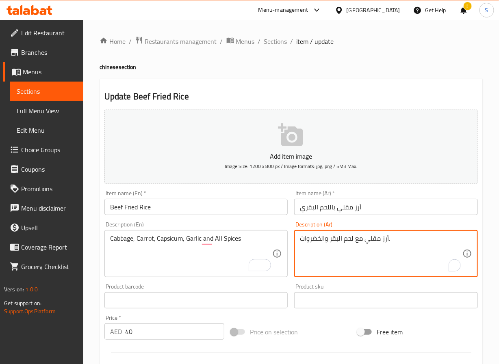
paste textarea "لملفوف والجزر والفلفل الحار والثوم وجميع التوابل"
click at [362, 240] on textarea "الملفوف والجزر والفلفل الحار والثوم وجميع التوابل" at bounding box center [381, 254] width 162 height 39
type textarea "الملفوف والجزر والفليفلة والثوم وجميع التوابل"
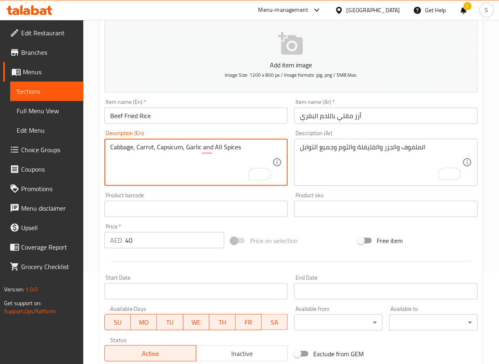
scroll to position [209, 0]
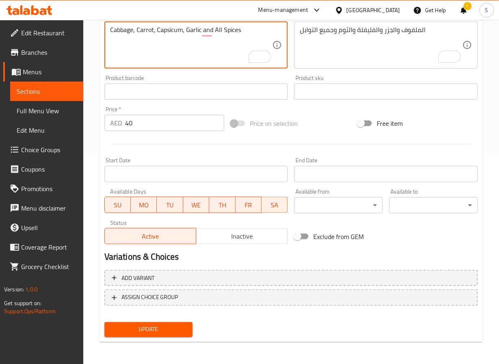
click at [150, 346] on div "Home / Restaurants management / Menus / Sections / item / update chinese sectio…" at bounding box center [291, 88] width 383 height 522
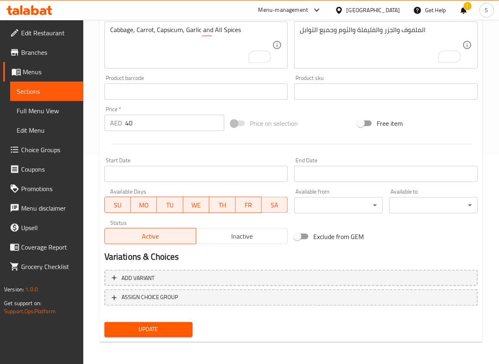
click at [141, 325] on span "Update" at bounding box center [149, 330] width 76 height 10
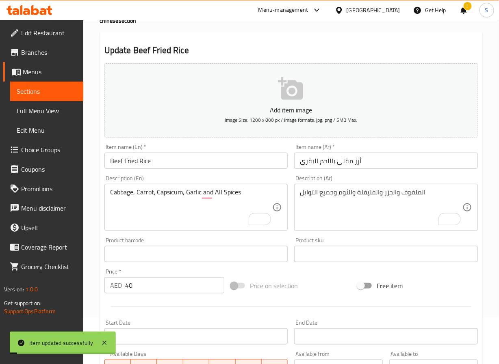
scroll to position [0, 0]
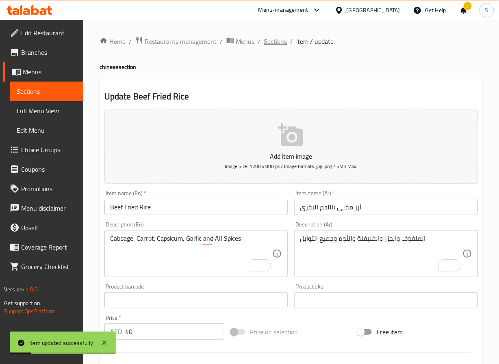
click at [280, 40] on span "Sections" at bounding box center [275, 42] width 23 height 10
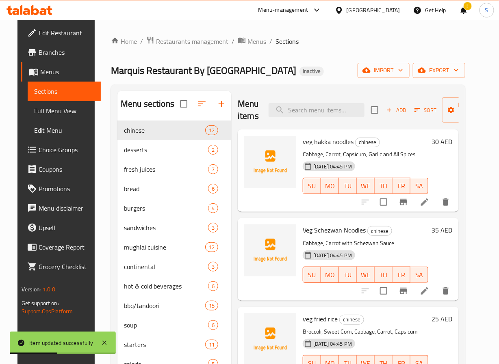
click at [272, 213] on div "Menu items Add Sort Manage items veg hakka noodles chinese Cabbage, Carrot, Cap…" at bounding box center [344, 273] width 227 height 364
click at [429, 197] on icon at bounding box center [425, 202] width 10 height 10
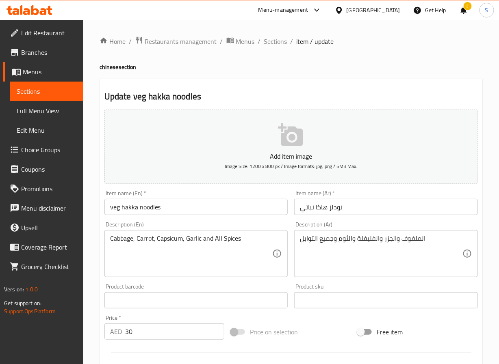
click at [166, 209] on input "veg hakka noodles" at bounding box center [196, 207] width 184 height 16
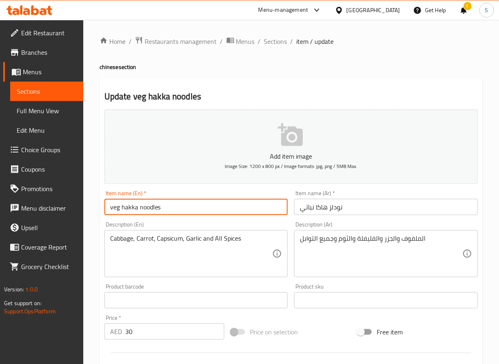
click at [166, 209] on input "veg hakka noodles" at bounding box center [196, 207] width 184 height 16
paste input "Veg Hakka N"
type input "Veg Hakka Noodles"
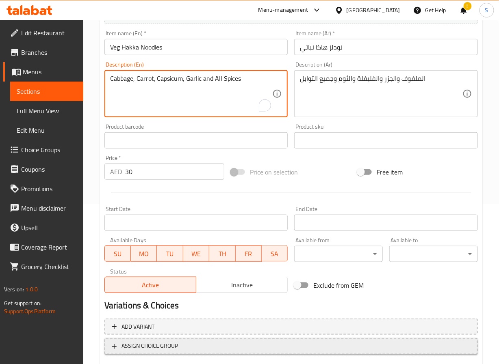
scroll to position [209, 0]
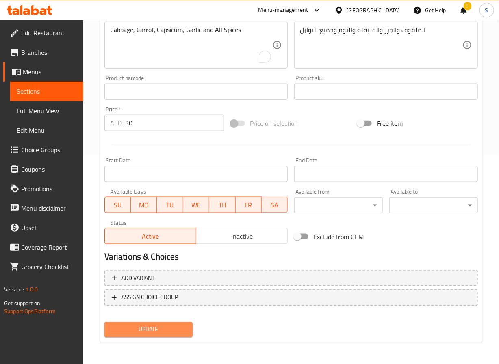
click at [166, 328] on span "Update" at bounding box center [149, 330] width 76 height 10
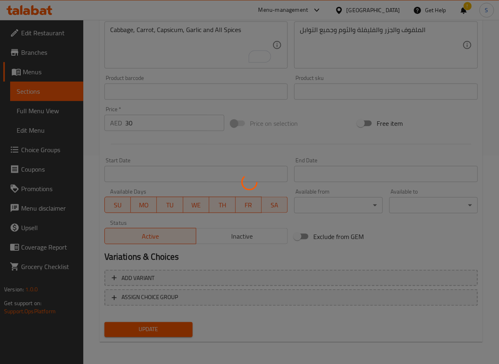
scroll to position [0, 0]
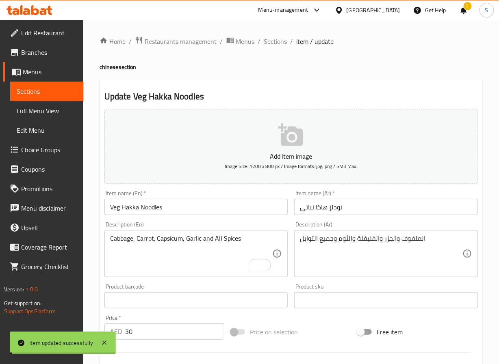
click at [274, 41] on span "Sections" at bounding box center [275, 42] width 23 height 10
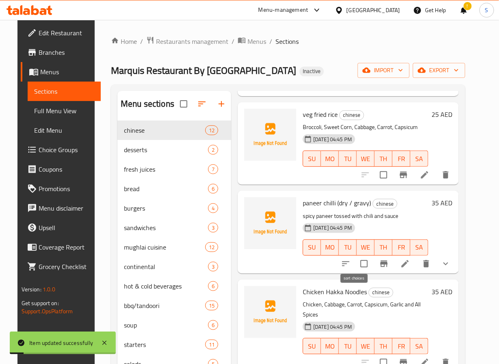
scroll to position [167, 0]
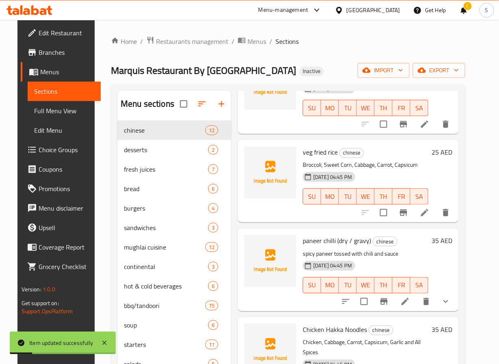
click at [430, 220] on li at bounding box center [424, 213] width 23 height 15
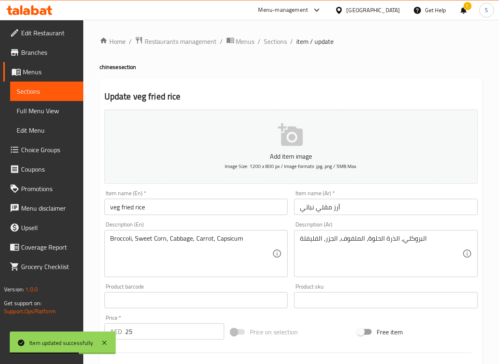
click at [121, 214] on input "veg fried rice" at bounding box center [196, 207] width 184 height 16
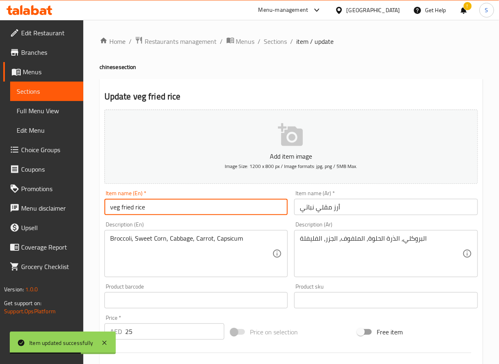
click at [121, 214] on input "veg fried rice" at bounding box center [196, 207] width 184 height 16
paste input "Veg Fried R"
type input "Veg Fried Rice"
click at [94, 233] on div "Home / Restaurants management / Menus / Sections / item / update chinese sectio…" at bounding box center [291, 297] width 416 height 554
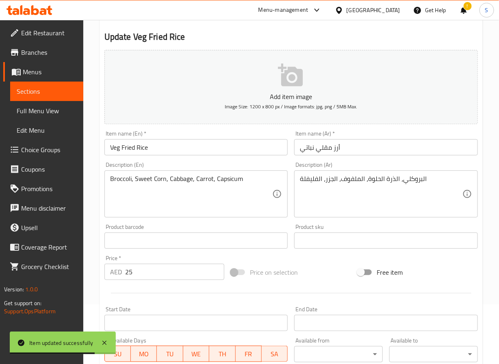
scroll to position [209, 0]
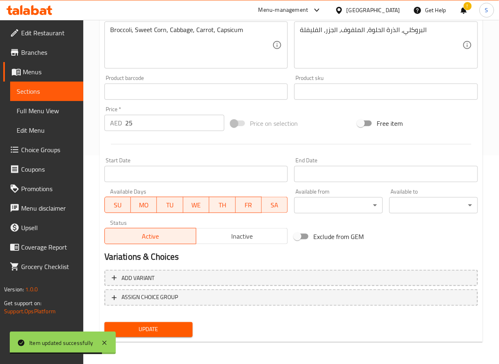
click at [153, 331] on span "Update" at bounding box center [149, 330] width 76 height 10
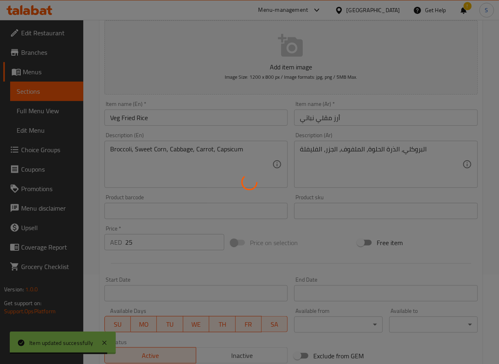
scroll to position [0, 0]
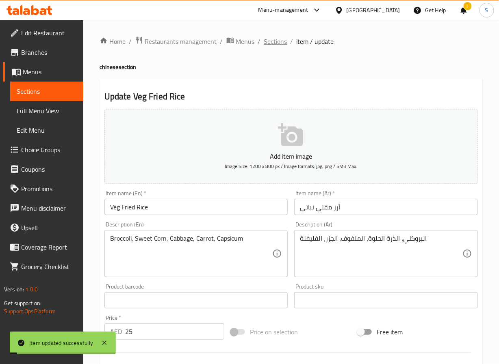
click at [276, 40] on span "Sections" at bounding box center [275, 42] width 23 height 10
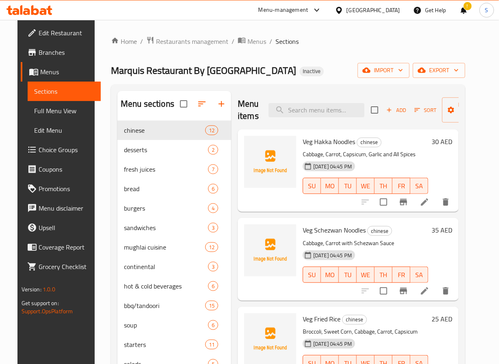
click at [200, 107] on icon "button" at bounding box center [202, 104] width 10 height 10
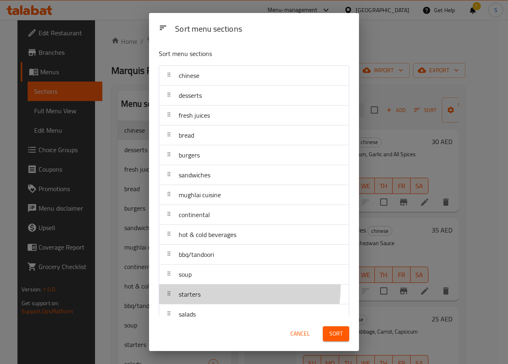
click at [177, 287] on div "starters" at bounding box center [189, 294] width 28 height 19
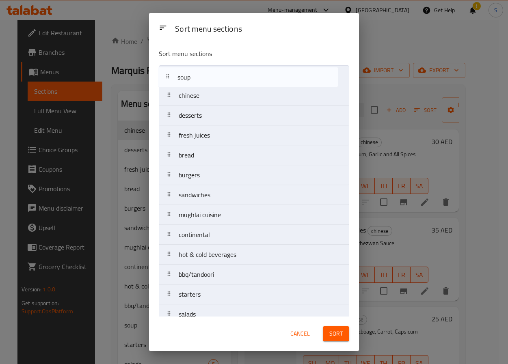
drag, startPoint x: 171, startPoint y: 278, endPoint x: 169, endPoint y: 71, distance: 207.1
click at [169, 71] on nav "chinese desserts fresh juices bread burgers sandwiches mughlai cuisine continen…" at bounding box center [254, 204] width 190 height 279
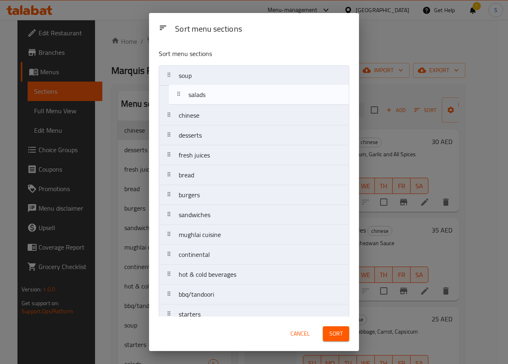
drag, startPoint x: 182, startPoint y: 285, endPoint x: 191, endPoint y: 97, distance: 188.7
click at [191, 97] on nav "soup chinese desserts fresh juices bread burgers sandwiches mughlai cuisine con…" at bounding box center [254, 204] width 190 height 279
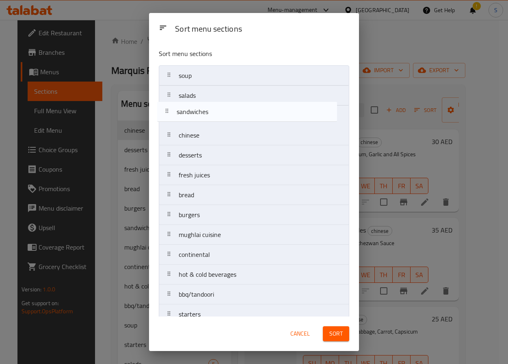
drag, startPoint x: 180, startPoint y: 221, endPoint x: 178, endPoint y: 113, distance: 107.3
click at [178, 113] on nav "soup salads chinese desserts fresh juices bread burgers sandwiches mughlai cuis…" at bounding box center [254, 204] width 190 height 279
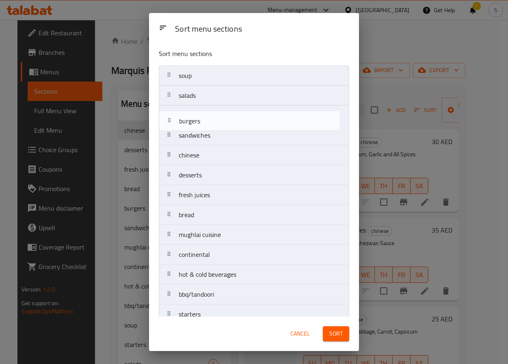
drag, startPoint x: 178, startPoint y: 219, endPoint x: 178, endPoint y: 119, distance: 99.1
click at [178, 119] on nav "soup salads sandwiches chinese desserts fresh juices bread burgers mughlai cuis…" at bounding box center [254, 204] width 190 height 279
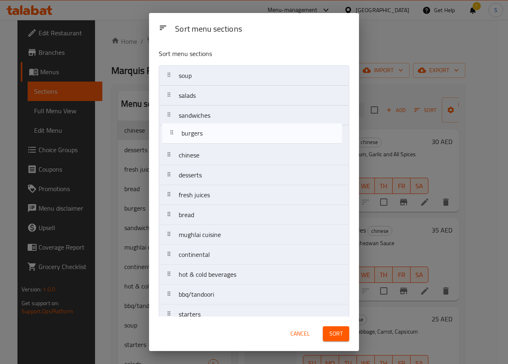
drag, startPoint x: 178, startPoint y: 121, endPoint x: 180, endPoint y: 134, distance: 13.2
click at [180, 134] on nav "soup salads burgers sandwiches chinese desserts fresh juices bread mughlai cuis…" at bounding box center [254, 204] width 190 height 279
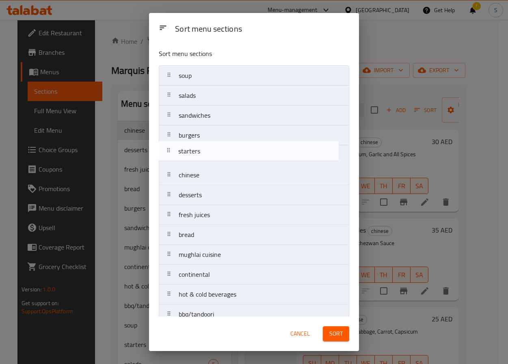
drag, startPoint x: 214, startPoint y: 289, endPoint x: 211, endPoint y: 154, distance: 135.3
click at [211, 154] on nav "soup salads sandwiches burgers chinese desserts fresh juices bread mughlai cuis…" at bounding box center [254, 204] width 190 height 279
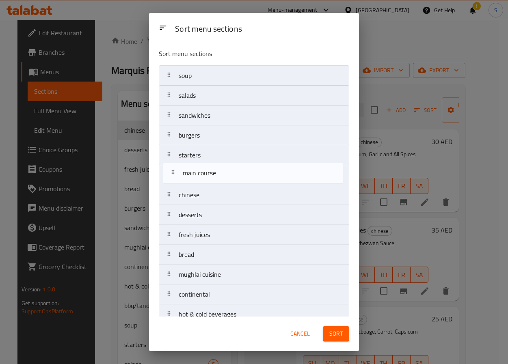
drag, startPoint x: 201, startPoint y: 307, endPoint x: 202, endPoint y: 163, distance: 143.8
click at [202, 163] on nav "soup salads sandwiches burgers starters chinese desserts fresh juices bread mug…" at bounding box center [254, 204] width 190 height 279
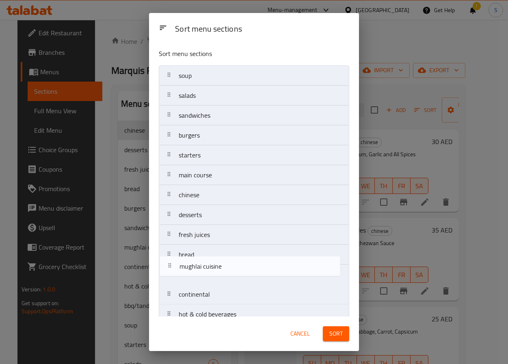
scroll to position [6, 0]
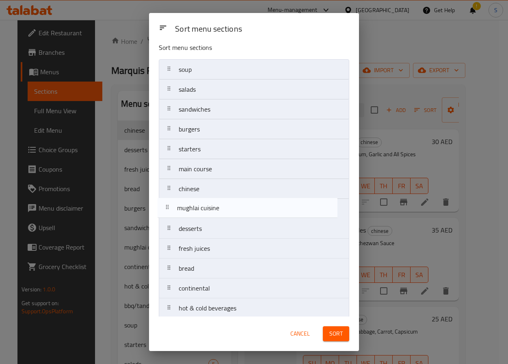
drag, startPoint x: 177, startPoint y: 279, endPoint x: 174, endPoint y: 207, distance: 71.9
click at [174, 207] on nav "soup salads sandwiches burgers starters main course chinese desserts fresh juic…" at bounding box center [254, 198] width 190 height 279
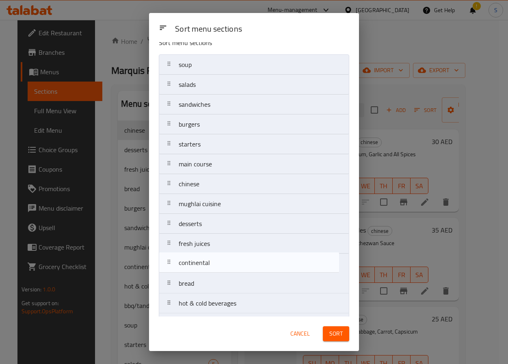
scroll to position [13, 0]
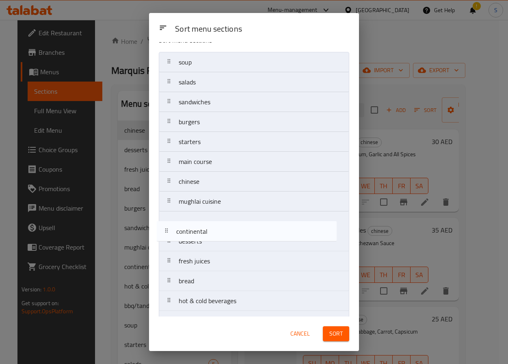
drag, startPoint x: 221, startPoint y: 287, endPoint x: 217, endPoint y: 212, distance: 74.8
click at [217, 212] on nav "soup salads sandwiches burgers starters main course chinese mughlai cuisine des…" at bounding box center [254, 191] width 190 height 279
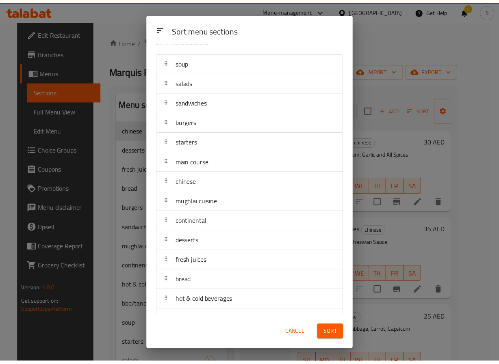
scroll to position [34, 0]
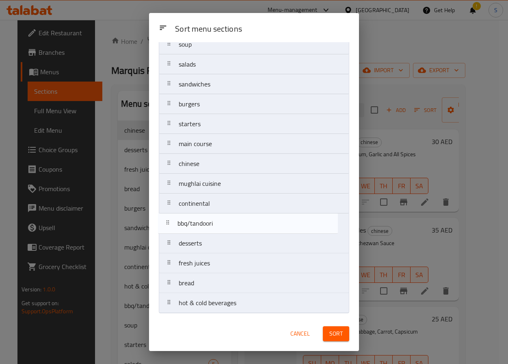
drag, startPoint x: 216, startPoint y: 306, endPoint x: 214, endPoint y: 221, distance: 84.9
click at [214, 221] on nav "soup salads sandwiches burgers starters main course chinese mughlai cuisine con…" at bounding box center [254, 173] width 190 height 279
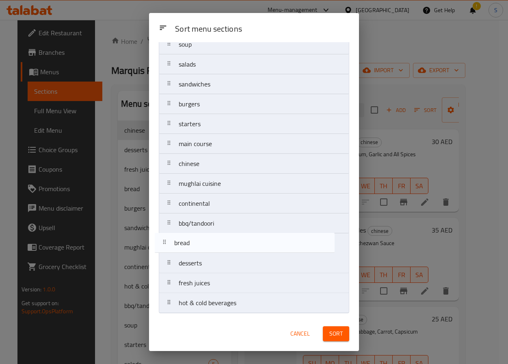
drag, startPoint x: 194, startPoint y: 284, endPoint x: 188, endPoint y: 239, distance: 45.5
click at [188, 239] on nav "soup salads sandwiches burgers starters main course chinese mughlai cuisine con…" at bounding box center [254, 173] width 190 height 279
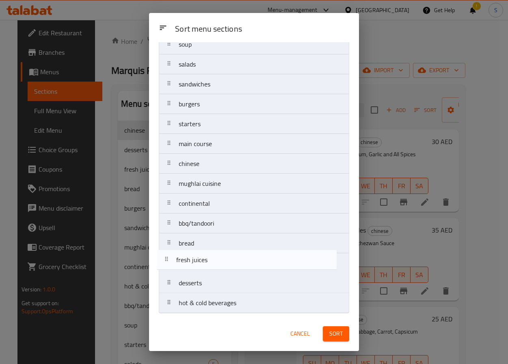
drag, startPoint x: 195, startPoint y: 283, endPoint x: 193, endPoint y: 257, distance: 25.7
click at [193, 257] on nav "soup salads sandwiches burgers starters main course chinese mughlai cuisine con…" at bounding box center [254, 173] width 190 height 279
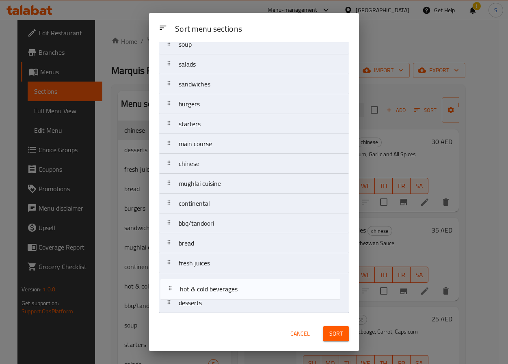
drag, startPoint x: 189, startPoint y: 305, endPoint x: 190, endPoint y: 284, distance: 20.8
click at [190, 284] on nav "soup salads sandwiches burgers starters main course chinese mughlai cuisine con…" at bounding box center [254, 173] width 190 height 279
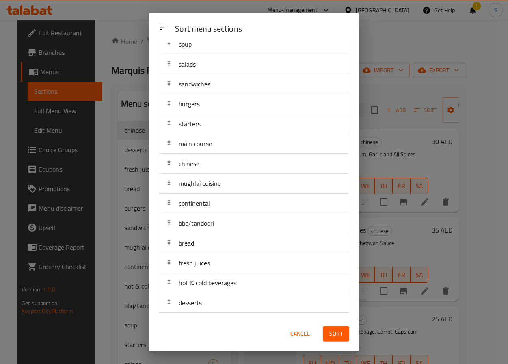
click at [344, 337] on button "Sort" at bounding box center [336, 334] width 26 height 15
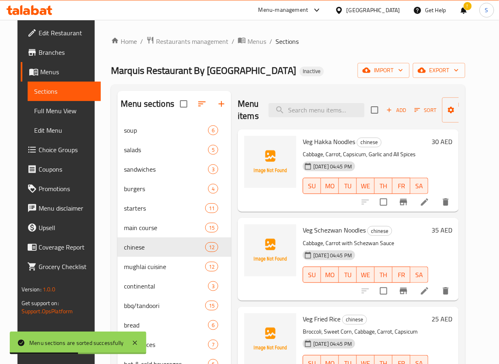
click at [252, 98] on h2 "Menu items" at bounding box center [248, 110] width 21 height 24
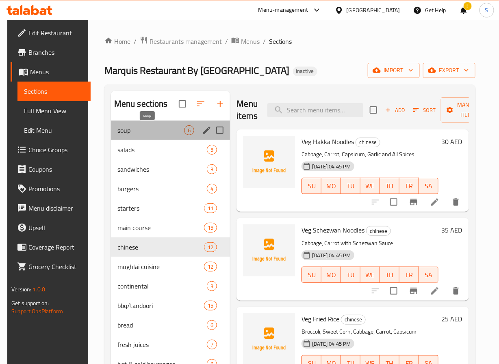
click at [134, 134] on span "soup" at bounding box center [150, 131] width 67 height 10
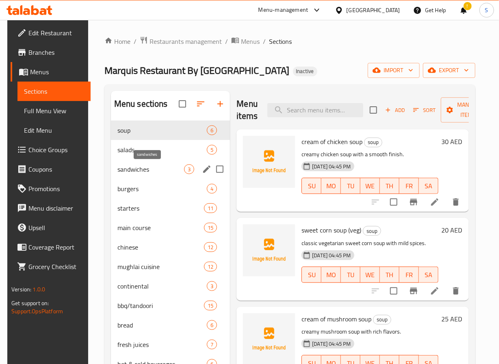
click at [147, 174] on span "sandwiches" at bounding box center [150, 169] width 67 height 10
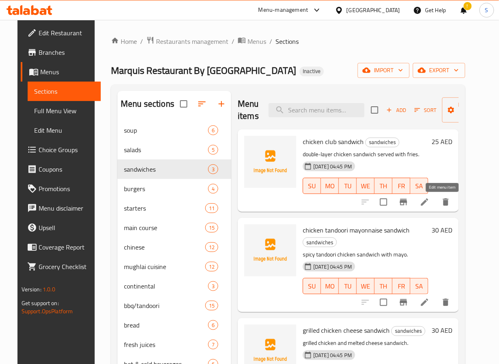
click at [429, 207] on icon at bounding box center [425, 202] width 10 height 10
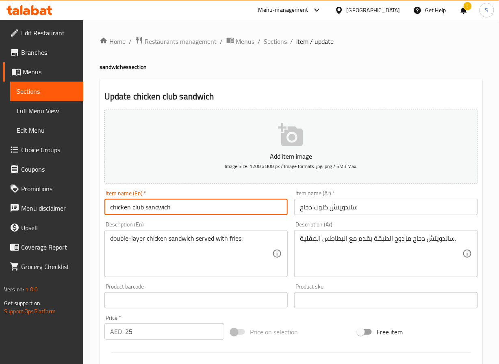
click at [152, 207] on input "chicken club sandwich" at bounding box center [196, 207] width 184 height 16
paste input "Chicken Club S"
type input "Chicken Club Sandwich"
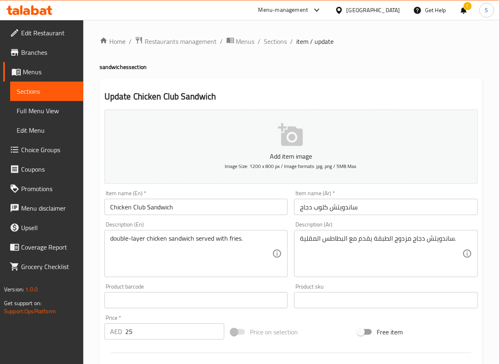
click at [143, 236] on textarea "double-layer chicken sandwich served with fries." at bounding box center [191, 254] width 162 height 39
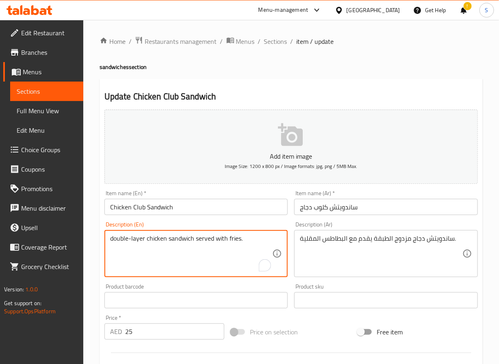
click at [143, 236] on textarea "double-layer chicken sandwich served with fries." at bounding box center [191, 254] width 162 height 39
paste textarea "Served with Fries"
type textarea "Served with Fries"
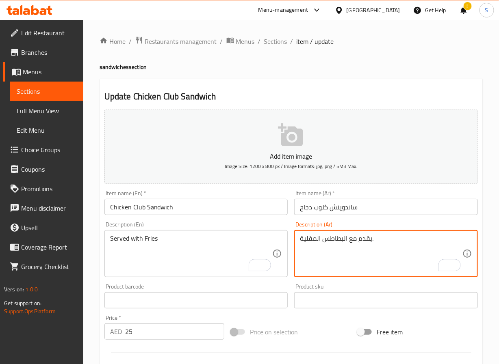
type textarea "يقدم مع البطاطس المقلية."
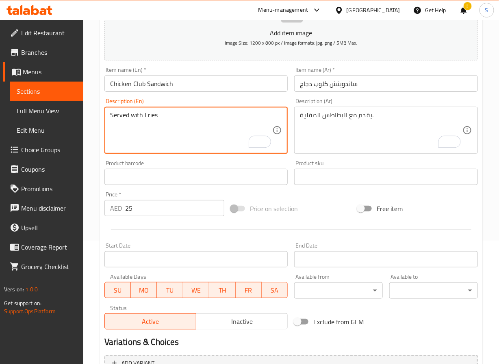
scroll to position [209, 0]
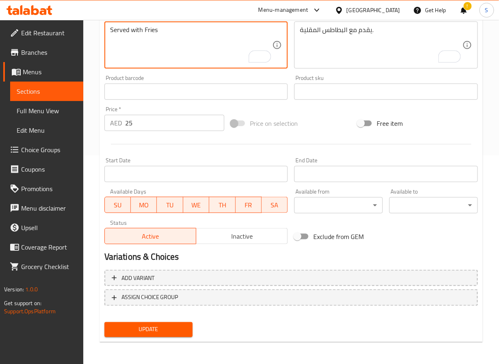
click at [161, 329] on span "Update" at bounding box center [149, 330] width 76 height 10
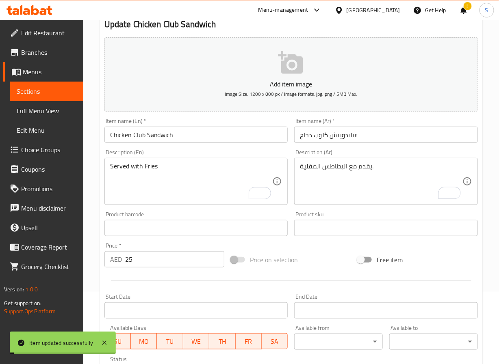
scroll to position [0, 0]
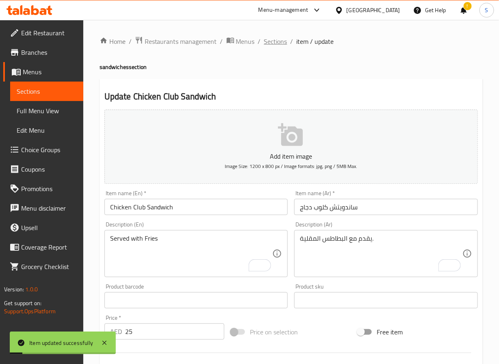
click at [279, 44] on span "Sections" at bounding box center [275, 42] width 23 height 10
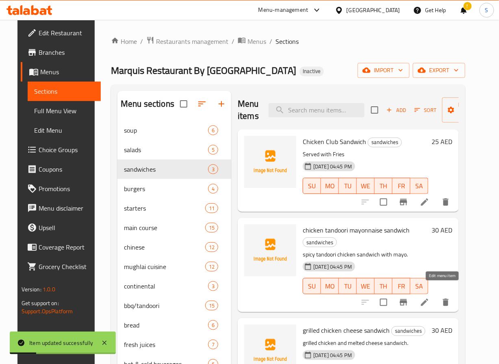
click at [429, 298] on icon at bounding box center [425, 303] width 10 height 10
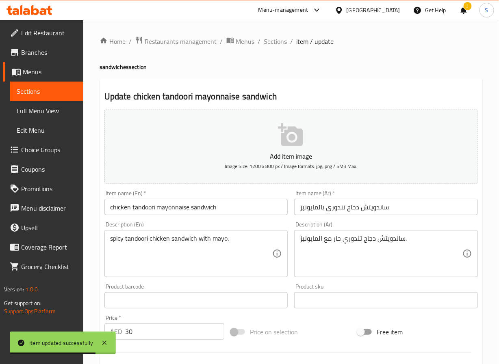
click at [177, 211] on input "chicken tandoori mayonnaise sandwich" at bounding box center [196, 207] width 184 height 16
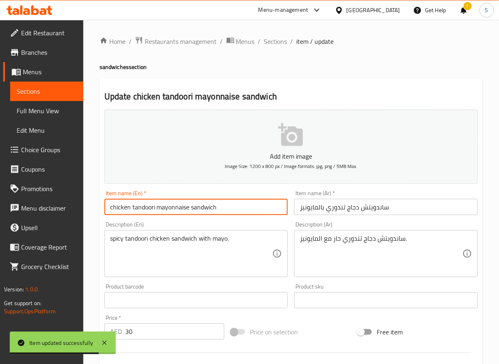
click at [177, 211] on input "chicken tandoori mayonnaise sandwich" at bounding box center [196, 207] width 184 height 16
paste input "Chicken Tandoori Mayonnaise S"
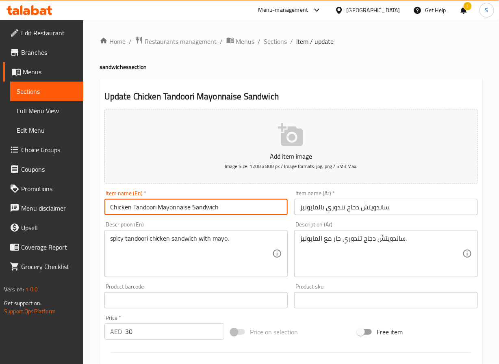
type input "Chicken Tandoori Mayonnaise Sandwich"
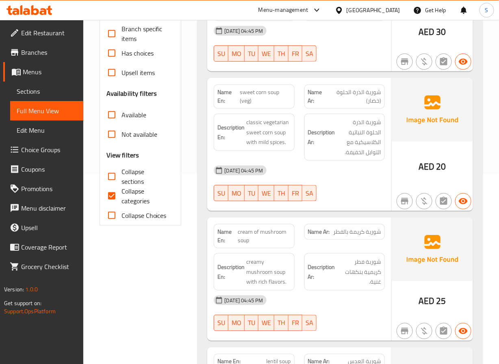
scroll to position [182, 0]
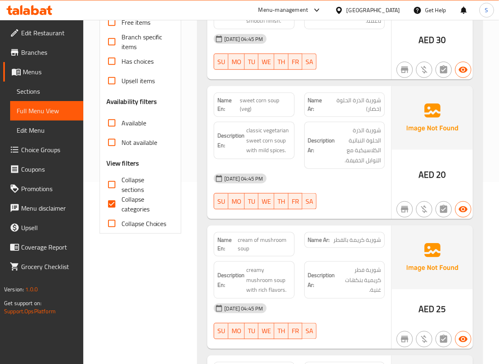
drag, startPoint x: 113, startPoint y: 208, endPoint x: 203, endPoint y: 145, distance: 110.0
click at [113, 208] on input "Collapse categories" at bounding box center [111, 204] width 19 height 19
checkbox input "false"
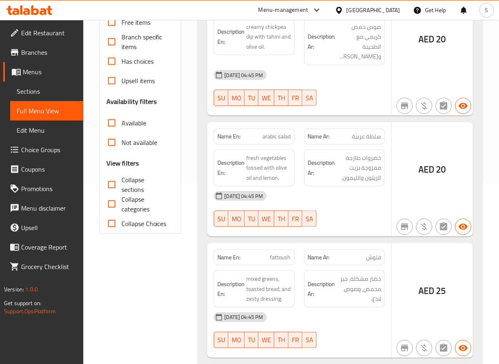
scroll to position [0, 0]
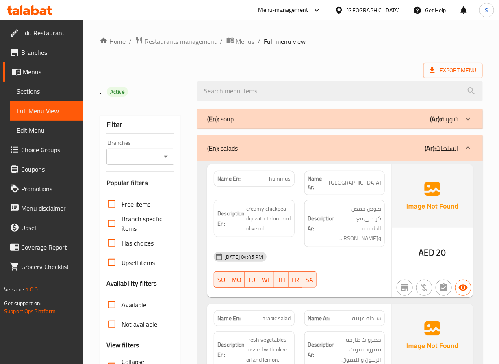
drag, startPoint x: 377, startPoint y: 143, endPoint x: 323, endPoint y: 151, distance: 54.3
click at [377, 143] on div "(En): salads (Ar): السلطات" at bounding box center [332, 148] width 251 height 10
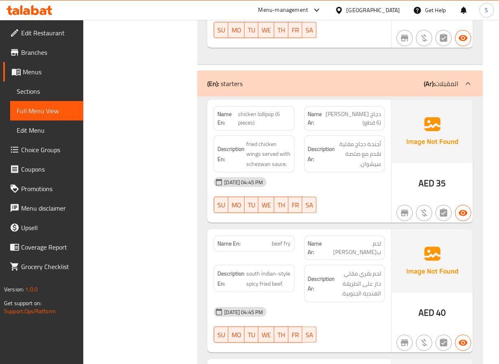
scroll to position [1110, 0]
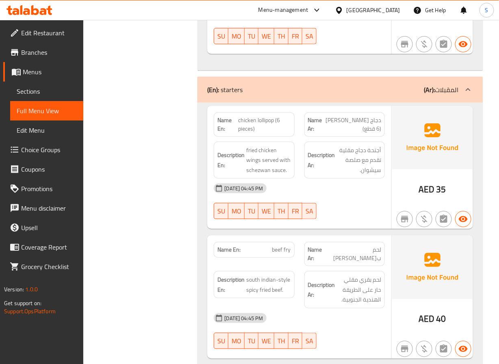
click at [299, 90] on div "(En): starters (Ar): المقبلات" at bounding box center [332, 90] width 251 height 10
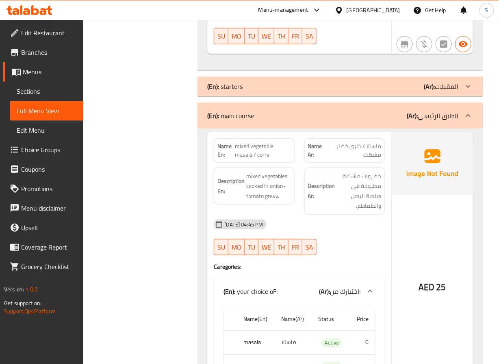
click at [299, 121] on div "(En): main course (Ar): الطبق الرئيسي" at bounding box center [332, 116] width 251 height 10
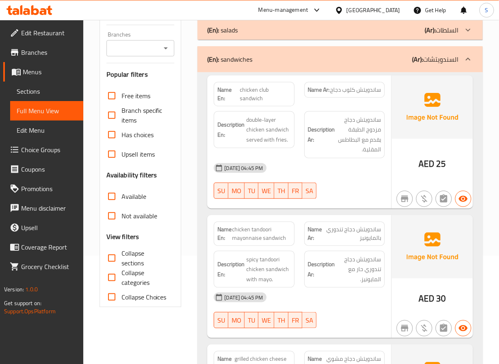
scroll to position [0, 0]
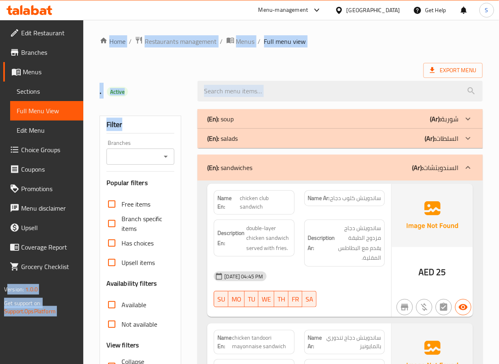
drag, startPoint x: 176, startPoint y: 111, endPoint x: -57, endPoint y: -67, distance: 293.0
click at [0, 0] on html "​ Menu-management United Arab Emirates Get Help S Edit Restaurant Branches Menu…" at bounding box center [249, 182] width 499 height 364
click at [178, 99] on div ". Active" at bounding box center [144, 91] width 98 height 36
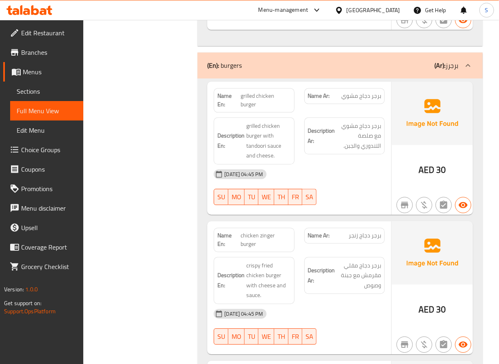
scroll to position [546, 0]
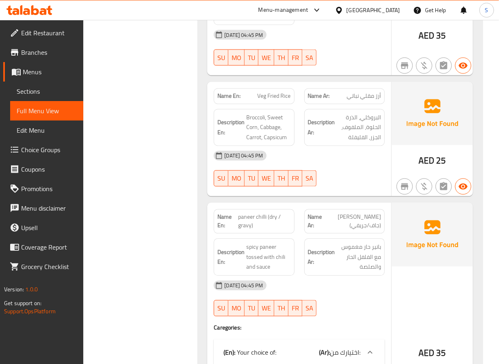
scroll to position [1432, 0]
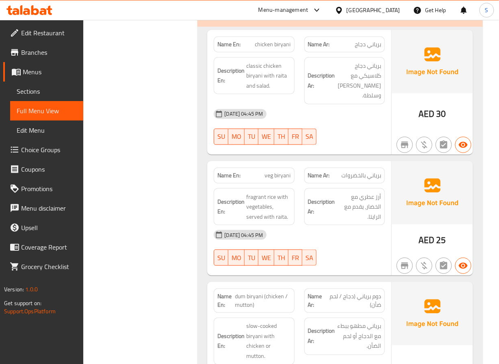
scroll to position [3183, 0]
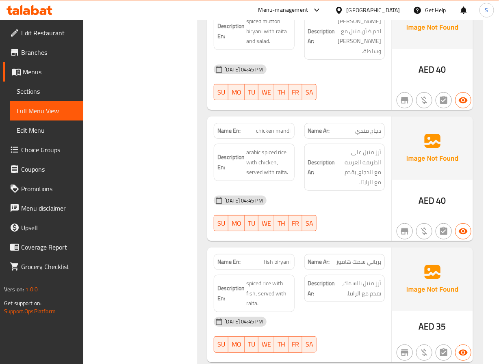
scroll to position [3991, 0]
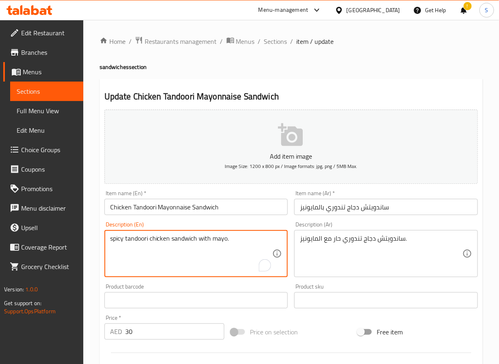
click at [145, 239] on textarea "spicy tandoori chicken sandwich with mayo." at bounding box center [191, 254] width 162 height 39
paste textarea "Chicken marinated in Tandoori Sauce"
type textarea "Chicken marinated in Tandoori Sauce"
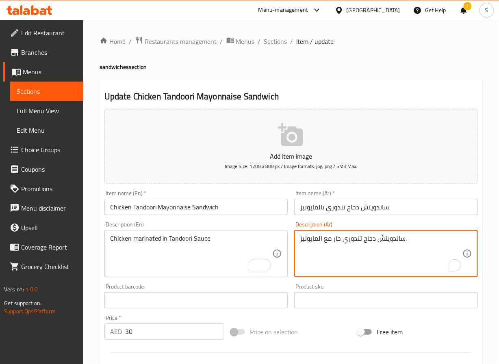
click at [391, 241] on textarea "ساندويتش دجاج تندوري حار مع المايونيز." at bounding box center [381, 254] width 162 height 39
click at [362, 238] on textarea "دجاج تندوري حار مع المايونيز." at bounding box center [381, 254] width 162 height 39
type textarea "دجاج متبل في صوص تندوري."
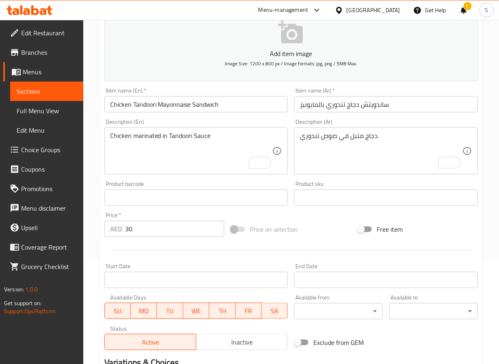
scroll to position [209, 0]
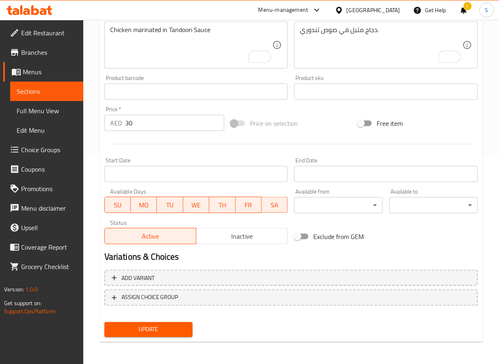
click at [158, 329] on span "Update" at bounding box center [149, 330] width 76 height 10
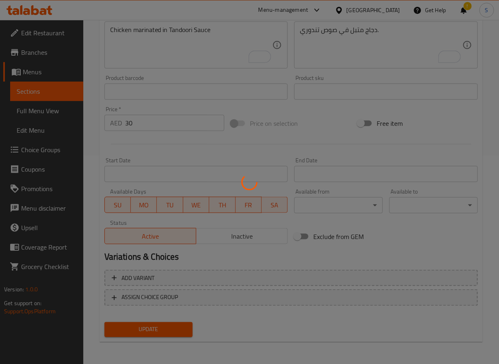
scroll to position [0, 0]
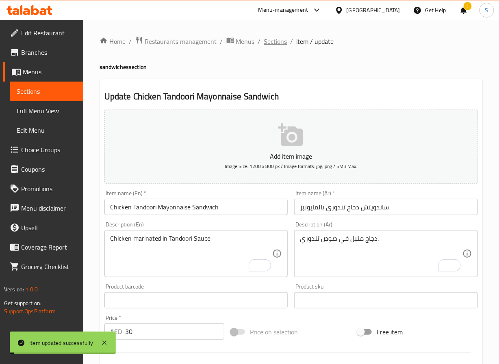
click at [272, 37] on span "Sections" at bounding box center [275, 42] width 23 height 10
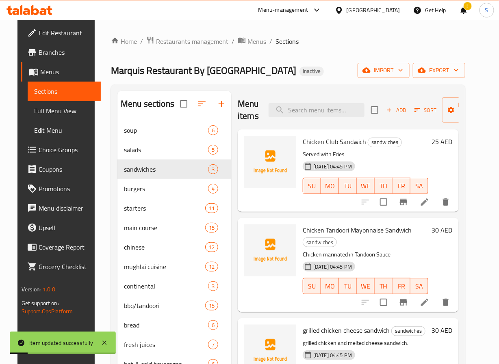
scroll to position [114, 0]
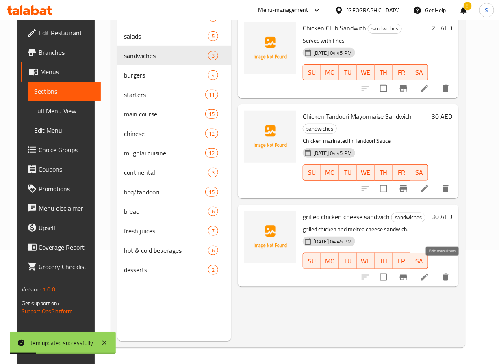
click at [429, 273] on icon at bounding box center [425, 278] width 10 height 10
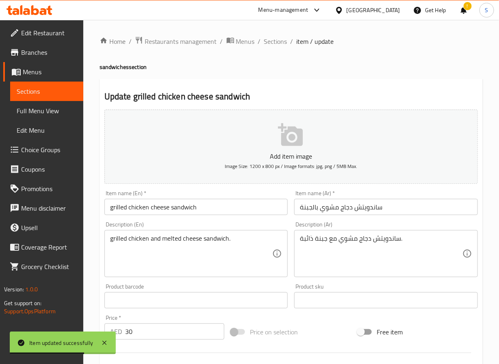
click at [131, 208] on input "grilled chicken cheese sandwich" at bounding box center [196, 207] width 184 height 16
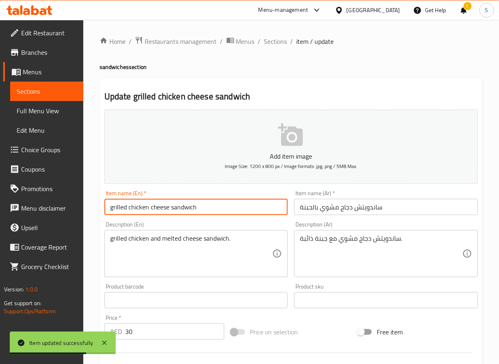
click at [131, 208] on input "grilled chicken cheese sandwich" at bounding box center [196, 207] width 184 height 16
paste input "Grilled Chicken Cheese S"
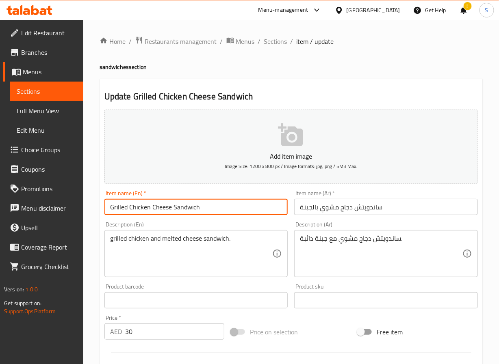
type input "Grilled Chicken Cheese Sandwich"
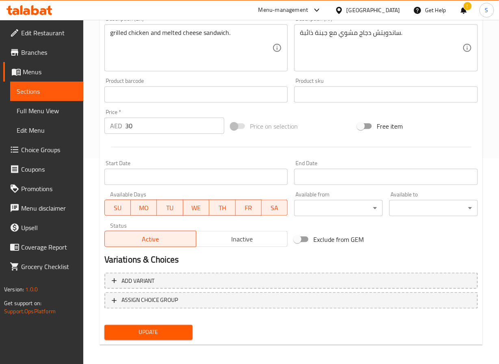
scroll to position [209, 0]
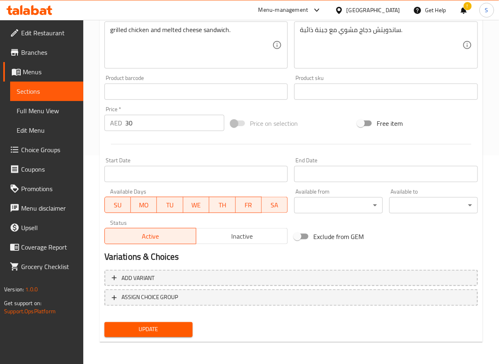
click at [143, 332] on span "Update" at bounding box center [149, 330] width 76 height 10
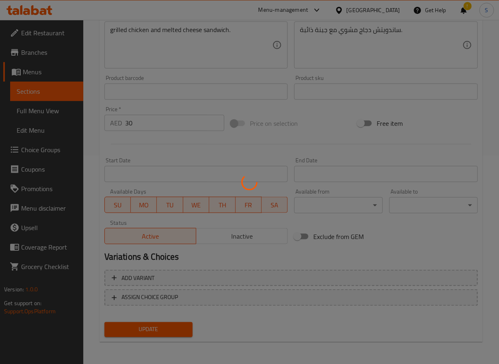
scroll to position [0, 0]
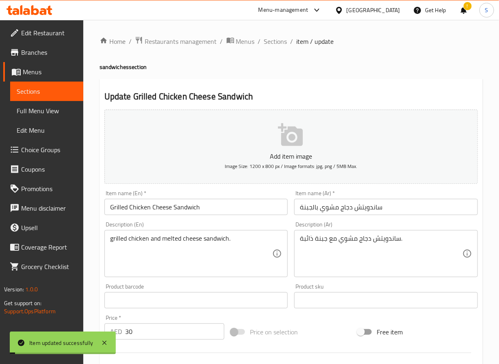
click at [275, 43] on span "Sections" at bounding box center [275, 42] width 23 height 10
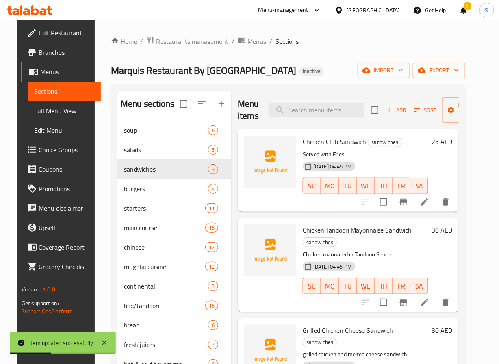
click at [323, 232] on span "Chicken Tandoori Mayonnaise Sandwich" at bounding box center [357, 230] width 109 height 12
copy h6 "Chicken Tandoori Mayonnaise Sandwich"
click at [236, 217] on div "Menu items Add Sort Manage items Chicken Club Sandwich sandwiches Served with F…" at bounding box center [344, 273] width 227 height 364
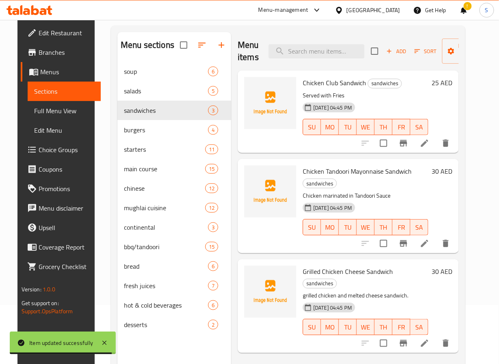
scroll to position [88, 0]
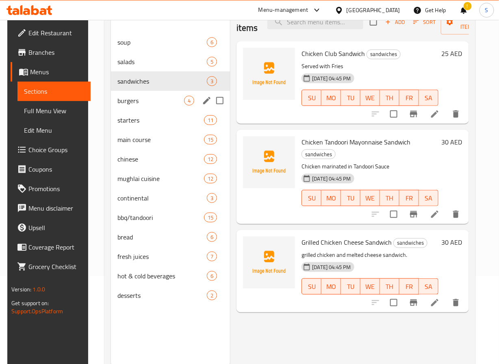
click at [118, 106] on div "burgers 4" at bounding box center [170, 100] width 119 height 19
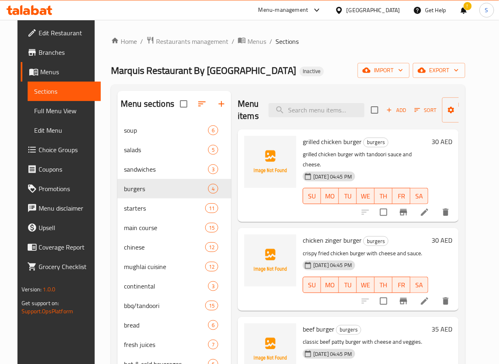
click at [424, 106] on span "Sort" at bounding box center [425, 110] width 22 height 9
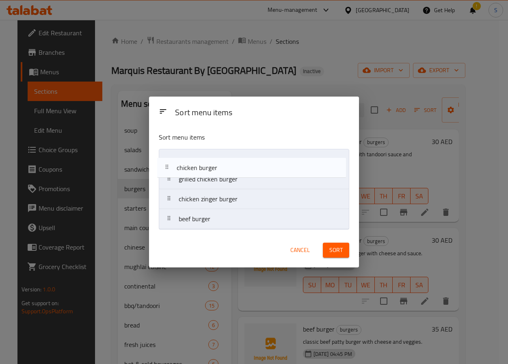
drag, startPoint x: 189, startPoint y: 219, endPoint x: 187, endPoint y: 160, distance: 58.9
click at [187, 160] on nav "grilled chicken burger chicken zinger burger beef burger chicken burger" at bounding box center [254, 189] width 190 height 80
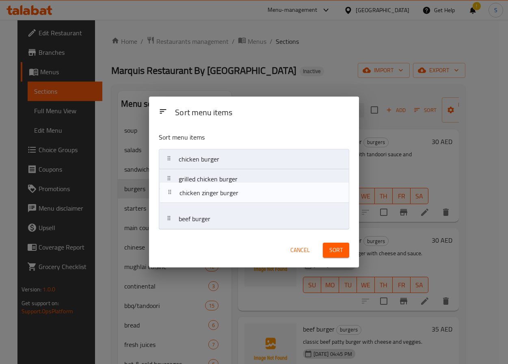
drag, startPoint x: 184, startPoint y: 204, endPoint x: 184, endPoint y: 185, distance: 18.7
click at [184, 185] on nav "chicken burger grilled chicken burger chicken zinger burger beef burger" at bounding box center [254, 189] width 190 height 80
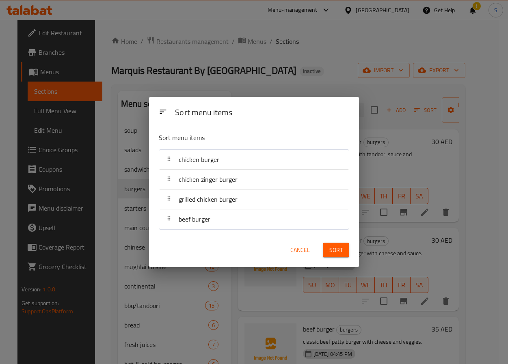
click at [333, 259] on div "Sort" at bounding box center [336, 250] width 36 height 25
click at [335, 253] on span "Sort" at bounding box center [335, 250] width 13 height 10
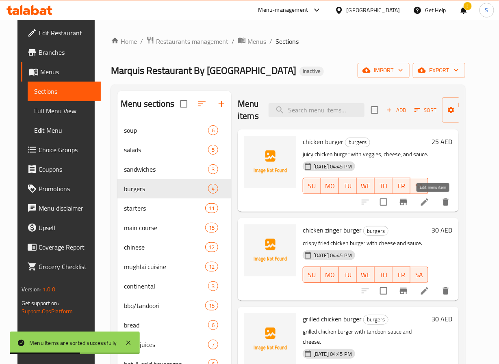
click at [429, 199] on icon at bounding box center [425, 202] width 10 height 10
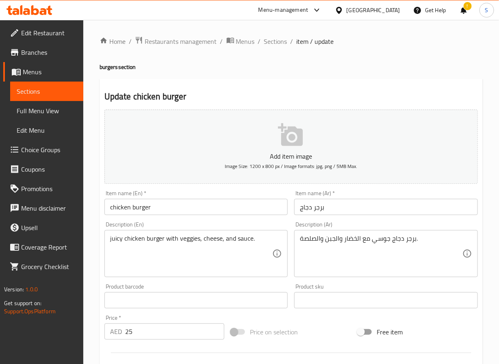
click at [129, 206] on input "chicken burger" at bounding box center [196, 207] width 184 height 16
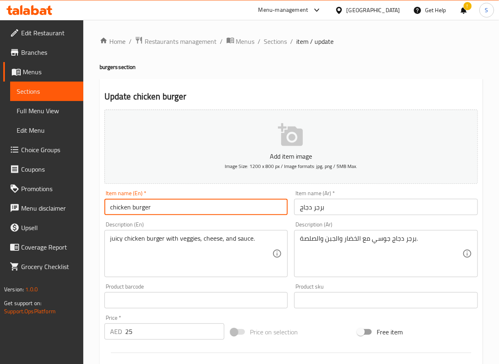
click at [129, 206] on input "chicken burger" at bounding box center [196, 207] width 184 height 16
paste input "Chicken B"
type input "Chicken Burger"
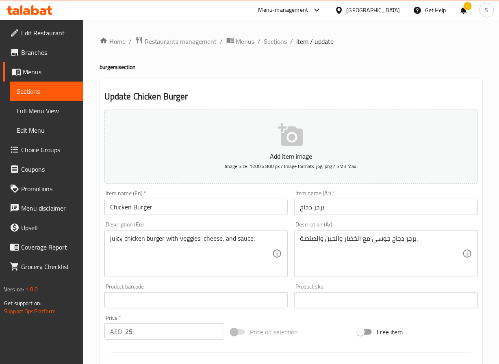
click at [177, 239] on textarea "juicy chicken burger with veggies, cheese, and sauce." at bounding box center [191, 254] width 162 height 39
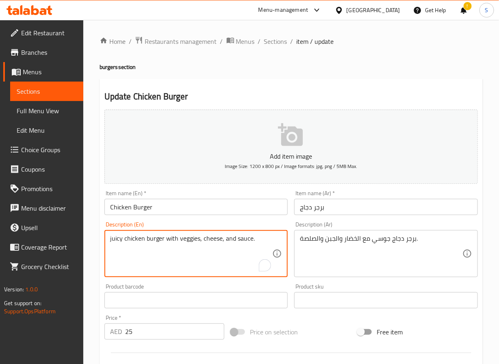
click at [177, 239] on textarea "juicy chicken burger with veggies, cheese, and sauce." at bounding box center [191, 254] width 162 height 39
paste textarea "Lettuce, Tomato, Cucumber, Special Sauce and Cheese"
type textarea "Lettuce, Tomato, Cucumber, Special Sauce and Cheese"
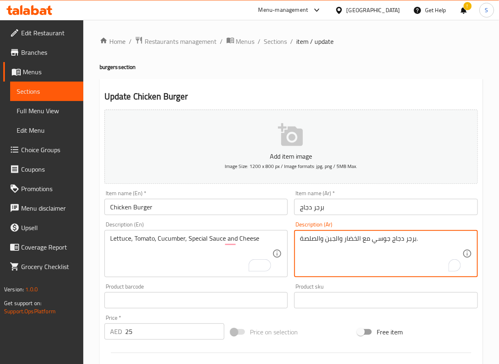
click at [344, 245] on textarea "برجر دجاج جوسي مع الخضار والجبن والصلصة." at bounding box center [381, 254] width 162 height 39
paste textarea "س، طماطم، خيار، صلصة خاصة وجبن"
click at [322, 238] on textarea "خس، طماطم، خيار، صلصة خاصة وجبن" at bounding box center [381, 254] width 162 height 39
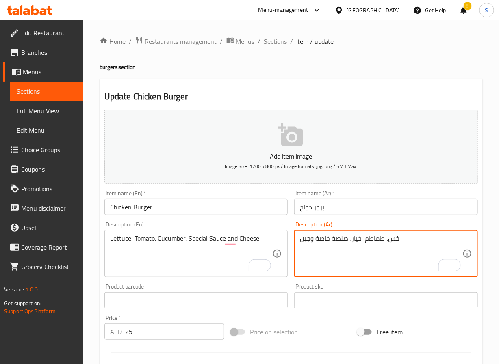
click at [322, 238] on textarea "خس، طماطم، خيار، صلصة خاصة وجبن" at bounding box center [381, 254] width 162 height 39
type textarea "خس، طماطم، خيار، صلصة سبيشيال وجبن"
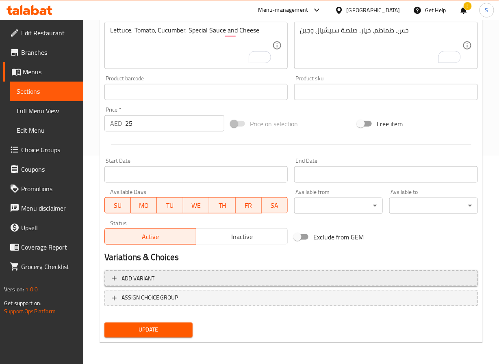
scroll to position [209, 0]
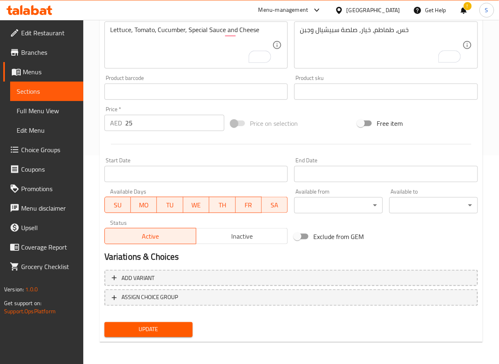
drag, startPoint x: 161, startPoint y: 329, endPoint x: 164, endPoint y: 325, distance: 5.1
click at [161, 329] on span "Update" at bounding box center [149, 330] width 76 height 10
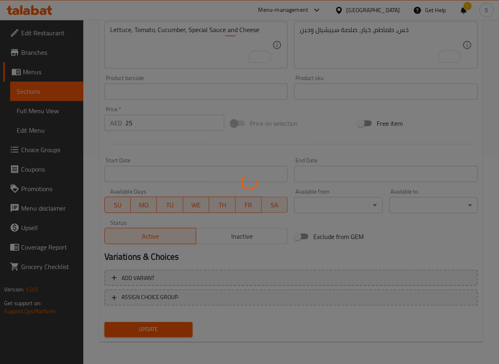
scroll to position [0, 0]
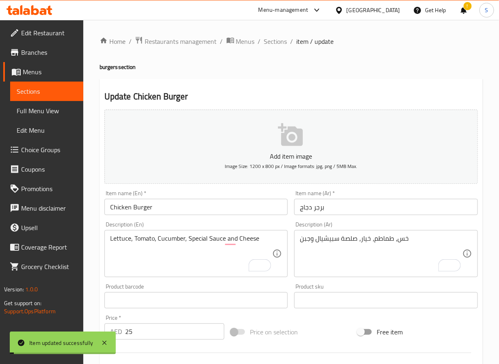
click at [269, 41] on span "Sections" at bounding box center [275, 42] width 23 height 10
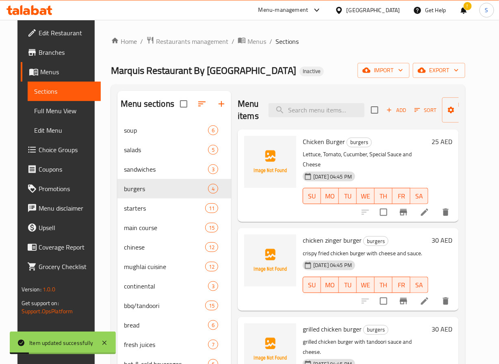
click at [424, 294] on li at bounding box center [424, 301] width 23 height 15
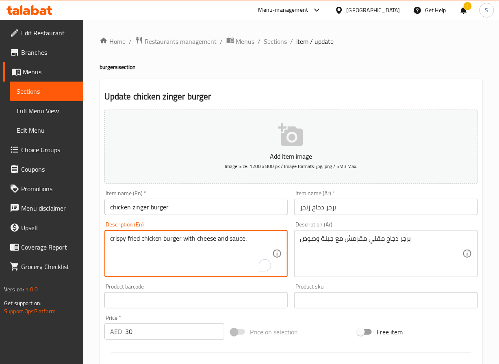
click at [216, 241] on textarea "crispy fried chicken burger with cheese and sauce." at bounding box center [191, 254] width 162 height 39
paste textarea "Crispy Fried Chicken, Lettuce, Tomato, Cucumber, Special Sauce and Cheese"
type textarea "Crispy Fried Chicken, Lettuce, Tomato, Cucumber, Special Sauce and Cheese"
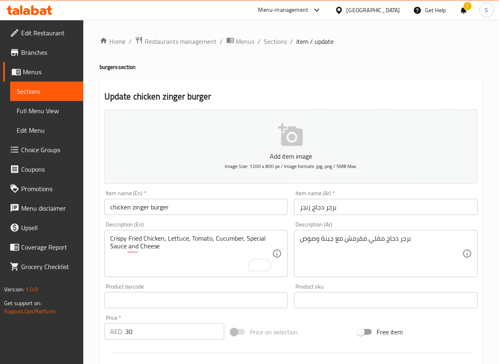
click at [121, 209] on input "chicken zinger burger" at bounding box center [196, 207] width 184 height 16
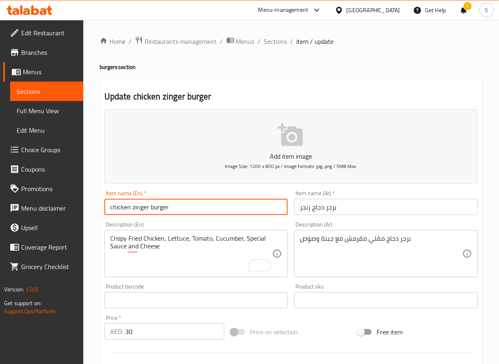
click at [121, 209] on input "chicken zinger burger" at bounding box center [196, 207] width 184 height 16
paste input "Chicken Zinger B"
type input "Chicken Zinger Burger"
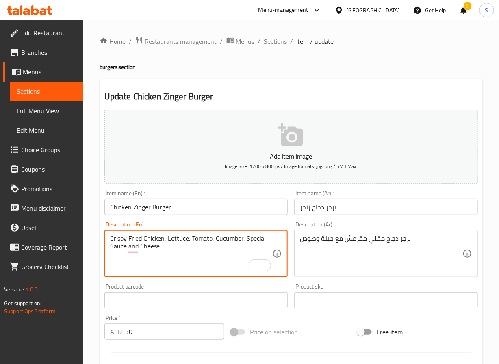
click at [196, 242] on textarea "Crispy Fried Chicken, Lettuce, Tomato, Cucumber, Special Sauce and Cheese" at bounding box center [191, 254] width 162 height 39
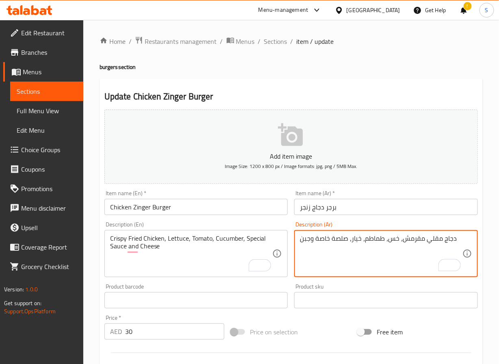
click at [320, 238] on textarea "دجاج مقلي مقرمش، خس، طماطم، خيار، صلصة خاصة وجبن" at bounding box center [381, 254] width 162 height 39
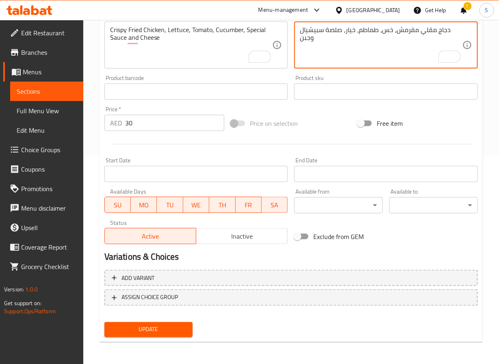
type textarea "دجاج مقلي مقرمش، خس، طماطم، خيار، صلصة سبيشيال وجبن"
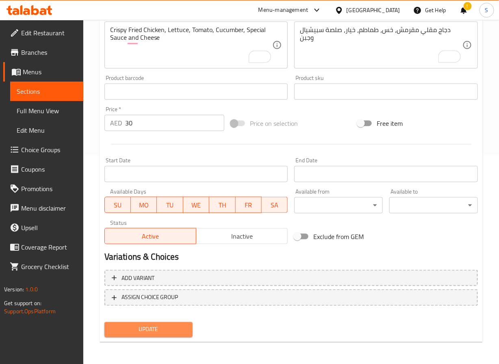
click at [166, 331] on span "Update" at bounding box center [149, 330] width 76 height 10
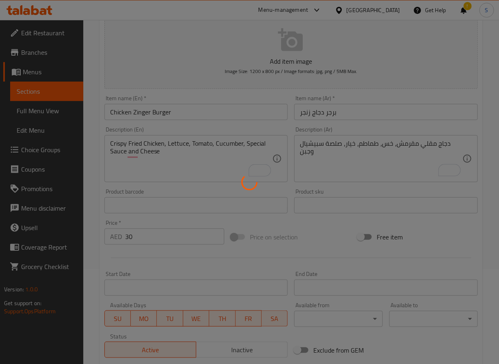
scroll to position [0, 0]
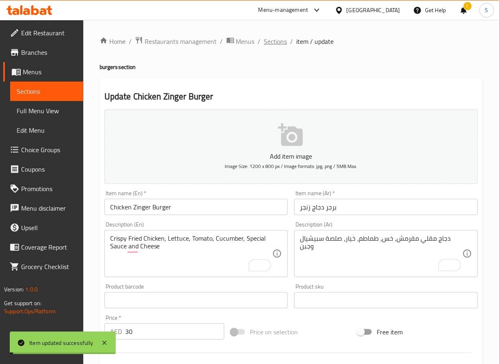
click at [269, 43] on span "Sections" at bounding box center [275, 42] width 23 height 10
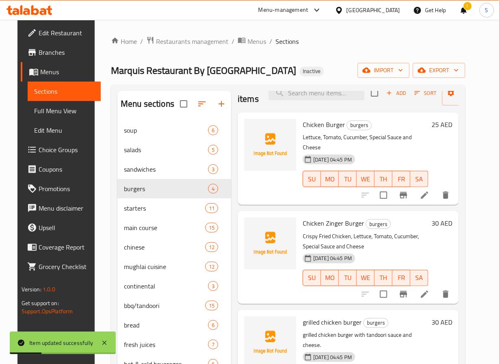
scroll to position [42, 0]
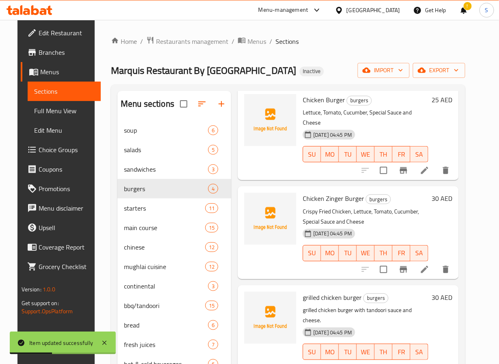
click at [429, 364] on icon at bounding box center [425, 369] width 10 height 10
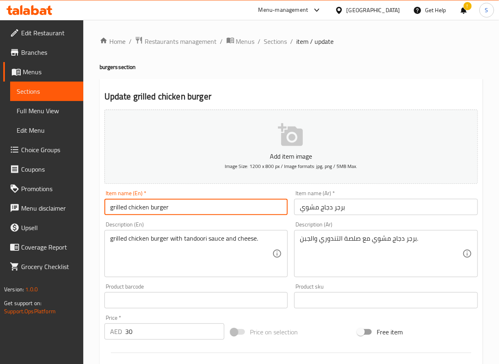
click at [119, 210] on input "grilled chicken burger" at bounding box center [196, 207] width 184 height 16
paste input "Grilled Chicken B"
type input "Grilled Chicken Burger"
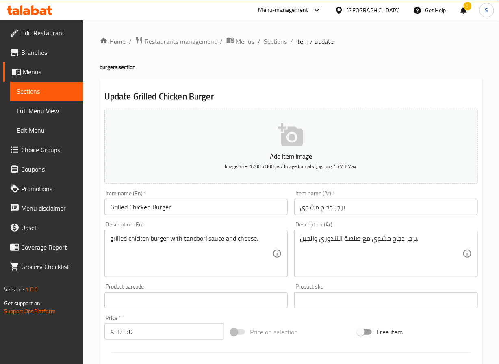
click at [90, 219] on div "Home / Restaurants management / Menus / Sections / item / update burgers sectio…" at bounding box center [291, 297] width 416 height 554
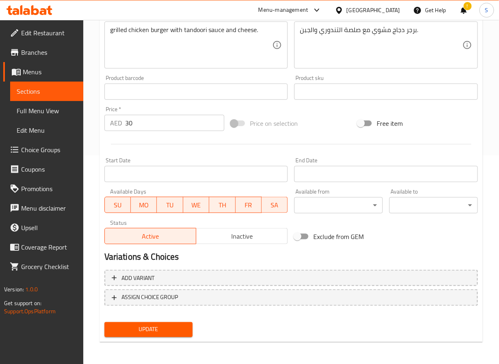
click at [153, 327] on span "Update" at bounding box center [149, 330] width 76 height 10
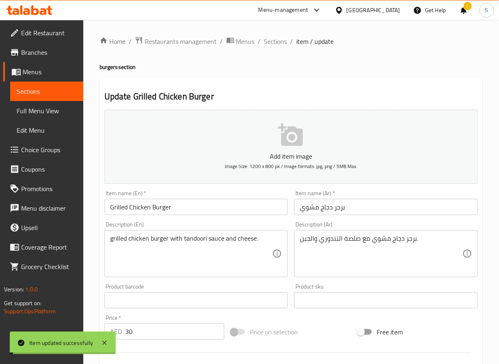
click at [277, 42] on span "Sections" at bounding box center [275, 42] width 23 height 10
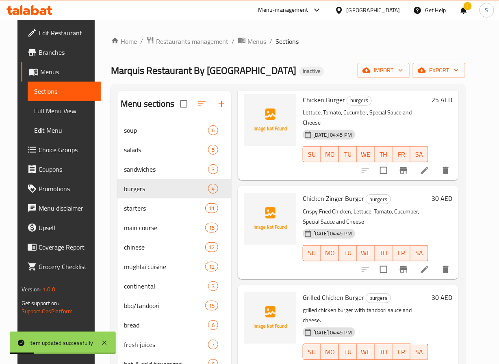
scroll to position [114, 0]
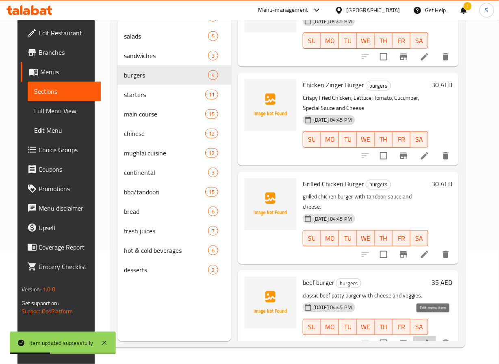
click at [429, 339] on icon at bounding box center [425, 344] width 10 height 10
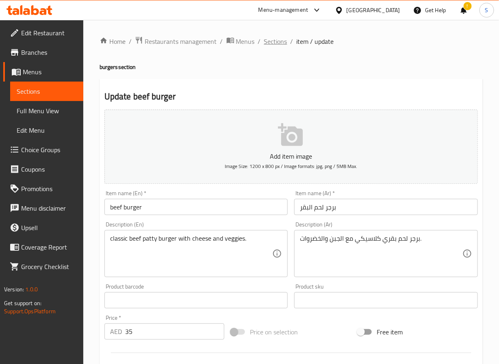
click at [280, 44] on span "Sections" at bounding box center [275, 42] width 23 height 10
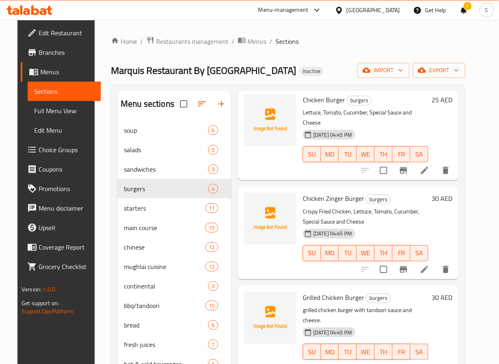
scroll to position [114, 0]
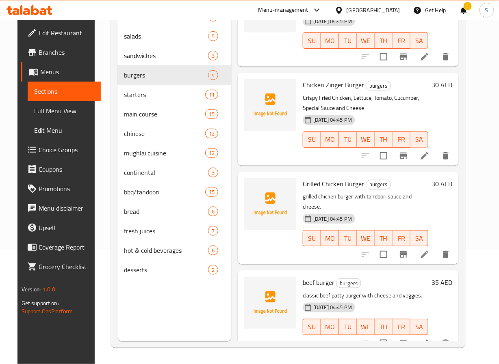
click at [455, 334] on div at bounding box center [405, 343] width 100 height 19
click at [450, 339] on icon "delete" at bounding box center [446, 344] width 10 height 10
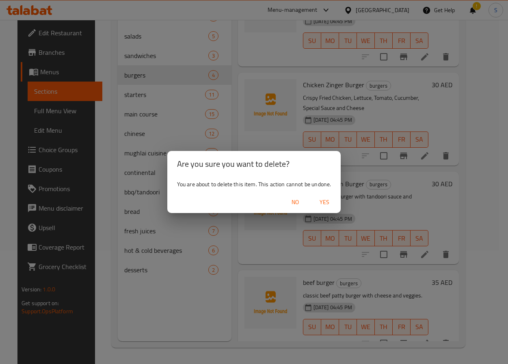
click at [329, 202] on span "Yes" at bounding box center [324, 202] width 19 height 10
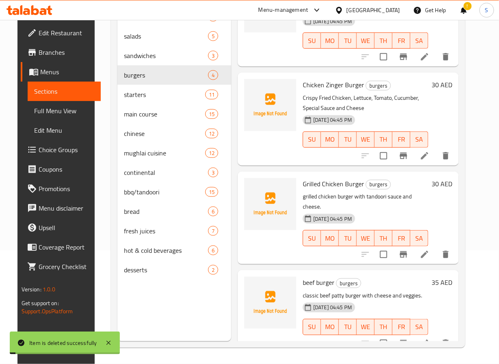
scroll to position [0, 0]
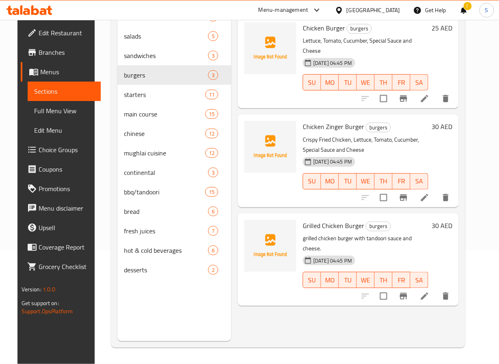
click at [256, 288] on div "Menu items Add Sort Manage items Chicken Burger burgers Lettuce, Tomato, Cucumb…" at bounding box center [344, 159] width 227 height 364
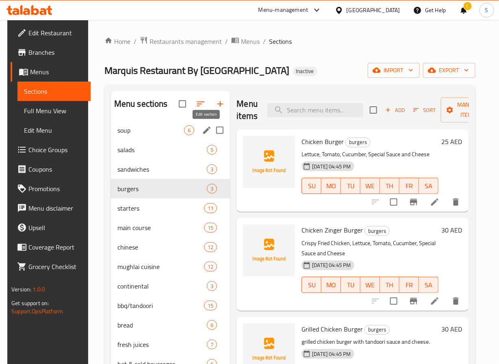
click at [205, 131] on icon "edit" at bounding box center [206, 130] width 7 height 7
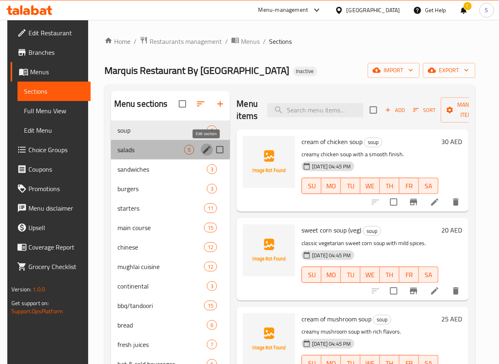
click at [203, 149] on icon "edit" at bounding box center [207, 150] width 10 height 10
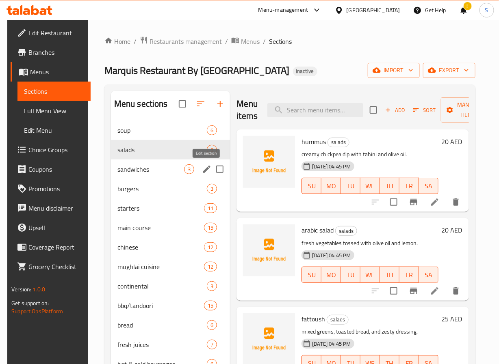
click at [202, 167] on icon "edit" at bounding box center [207, 169] width 10 height 10
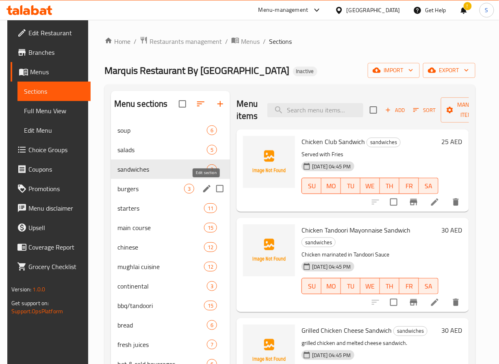
click at [207, 188] on icon "edit" at bounding box center [206, 188] width 7 height 7
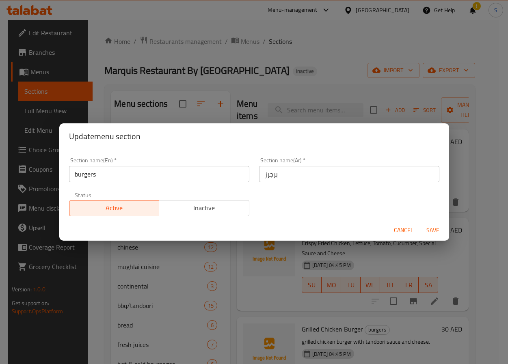
click at [290, 178] on input "برجرز" at bounding box center [349, 174] width 180 height 16
type input "برجر"
click at [420, 223] on button "Save" at bounding box center [433, 230] width 26 height 15
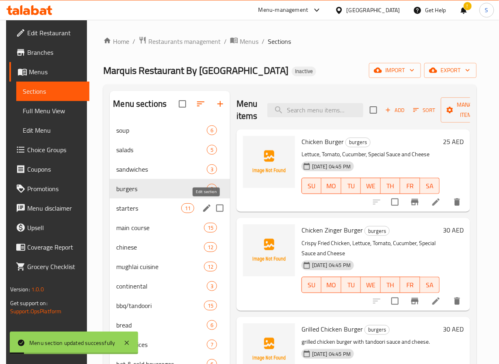
click at [210, 210] on icon "edit" at bounding box center [207, 208] width 10 height 10
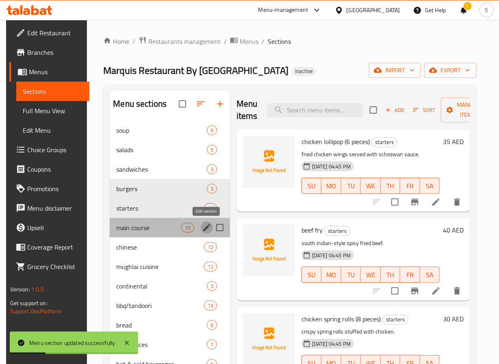
click at [202, 229] on icon "edit" at bounding box center [207, 228] width 10 height 10
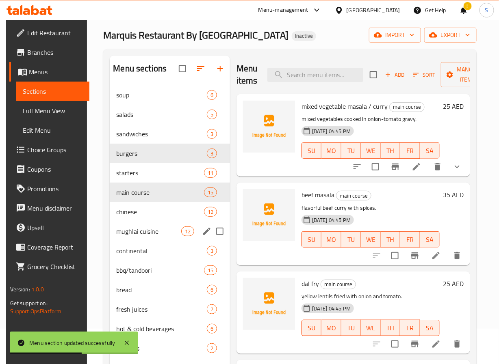
scroll to position [80, 0]
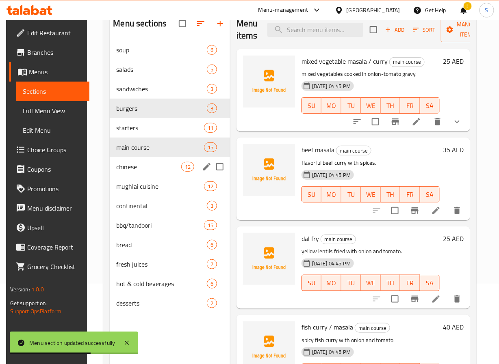
click at [203, 171] on icon "edit" at bounding box center [206, 166] width 7 height 7
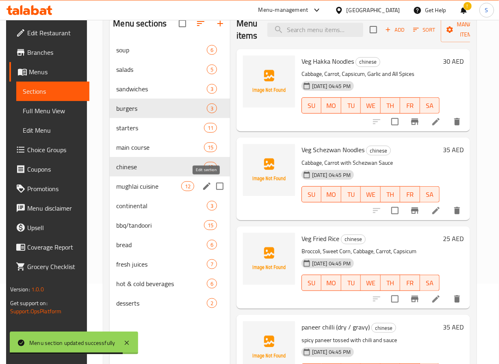
click at [204, 189] on icon "edit" at bounding box center [206, 186] width 7 height 7
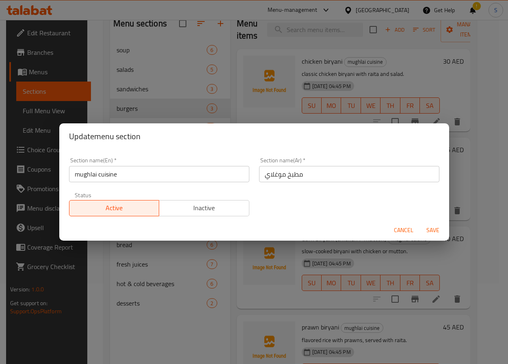
click at [286, 176] on input "مطبخ موغلاي" at bounding box center [349, 174] width 180 height 16
type input "كوزين موغلاي"
click at [420, 223] on button "Save" at bounding box center [433, 230] width 26 height 15
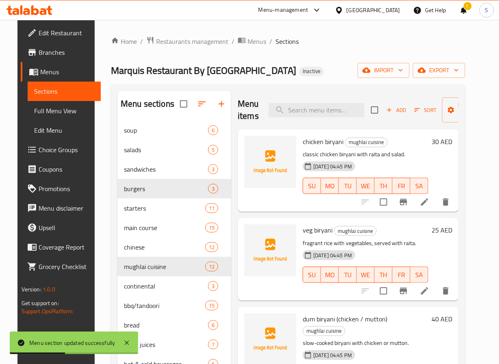
click at [419, 111] on span "Sort" at bounding box center [425, 110] width 22 height 9
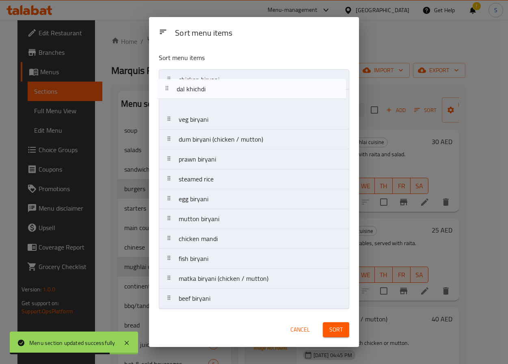
drag, startPoint x: 224, startPoint y: 266, endPoint x: 220, endPoint y: 84, distance: 181.2
click at [220, 84] on nav "chicken biryani veg biryani dum biryani (chicken / mutton) prawn biryani steame…" at bounding box center [254, 189] width 190 height 240
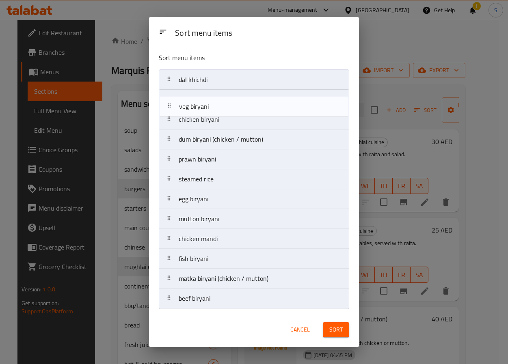
drag, startPoint x: 224, startPoint y: 115, endPoint x: 224, endPoint y: 98, distance: 17.1
click at [224, 98] on nav "dal khichdi chicken biryani veg biryani dum biryani (chicken / mutton) prawn bi…" at bounding box center [254, 189] width 190 height 240
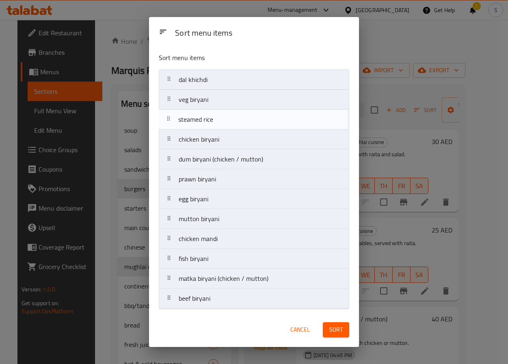
drag, startPoint x: 224, startPoint y: 183, endPoint x: 223, endPoint y: 119, distance: 64.2
click at [223, 119] on nav "dal khichdi veg biryani chicken biryani dum biryani (chicken / mutton) prawn bi…" at bounding box center [254, 189] width 190 height 240
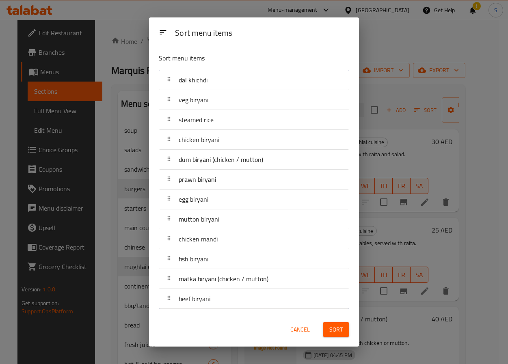
drag, startPoint x: 211, startPoint y: 212, endPoint x: 211, endPoint y: 206, distance: 6.1
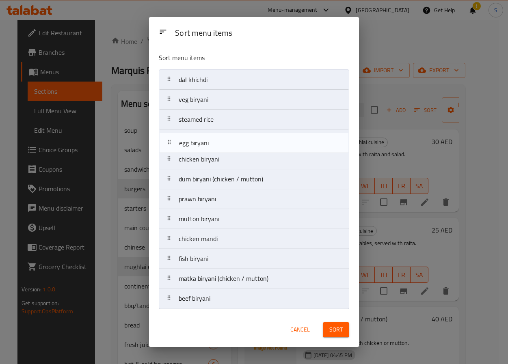
drag, startPoint x: 211, startPoint y: 198, endPoint x: 211, endPoint y: 134, distance: 63.4
click at [211, 134] on nav "dal khichdi veg biryani steamed rice chicken biryani dum biryani (chicken / mut…" at bounding box center [254, 189] width 190 height 240
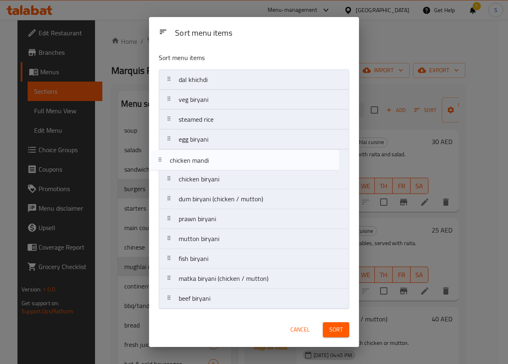
drag, startPoint x: 230, startPoint y: 238, endPoint x: 221, endPoint y: 154, distance: 85.0
click at [221, 154] on nav "dal khichdi veg biryani steamed rice egg biryani chicken biryani dum biryani (c…" at bounding box center [254, 189] width 190 height 240
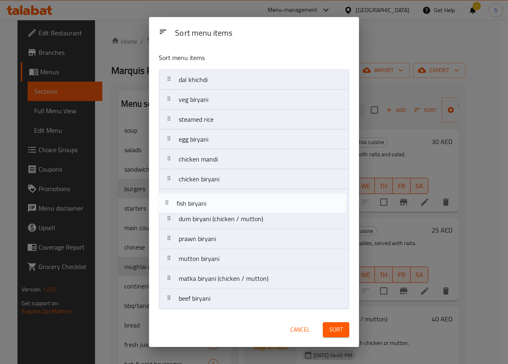
drag, startPoint x: 218, startPoint y: 264, endPoint x: 216, endPoint y: 203, distance: 61.0
click at [216, 203] on nav "dal khichdi veg biryani steamed rice egg biryani chicken mandi chicken biryani …" at bounding box center [254, 189] width 190 height 240
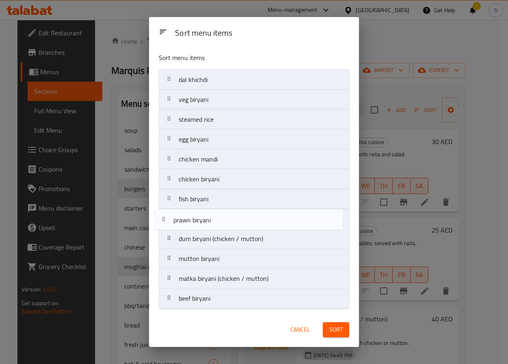
drag, startPoint x: 216, startPoint y: 240, endPoint x: 210, endPoint y: 214, distance: 27.5
click at [210, 214] on nav "dal khichdi veg biryani steamed rice egg biryani chicken mandi chicken biryani …" at bounding box center [254, 189] width 190 height 240
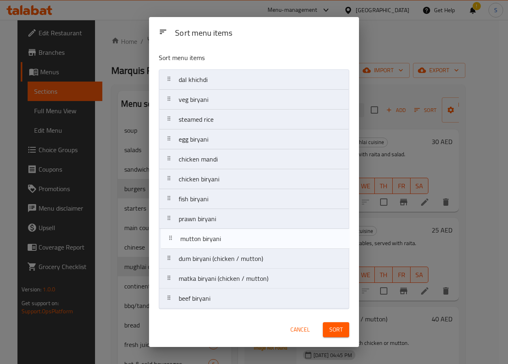
drag, startPoint x: 209, startPoint y: 263, endPoint x: 211, endPoint y: 236, distance: 27.7
click at [211, 236] on nav "dal khichdi veg biryani steamed rice egg biryani chicken mandi chicken biryani …" at bounding box center [254, 189] width 190 height 240
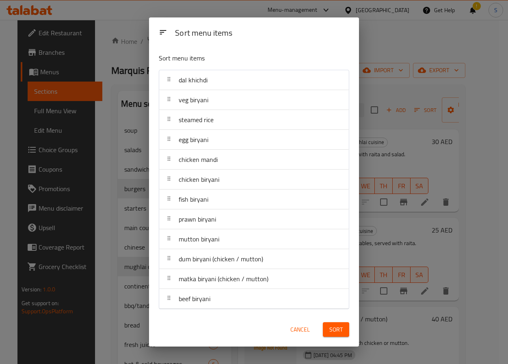
click at [339, 328] on span "Sort" at bounding box center [335, 330] width 13 height 10
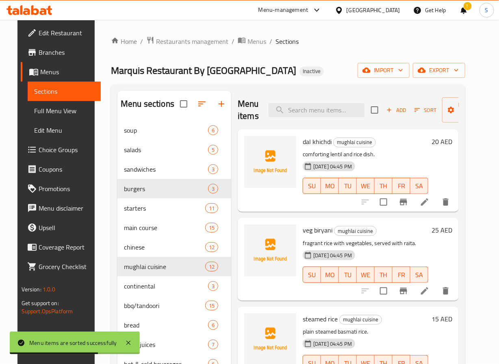
click at [429, 199] on icon at bounding box center [425, 202] width 10 height 10
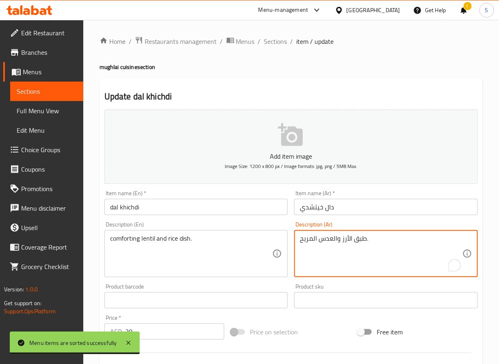
click at [311, 239] on textarea "طبق الأرز والعدس المريح." at bounding box center [381, 254] width 162 height 39
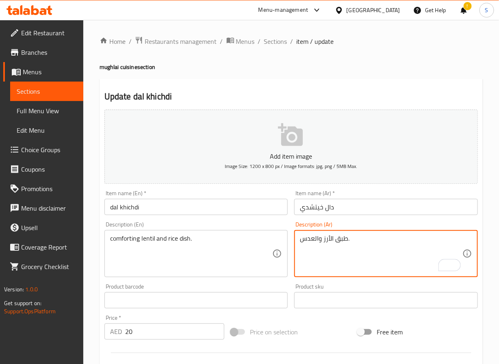
type textarea "طبق الأرز والعدس."
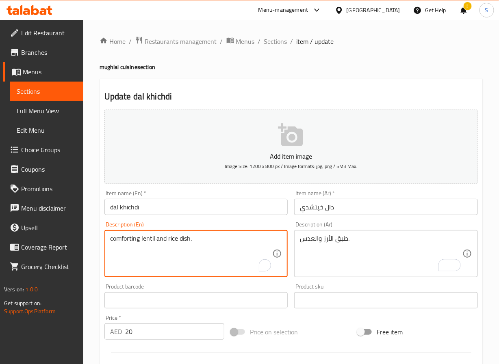
click at [125, 238] on textarea "comforting lentil and rice dish." at bounding box center [191, 254] width 162 height 39
type textarea "Lentil and rice dish."
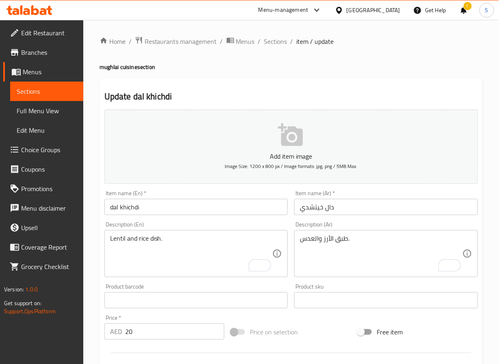
click at [139, 208] on input "dal khichdi" at bounding box center [196, 207] width 184 height 16
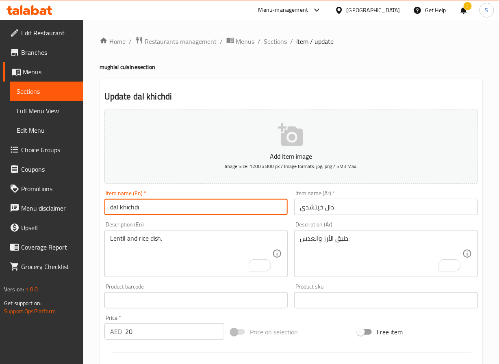
click at [139, 208] on input "dal khichdi" at bounding box center [196, 207] width 184 height 16
paste input "Dal K"
type input "[PERSON_NAME]"
click at [316, 209] on input "دال خيتشدي" at bounding box center [386, 207] width 184 height 16
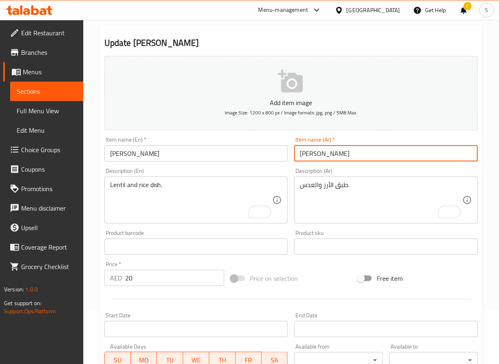
scroll to position [54, 0]
type input "دال خيشدي"
click at [95, 258] on div "Home / Restaurants management / Menus / Sections / item / update mughlai cuisin…" at bounding box center [291, 243] width 416 height 554
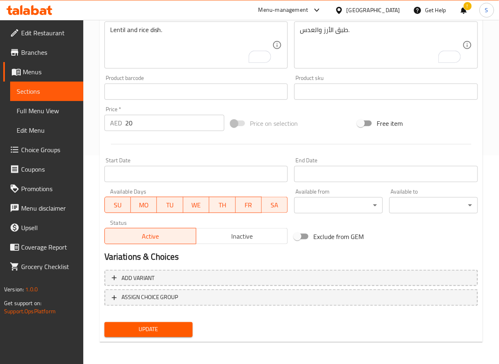
click at [166, 331] on span "Update" at bounding box center [149, 330] width 76 height 10
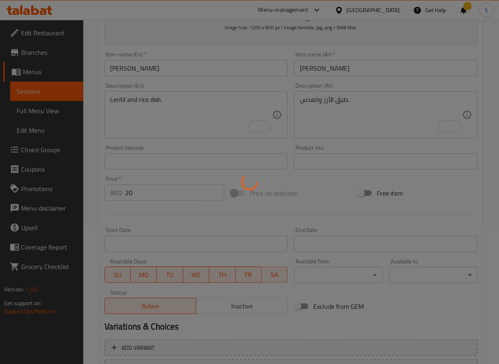
scroll to position [0, 0]
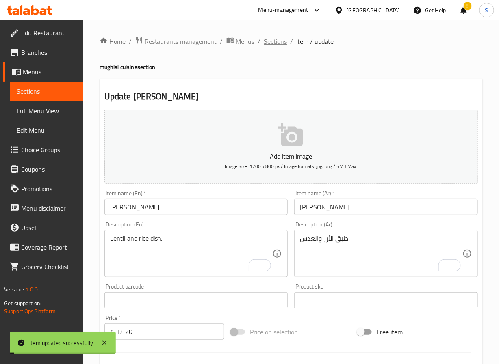
click at [279, 41] on span "Sections" at bounding box center [275, 42] width 23 height 10
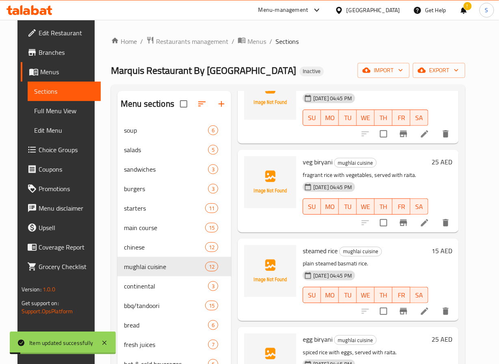
scroll to position [75, 0]
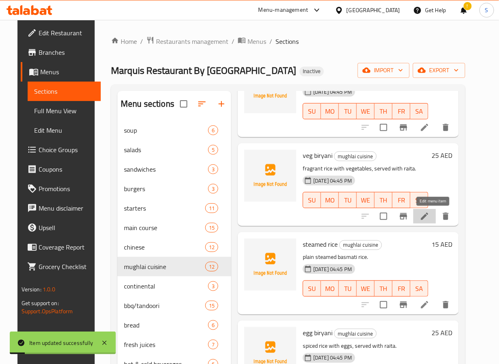
click at [429, 213] on icon at bounding box center [425, 217] width 10 height 10
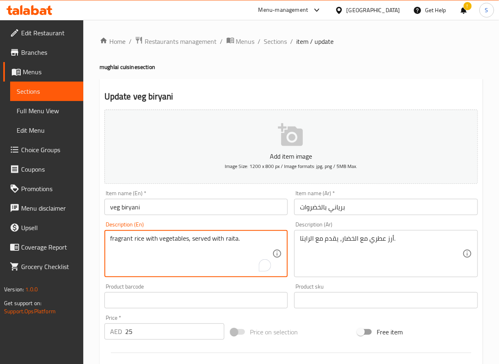
click at [184, 239] on textarea "fragrant rice with vegetables, served with raita." at bounding box center [191, 254] width 162 height 39
paste textarea "Served with [PERSON_NAME], Salad and Papad"
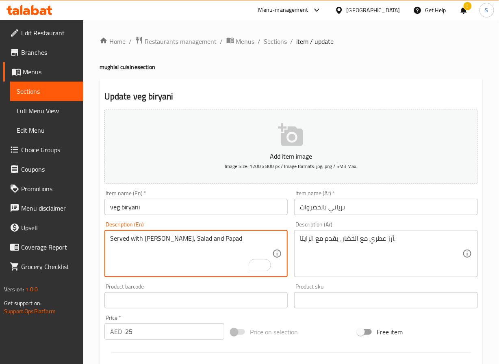
type textarea "Served with [PERSON_NAME], Salad and Papad"
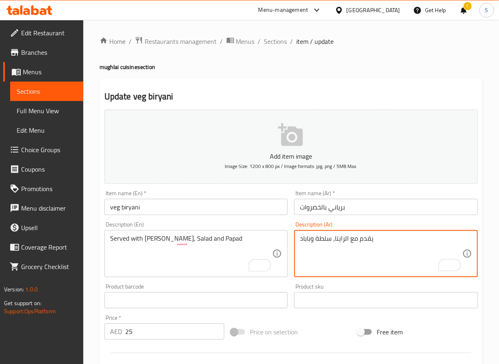
type textarea "يقدم مع الرايتا، سلطة وباباد"
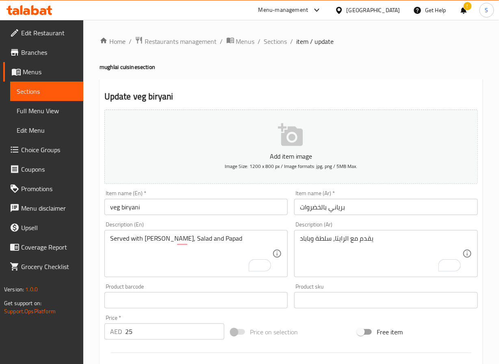
click at [121, 211] on input "veg biryani" at bounding box center [196, 207] width 184 height 16
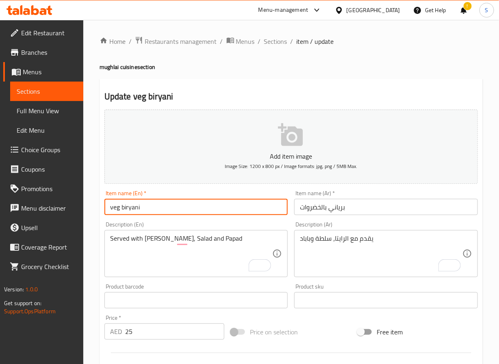
click at [121, 211] on input "veg biryani" at bounding box center [196, 207] width 184 height 16
paste input "Veg B"
type input "Veg Biryani"
click at [319, 209] on input "برياني بالخضروات" at bounding box center [386, 207] width 184 height 16
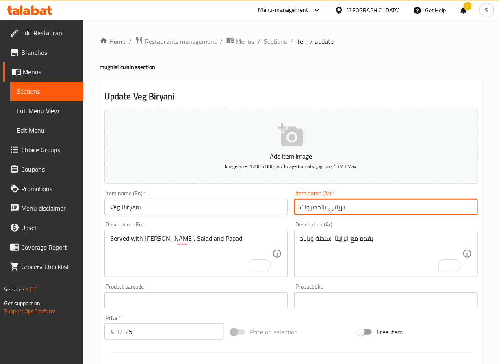
click at [319, 209] on input "برياني بالخضروات" at bounding box center [386, 207] width 184 height 16
type input "برياني نباتي"
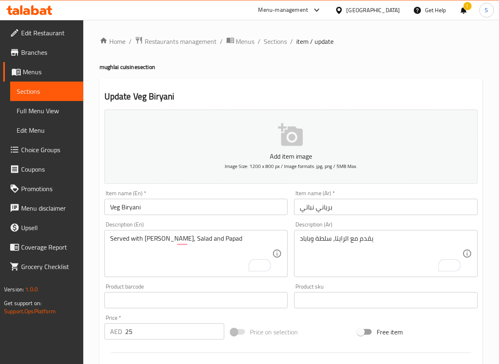
click at [171, 231] on div "Served with Raita, Salad and Papad Description (En)" at bounding box center [196, 253] width 184 height 47
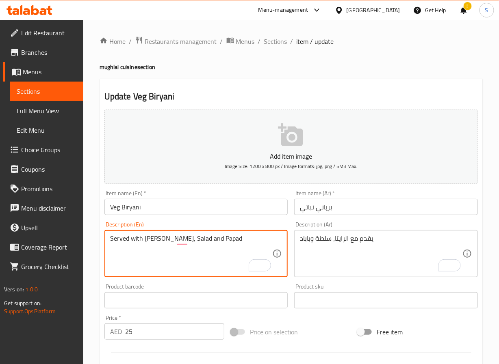
scroll to position [209, 0]
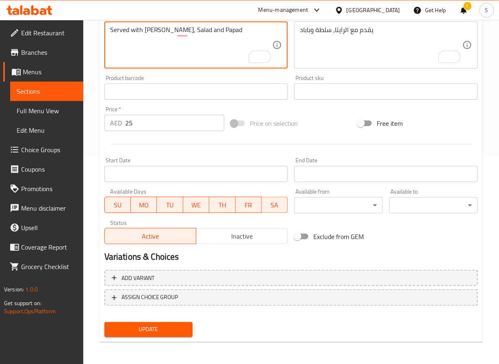
click at [159, 337] on div "Update" at bounding box center [148, 330] width 95 height 22
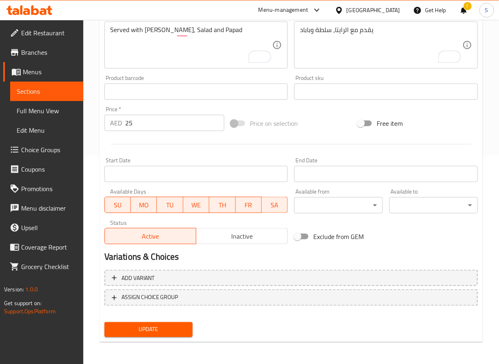
click at [159, 332] on span "Update" at bounding box center [149, 330] width 76 height 10
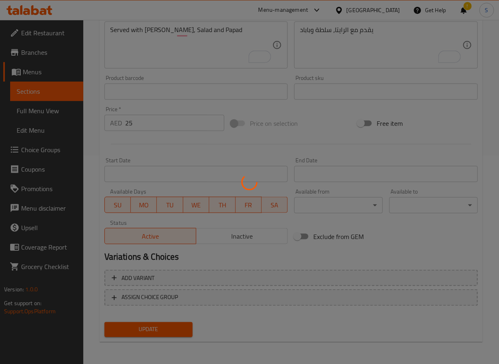
scroll to position [0, 0]
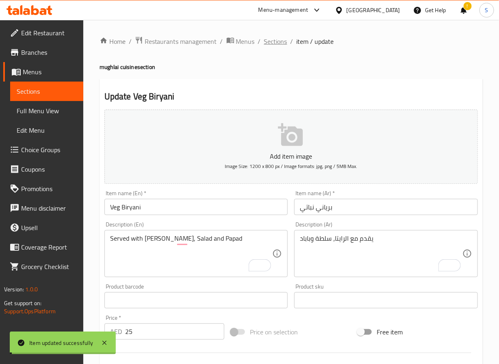
click at [275, 39] on span "Sections" at bounding box center [275, 42] width 23 height 10
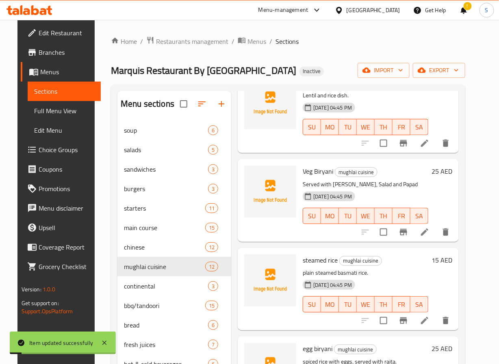
scroll to position [72, 0]
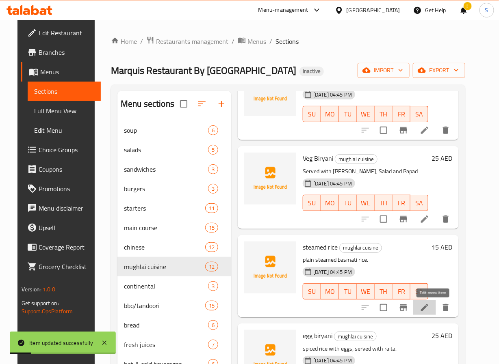
click at [429, 310] on icon at bounding box center [425, 308] width 10 height 10
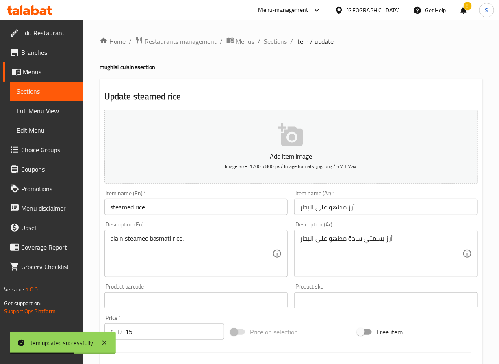
click at [141, 211] on input "steamed rice" at bounding box center [196, 207] width 184 height 16
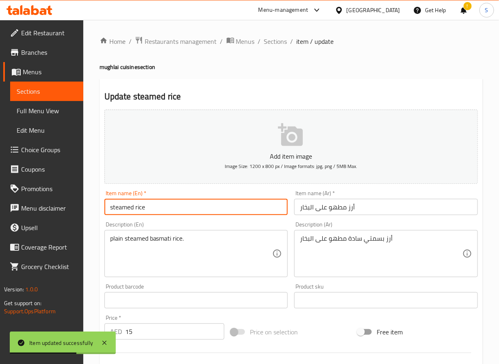
click at [141, 211] on input "steamed rice" at bounding box center [196, 207] width 184 height 16
paste input "Steamed R"
type input "Steamed Rice"
click at [338, 208] on input "أرز مطهو على البخار" at bounding box center [386, 207] width 184 height 16
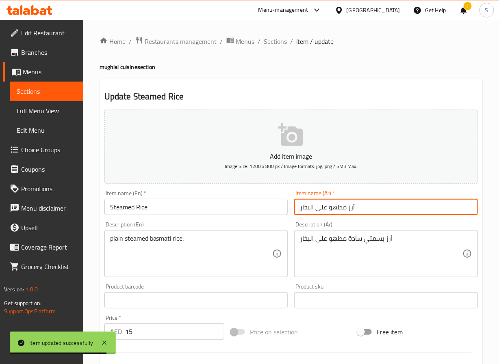
click at [338, 208] on input "أرز مطهو على البخار" at bounding box center [386, 207] width 184 height 16
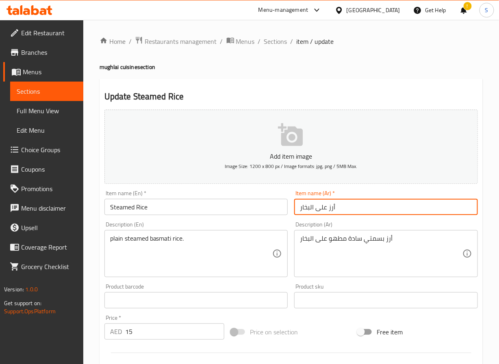
type input "أرز على البخار"
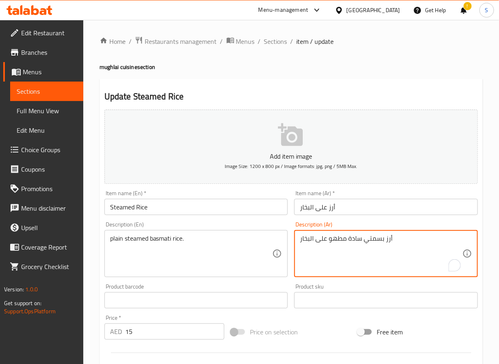
click at [335, 242] on textarea "أرز بسمتي سادة مطهو على البخار" at bounding box center [381, 254] width 162 height 39
type textarea "أرز بسمتي سادة على البخار"
click at [89, 251] on div "Home / Restaurants management / Menus / Sections / item / update mughlai cuisin…" at bounding box center [291, 297] width 416 height 554
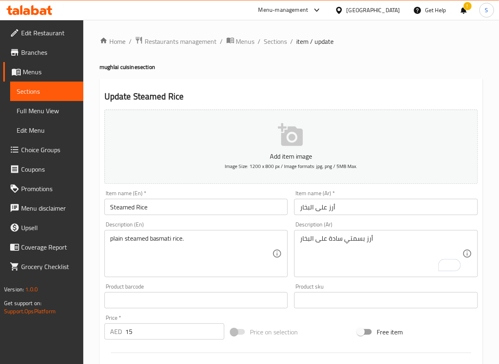
scroll to position [209, 0]
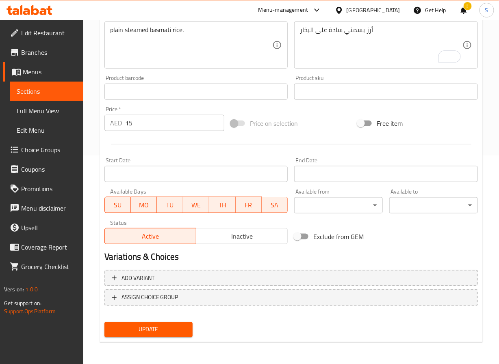
click at [177, 329] on span "Update" at bounding box center [149, 330] width 76 height 10
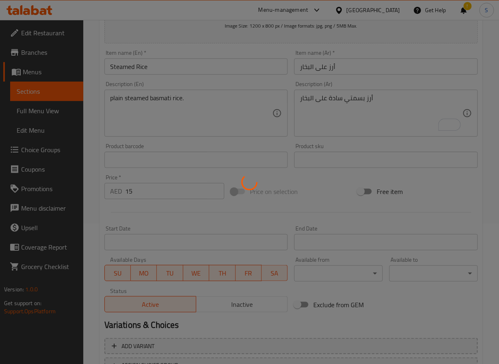
scroll to position [0, 0]
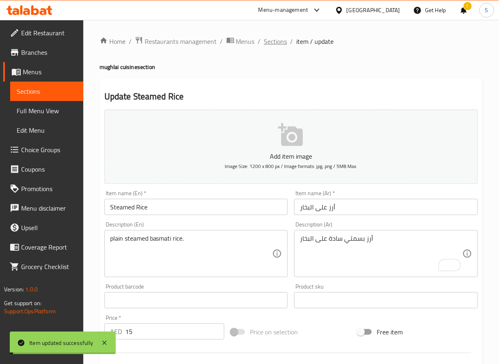
click at [275, 43] on span "Sections" at bounding box center [275, 42] width 23 height 10
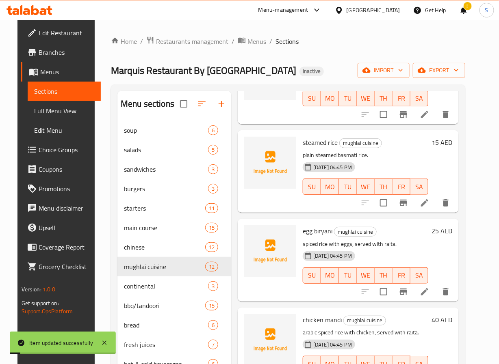
scroll to position [178, 0]
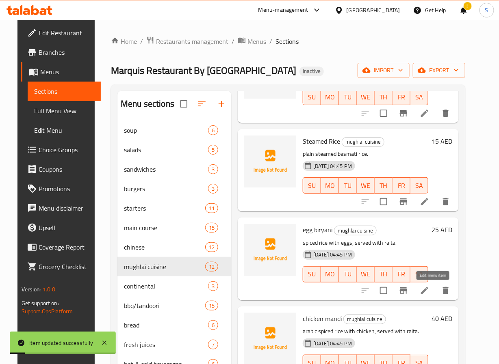
click at [429, 291] on icon at bounding box center [425, 291] width 10 height 10
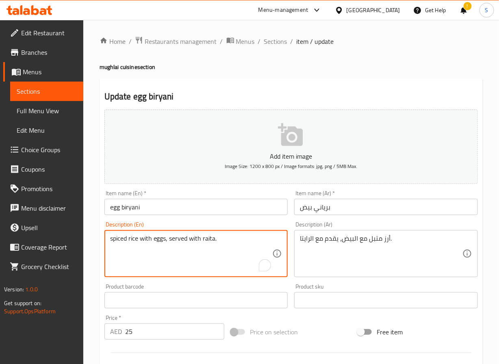
click at [203, 241] on textarea "spiced rice with eggs, served with raita." at bounding box center [191, 254] width 162 height 39
paste textarea "Served with Raita and Salad"
type textarea "Served with Raita and Salad"
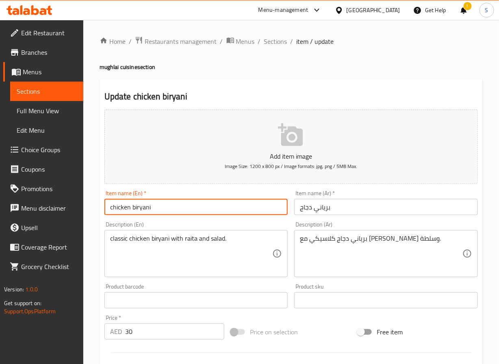
click at [159, 205] on input "chicken biryani" at bounding box center [196, 207] width 184 height 16
paste input "Chicken B"
type input "Chicken Biryani"
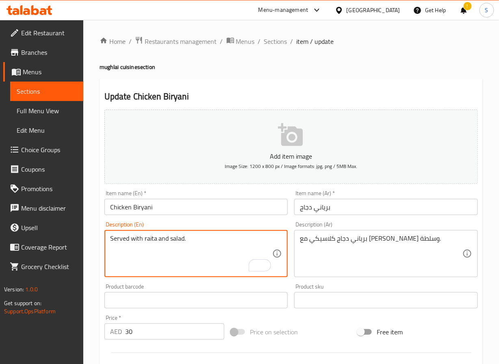
type textarea "Served with raita and salad."
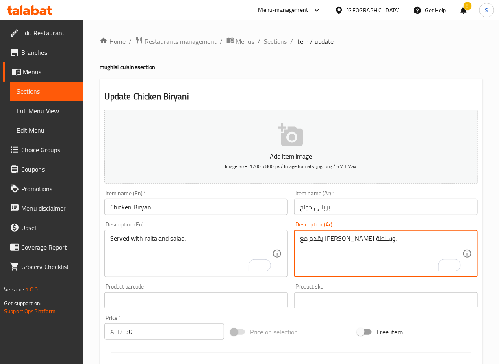
type textarea "يقدم مع [PERSON_NAME] وسلطة."
click at [154, 208] on input "Chicken Biryani" at bounding box center [196, 207] width 184 height 16
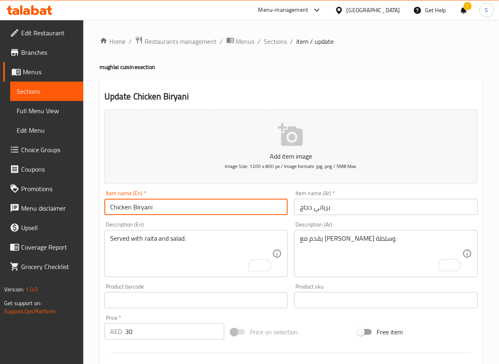
click at [154, 208] on input "Chicken Biryani" at bounding box center [196, 207] width 184 height 16
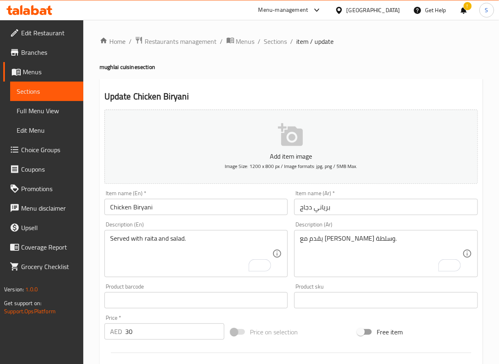
click at [89, 297] on div "Home / Restaurants management / Menus / Sections / item / update mughlai cuisin…" at bounding box center [291, 297] width 416 height 554
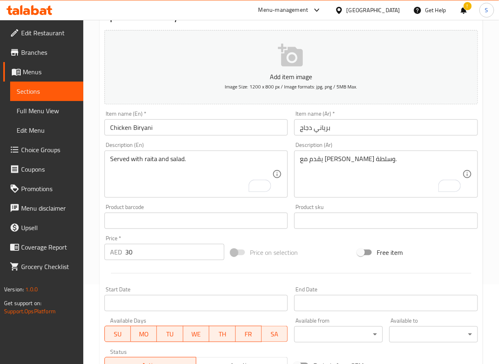
scroll to position [209, 0]
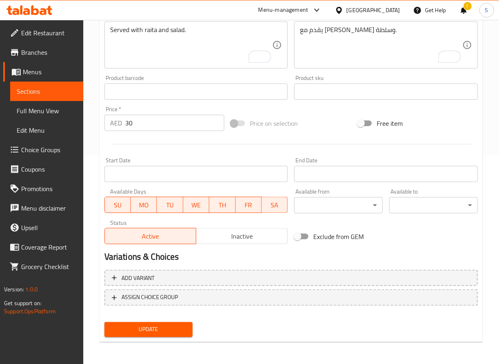
click at [123, 333] on span "Update" at bounding box center [149, 330] width 76 height 10
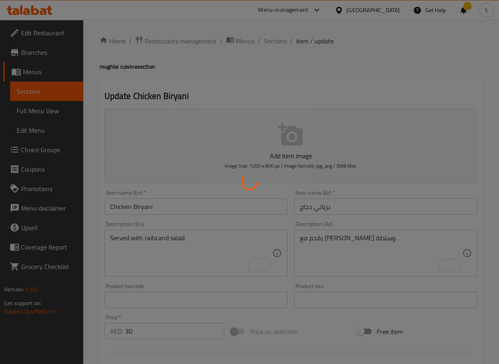
scroll to position [0, 0]
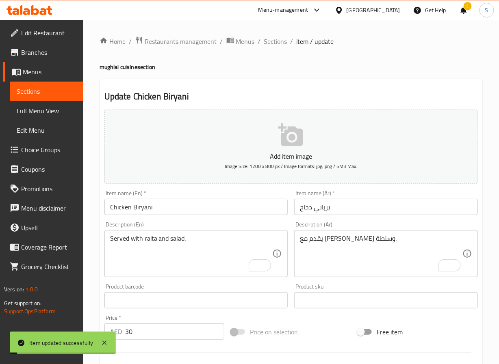
click at [280, 37] on span "Sections" at bounding box center [275, 42] width 23 height 10
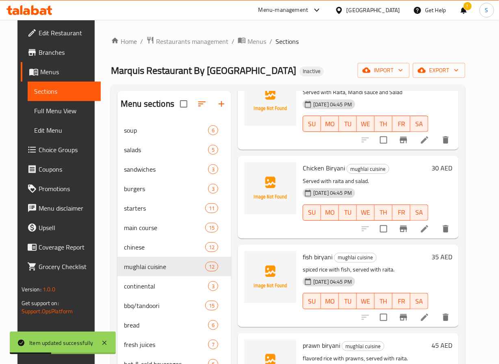
scroll to position [411, 0]
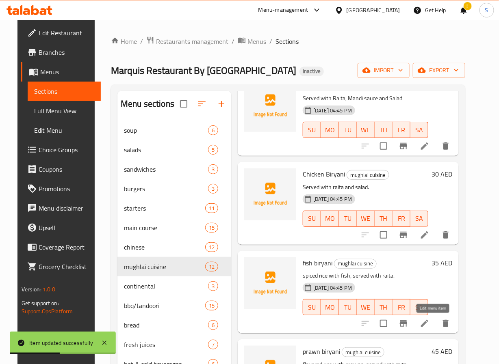
click at [429, 323] on icon at bounding box center [425, 324] width 10 height 10
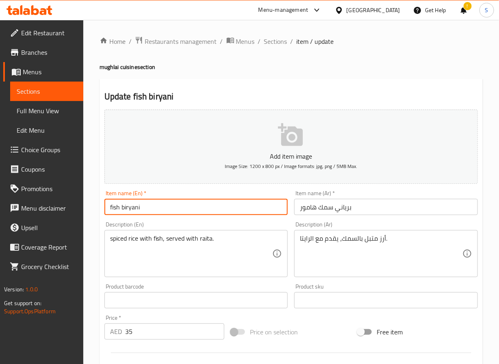
click at [204, 212] on input "fish biryani" at bounding box center [196, 207] width 184 height 16
paste input "Chicken B"
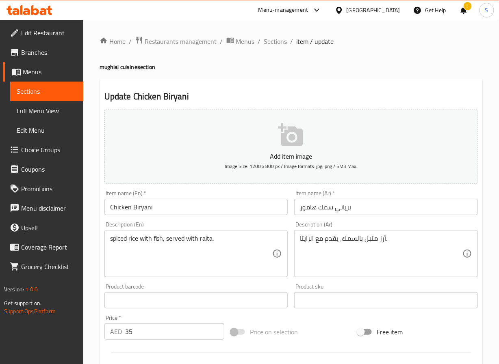
click at [126, 206] on input "Chicken Biryani" at bounding box center [196, 207] width 184 height 16
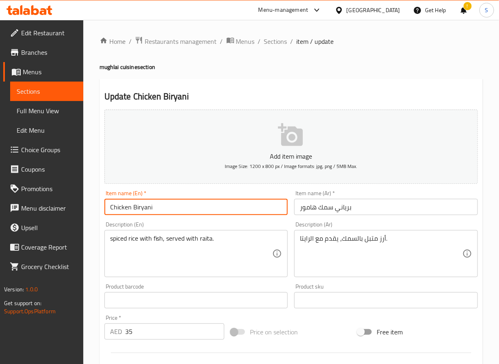
click at [126, 206] on input "Chicken Biryani" at bounding box center [196, 207] width 184 height 16
paste input "Fish Biryani (Hammor)"
click at [167, 211] on input "Fish Biryani Hammor" at bounding box center [196, 207] width 184 height 16
type input "Fish Biryani Hammor"
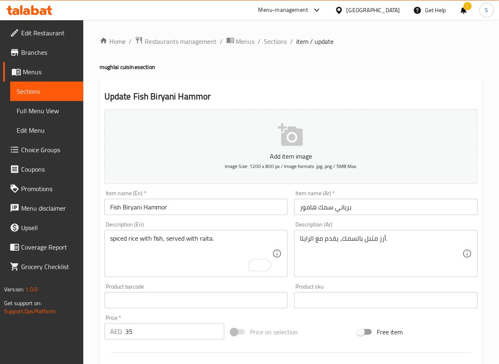
click at [236, 249] on textarea "spiced rice with fish, served with raita." at bounding box center [191, 254] width 162 height 39
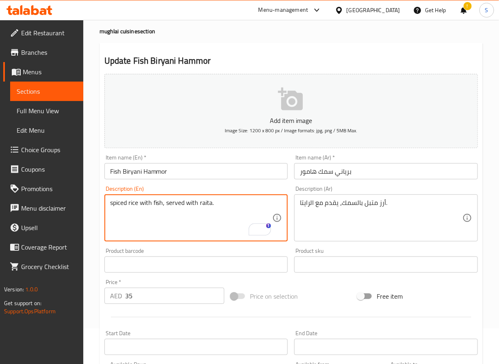
scroll to position [209, 0]
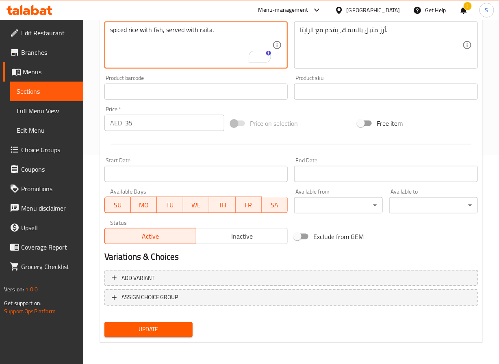
click at [149, 325] on span "Update" at bounding box center [149, 330] width 76 height 10
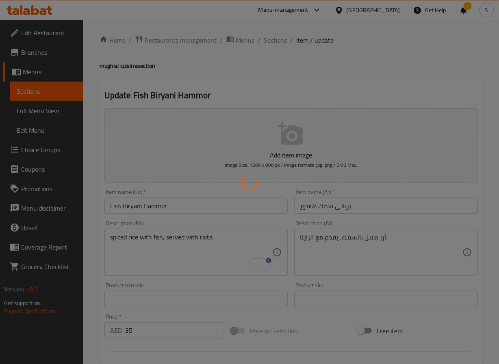
scroll to position [0, 0]
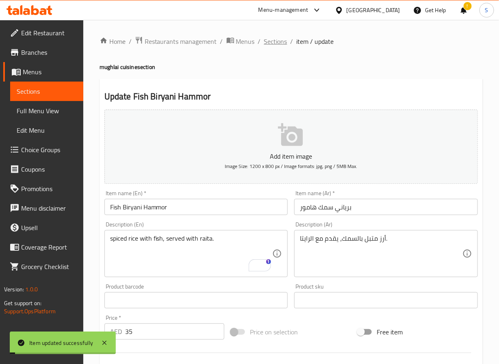
click at [274, 46] on span "Sections" at bounding box center [275, 42] width 23 height 10
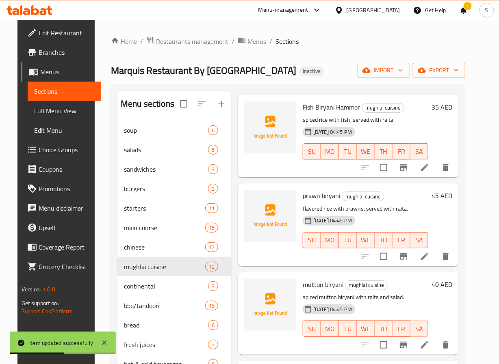
scroll to position [579, 0]
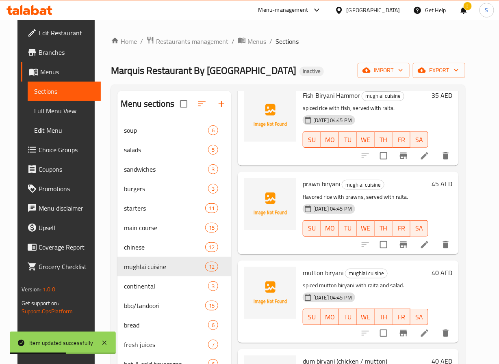
click at [439, 252] on div at bounding box center [405, 244] width 100 height 19
click at [431, 250] on li at bounding box center [424, 245] width 23 height 15
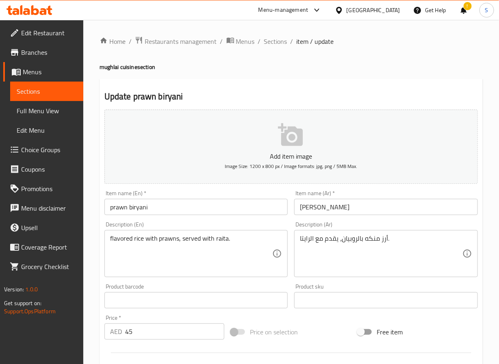
click at [106, 203] on input "prawn biryani" at bounding box center [196, 207] width 184 height 16
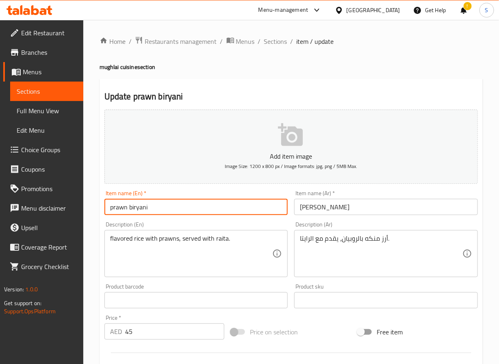
click at [106, 203] on input "prawn biryani" at bounding box center [196, 207] width 184 height 16
paste input "Prawn B"
type input "Prawn Biryani"
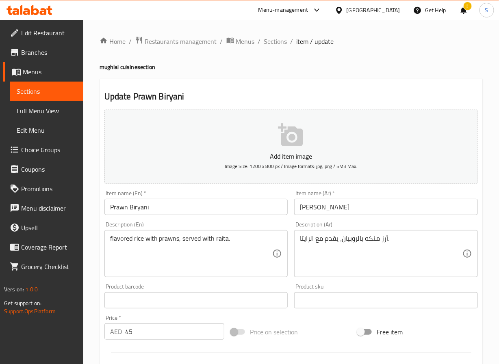
click at [149, 236] on textarea "flavored rice with prawns, served with raita." at bounding box center [191, 254] width 162 height 39
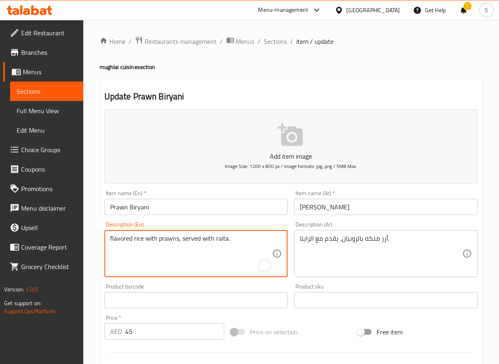
click at [149, 236] on textarea "flavored rice with prawns, served with raita." at bounding box center [191, 254] width 162 height 39
paste textarea "Served with Raita and Salad"
type textarea "Served with Raita and Salad"
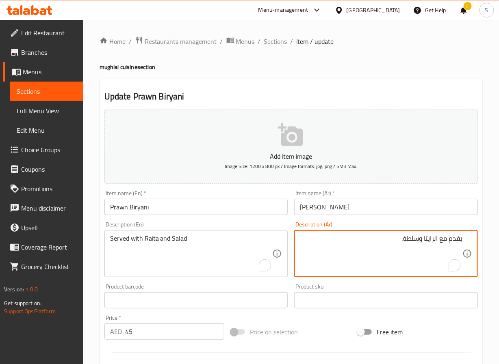
type textarea "يقدم مع الرايتا وسلطة."
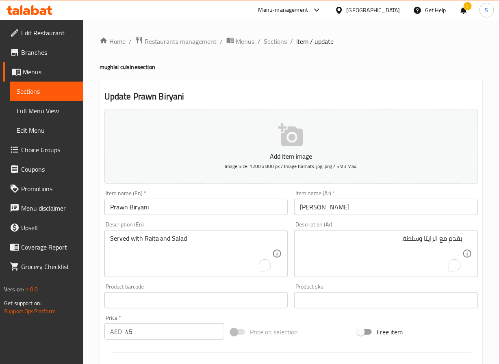
click at [94, 301] on div "Home / Restaurants management / Menus / Sections / item / update mughlai cuisin…" at bounding box center [291, 297] width 416 height 554
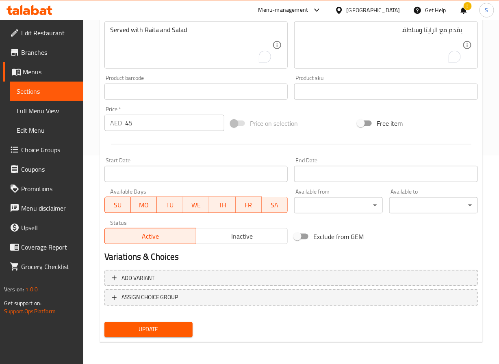
click at [147, 329] on span "Update" at bounding box center [149, 330] width 76 height 10
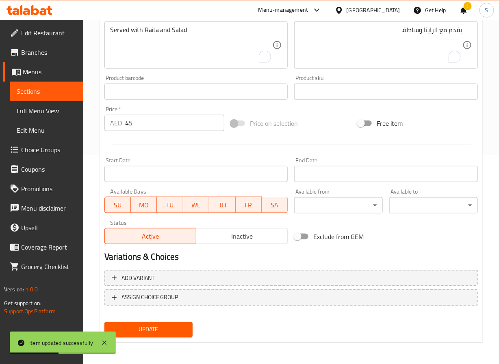
click at [87, 180] on div "Home / Restaurants management / Menus / Sections / item / update mughlai cuisin…" at bounding box center [291, 88] width 416 height 554
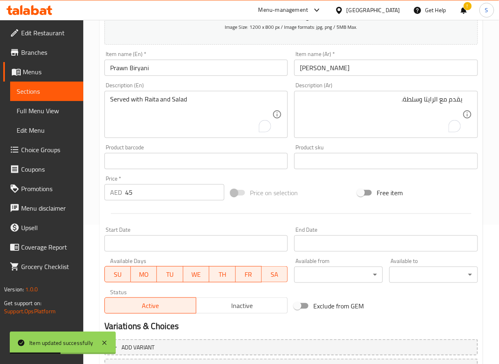
scroll to position [0, 0]
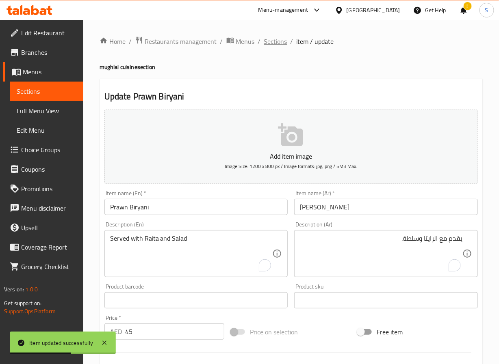
click at [278, 44] on span "Sections" at bounding box center [275, 42] width 23 height 10
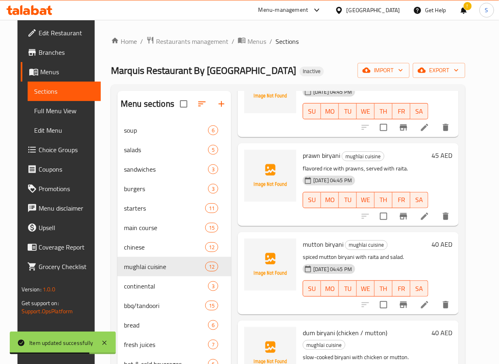
scroll to position [609, 0]
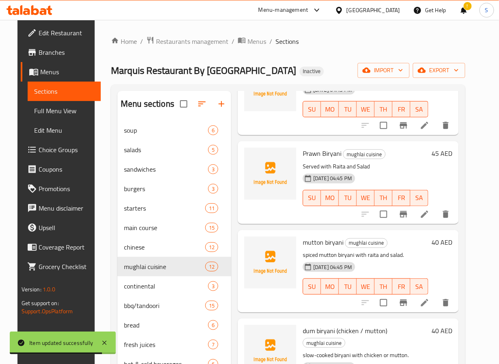
click at [436, 308] on li at bounding box center [424, 303] width 23 height 15
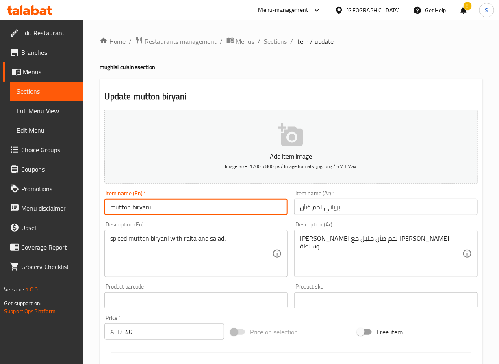
click at [119, 210] on input "mutton biryani" at bounding box center [196, 207] width 184 height 16
paste input "Mutton B"
type input "Mutton Biryani"
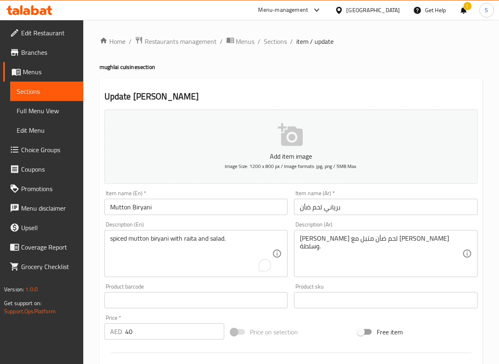
click at [138, 238] on textarea "spiced mutton biryani with raita and salad." at bounding box center [191, 254] width 162 height 39
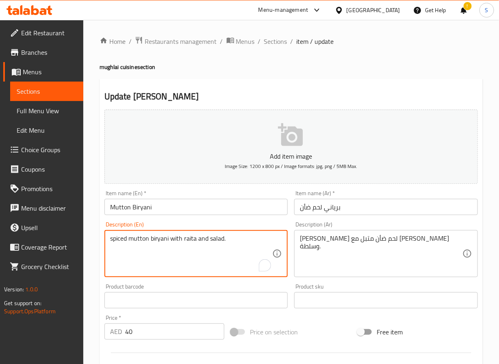
paste textarea "Served with Raita and Salad"
type textarea "Served with Raita and Salad"
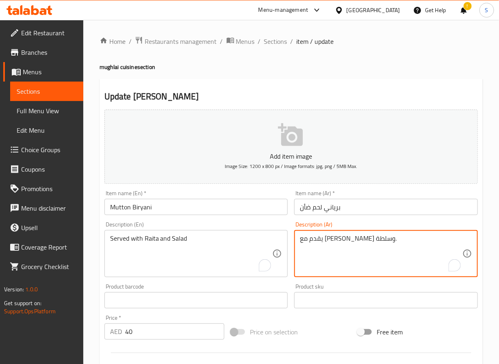
type textarea "يقدم مع [PERSON_NAME] وسلطة."
click at [90, 271] on div "Home / Restaurants management / Menus / Sections / item / update mughlai cuisin…" at bounding box center [291, 297] width 416 height 554
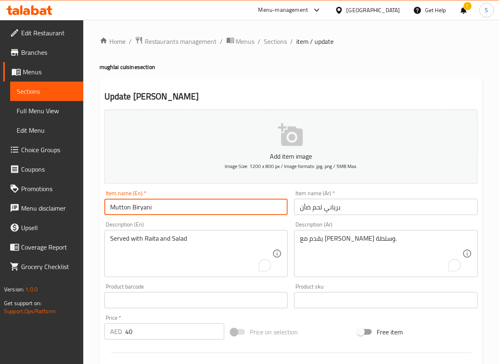
click at [140, 208] on input "Mutton Biryani" at bounding box center [196, 207] width 184 height 16
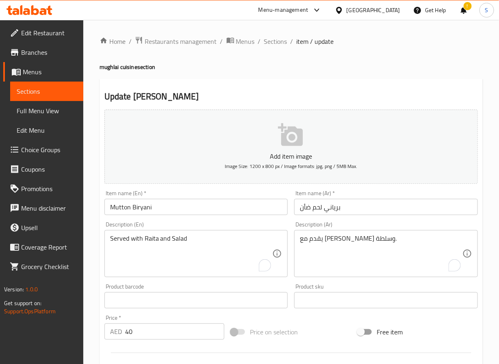
click at [97, 277] on div "Home / Restaurants management / Menus / Sections / item / update mughlai cuisin…" at bounding box center [291, 297] width 416 height 554
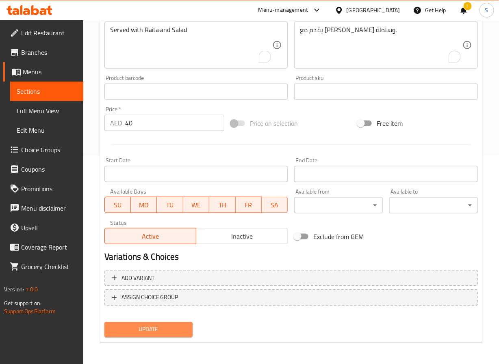
click at [138, 333] on span "Update" at bounding box center [149, 330] width 76 height 10
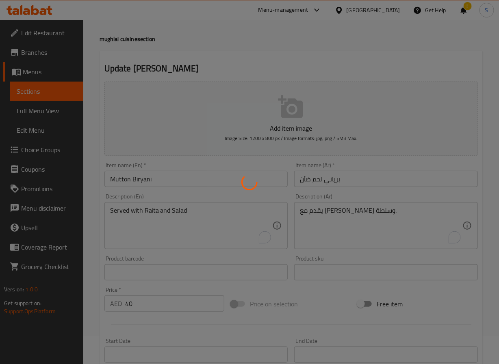
scroll to position [0, 0]
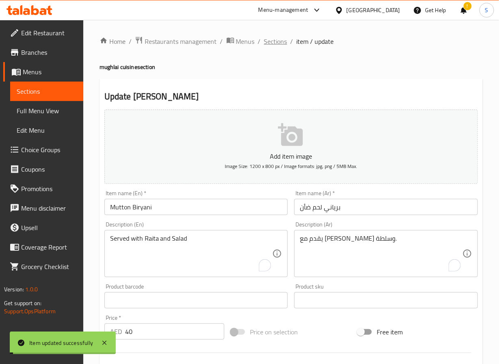
click at [277, 44] on span "Sections" at bounding box center [275, 42] width 23 height 10
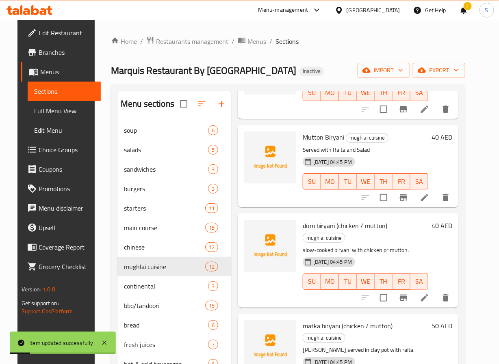
scroll to position [715, 0]
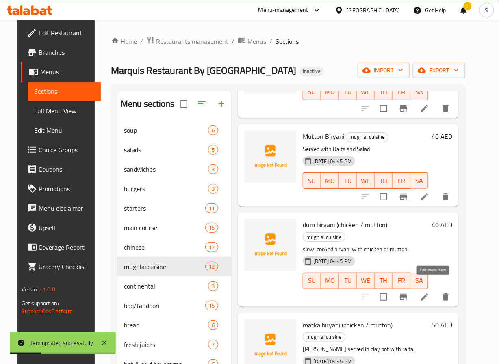
click at [429, 292] on icon at bounding box center [425, 297] width 10 height 10
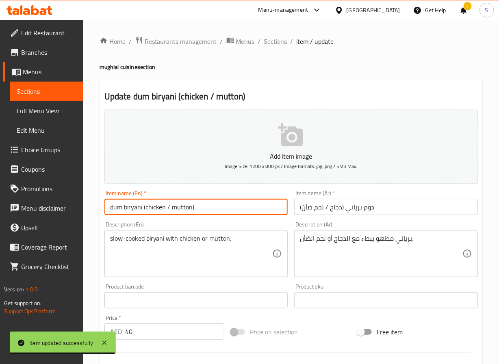
click at [133, 206] on input "dum biryani (chicken / mutton)" at bounding box center [196, 207] width 184 height 16
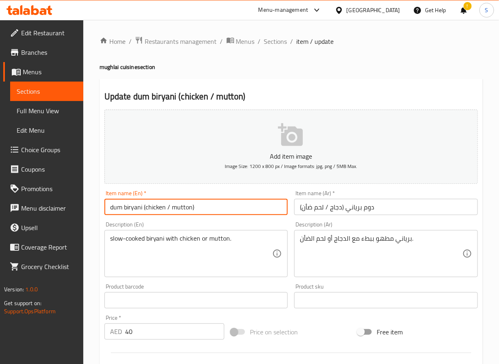
click at [133, 206] on input "dum biryani (chicken / mutton)" at bounding box center [196, 207] width 184 height 16
paste input "Dum Biryani (Chicken / M"
type input "Dum Biryani (Chicken / Mutton)"
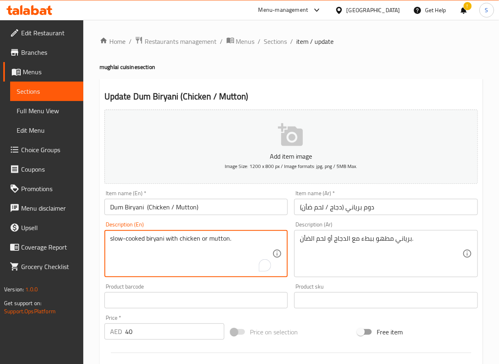
click at [154, 243] on textarea "slow-cooked biryani with chicken or mutton." at bounding box center [191, 254] width 162 height 39
paste textarea "Served with Raita and Salad"
type textarea "Served with Raita and Salad"
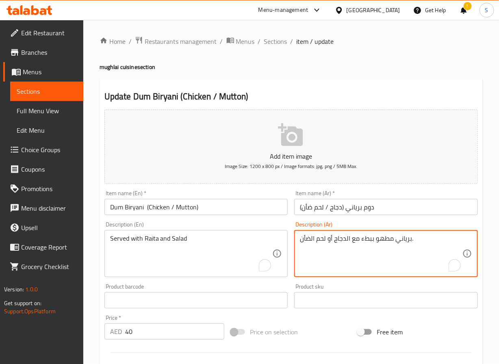
click at [390, 240] on textarea "برياني مطهو ببطء مع الدجاج أو لحم الضأن." at bounding box center [381, 254] width 162 height 39
type textarea "يقدم مع [PERSON_NAME] وسلطة"
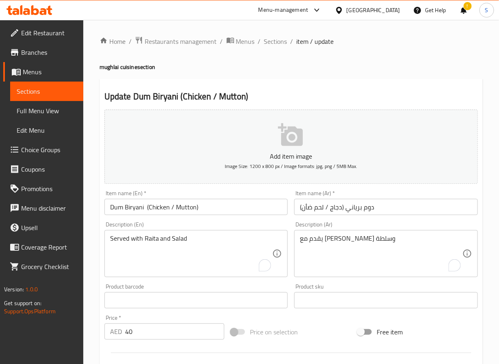
click at [100, 286] on div "Update Dum Biryani (Chicken / Mutton) Add item image Image Size: 1200 x 800 px …" at bounding box center [291, 315] width 383 height 473
click at [147, 207] on input "Dum Biryani (Chicken / Mutton)" at bounding box center [196, 207] width 184 height 16
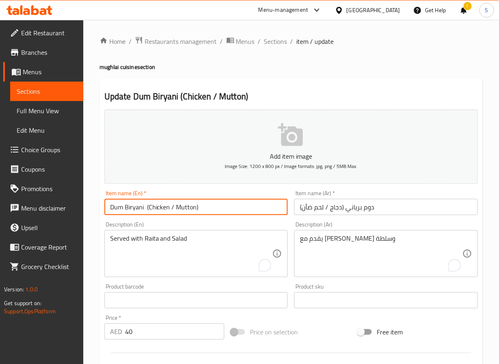
click at [147, 207] on input "Dum Biryani (Chicken / Mutton)" at bounding box center [196, 207] width 184 height 16
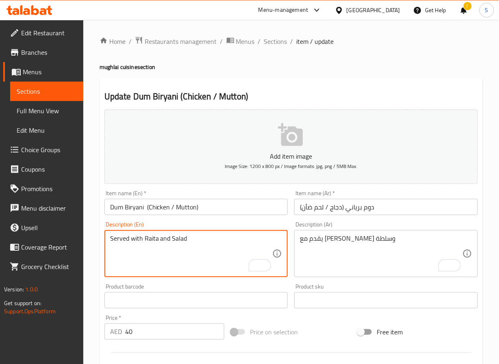
scroll to position [209, 0]
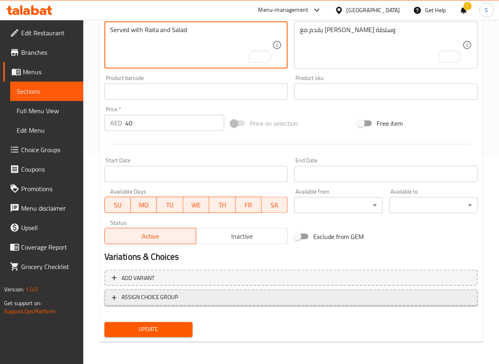
click at [162, 295] on span "ASSIGN CHOICE GROUP" at bounding box center [149, 298] width 57 height 10
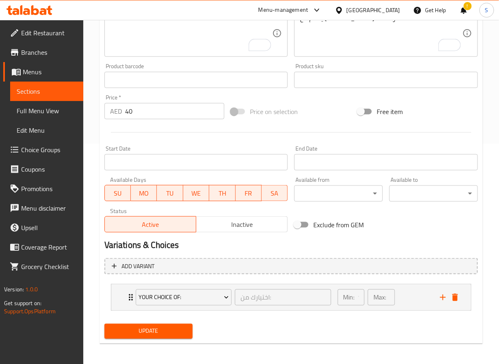
scroll to position [223, 0]
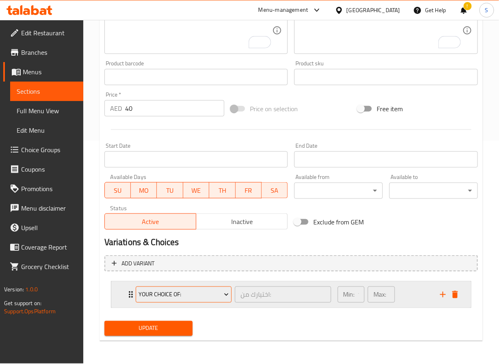
click at [149, 294] on span "your choice of:" at bounding box center [184, 295] width 90 height 10
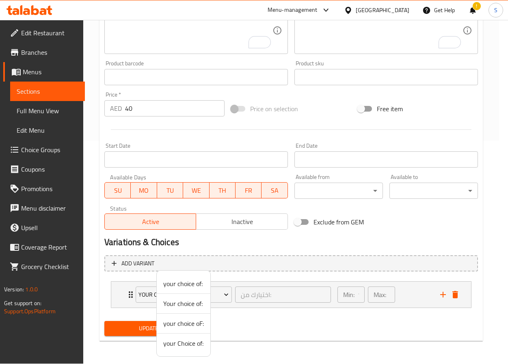
click at [169, 344] on span "your Choice of:" at bounding box center [183, 344] width 41 height 10
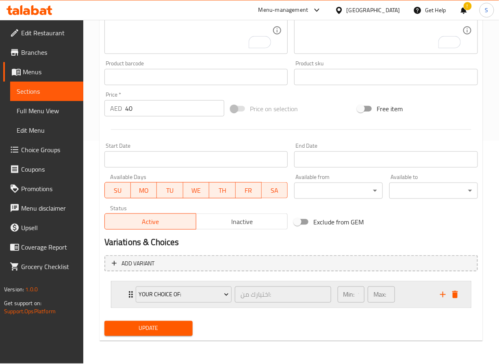
click at [121, 296] on div "your Choice of: اختيارك من: ​ Min: 1 ​ Max: 1 ​" at bounding box center [290, 295] width 359 height 26
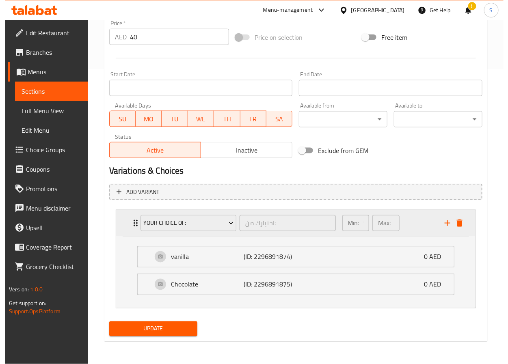
scroll to position [303, 0]
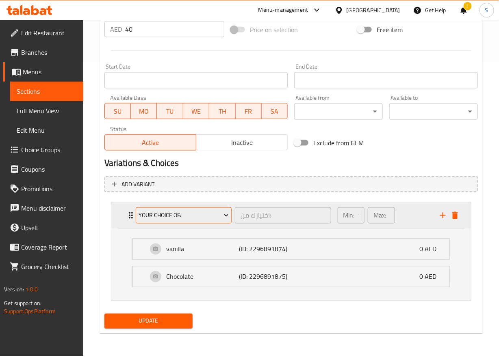
click at [173, 216] on span "your Choice of:" at bounding box center [184, 216] width 90 height 10
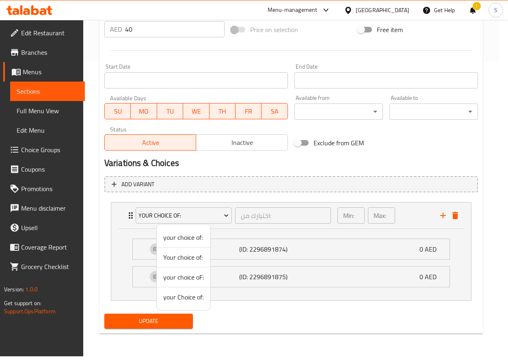
click at [182, 279] on span "your choice oF:" at bounding box center [183, 278] width 41 height 10
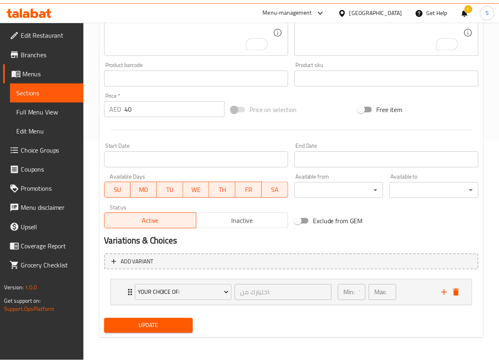
scroll to position [223, 0]
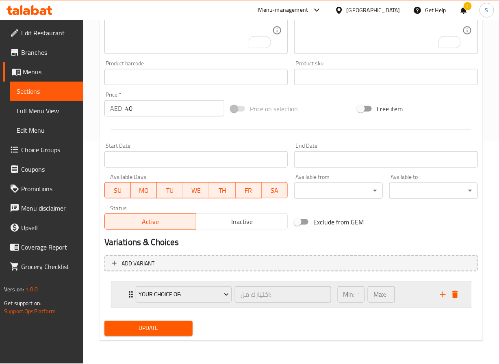
click at [127, 295] on icon "Expand" at bounding box center [131, 295] width 10 height 10
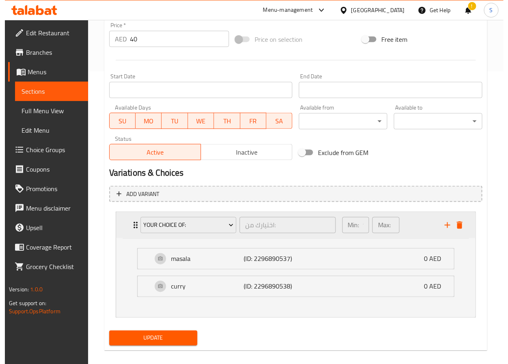
scroll to position [303, 0]
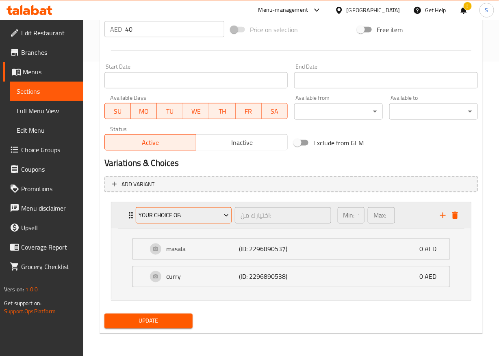
click at [178, 215] on span "your choice oF:" at bounding box center [184, 216] width 90 height 10
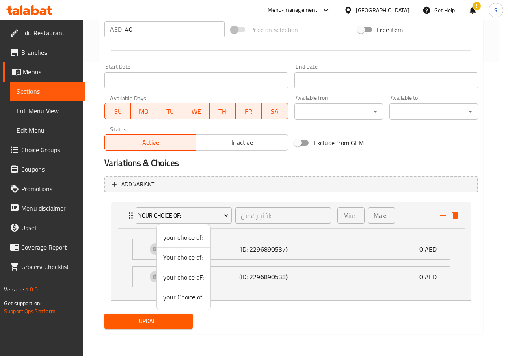
click at [189, 260] on span "Your choice of:" at bounding box center [183, 258] width 41 height 10
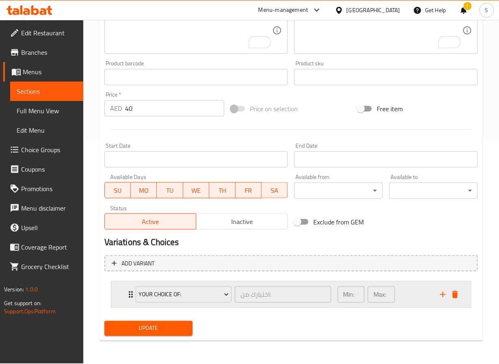
click at [123, 294] on div "Your choice of: اختيارك من: ​ Min: 1 ​ Max: 1 ​" at bounding box center [290, 295] width 359 height 26
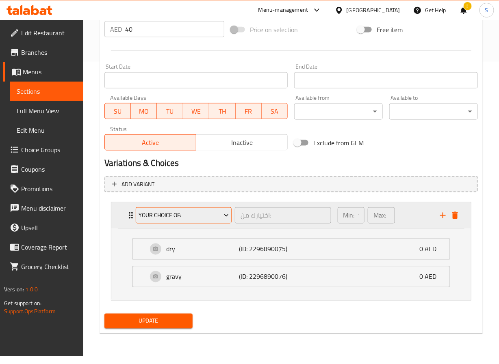
click at [177, 217] on span "Your choice of:" at bounding box center [184, 216] width 90 height 10
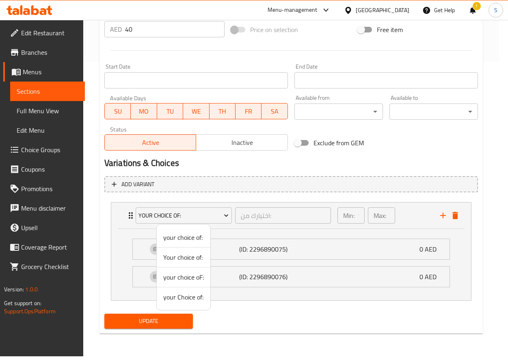
click at [189, 234] on span "your choice of:" at bounding box center [183, 238] width 41 height 10
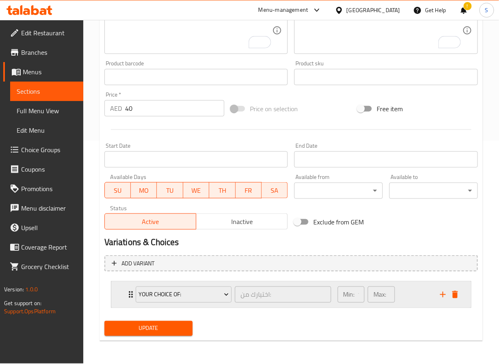
click at [131, 297] on div "your choice of: اختيارك من: ​" at bounding box center [233, 295] width 205 height 26
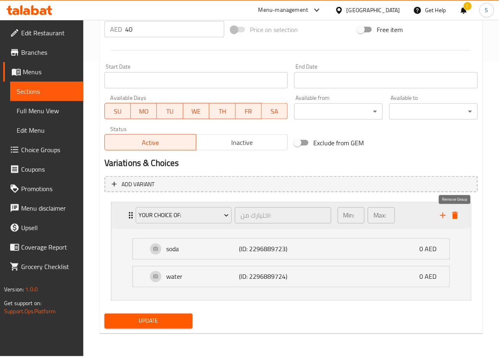
click at [455, 220] on icon "delete" at bounding box center [455, 216] width 10 height 10
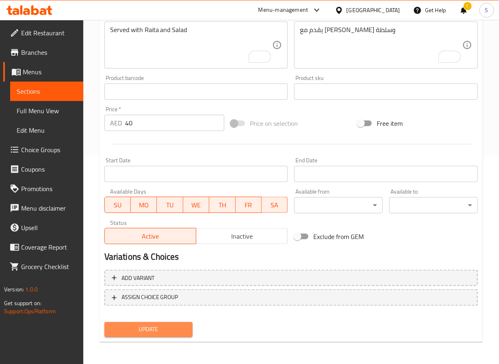
click at [187, 326] on button "Update" at bounding box center [148, 329] width 89 height 15
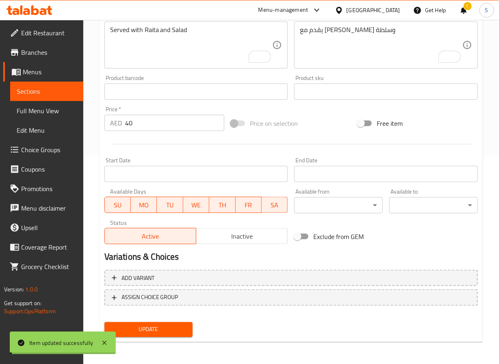
click at [49, 153] on span "Choice Groups" at bounding box center [49, 150] width 56 height 10
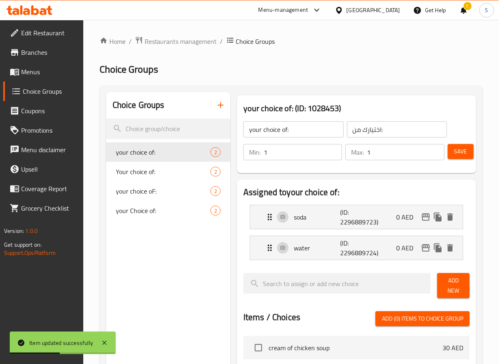
click at [221, 101] on icon "button" at bounding box center [221, 105] width 10 height 10
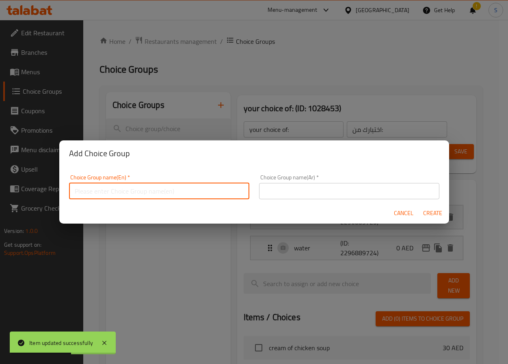
click at [173, 184] on input "text" at bounding box center [159, 191] width 180 height 16
type input "Your Choice Of:"
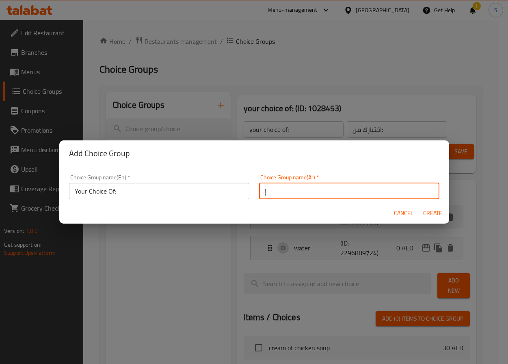
type input "إختيارك من:"
click at [420, 206] on button "Create" at bounding box center [433, 213] width 26 height 15
type input "Your Choice Of:"
type input "إختيارك من:"
type input "0"
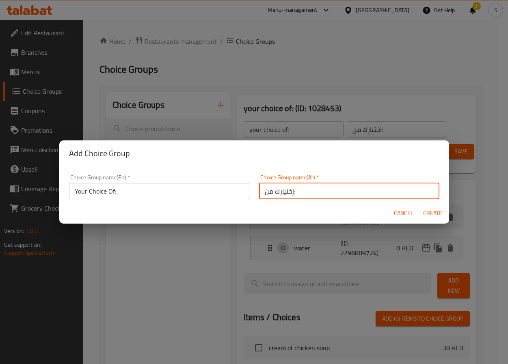
type input "0"
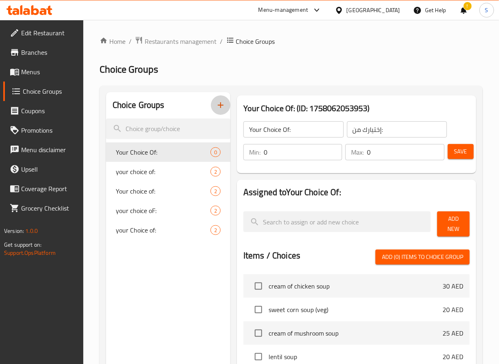
click at [459, 216] on span "Add New" at bounding box center [453, 224] width 19 height 20
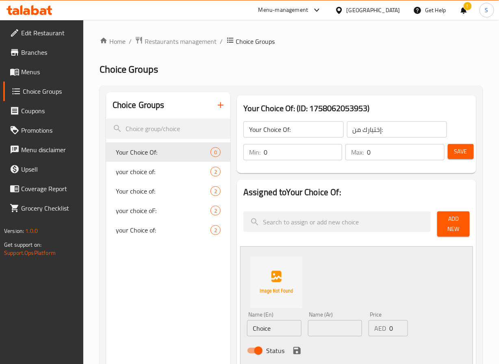
click at [273, 327] on input "Choice" at bounding box center [274, 328] width 54 height 16
type input "Chicken"
type input "دجاج"
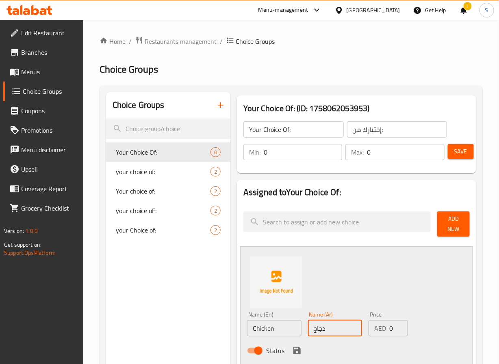
click at [301, 352] on button "save" at bounding box center [297, 351] width 12 height 12
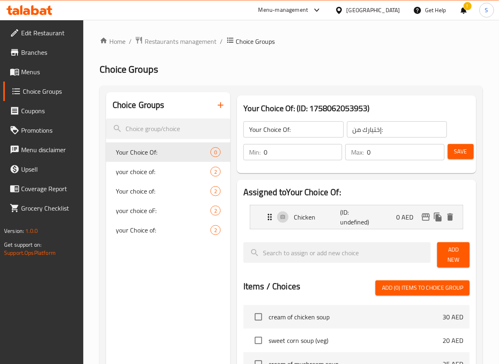
click at [471, 261] on div "Add New" at bounding box center [453, 255] width 39 height 32
click at [459, 260] on span "Add New" at bounding box center [453, 255] width 19 height 20
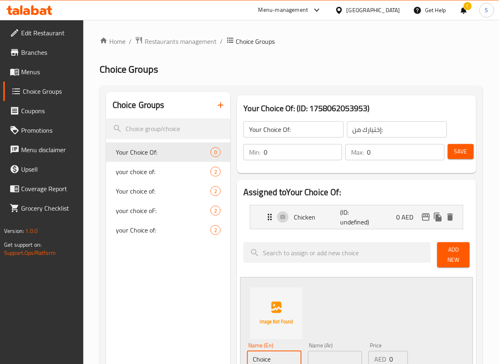
click at [290, 352] on input "Choice" at bounding box center [274, 359] width 54 height 16
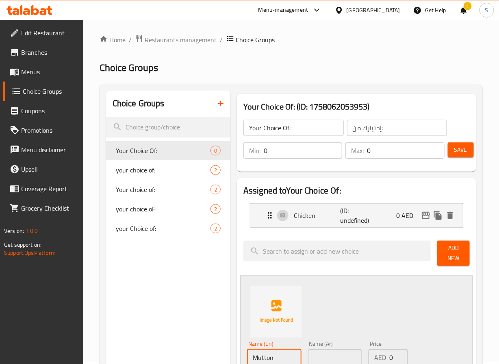
type input "Mutton"
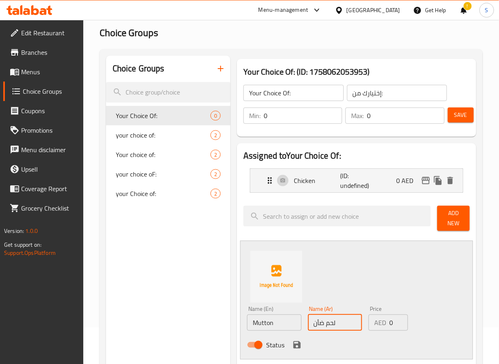
scroll to position [54, 0]
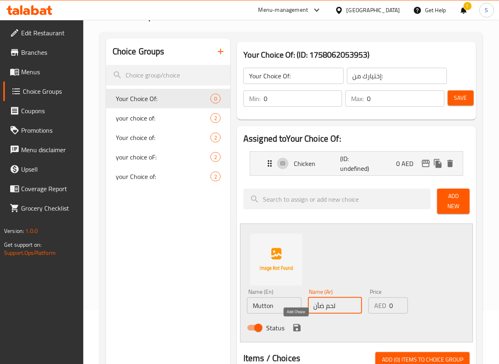
type input "لحم ضأن"
click at [294, 328] on icon "save" at bounding box center [296, 328] width 7 height 7
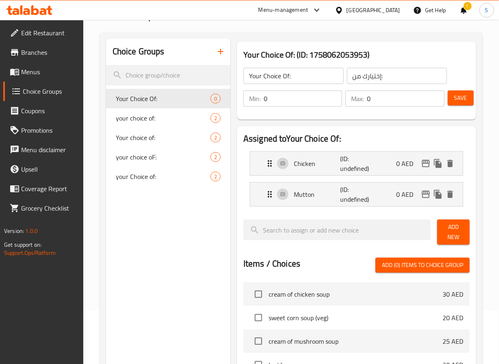
click at [302, 102] on input "0" at bounding box center [303, 99] width 78 height 16
type input "1"
click at [463, 100] on span "Save" at bounding box center [460, 98] width 13 height 10
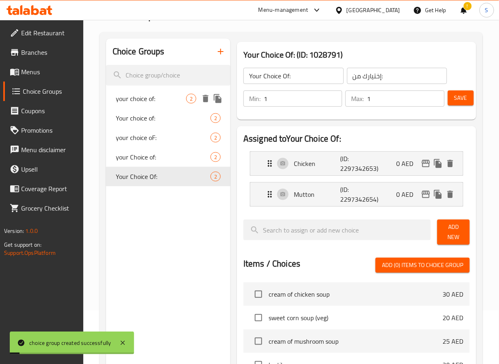
click at [165, 102] on span "your choice of:" at bounding box center [151, 99] width 70 height 10
type input "your choice of:"
type input "اختيارك من:"
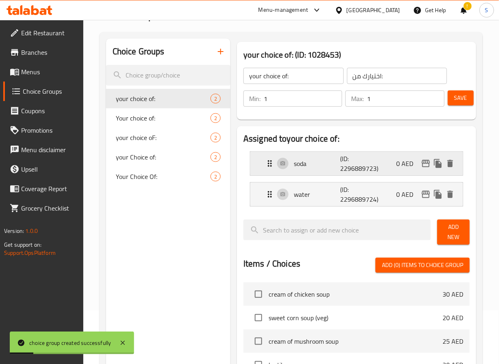
drag, startPoint x: 267, startPoint y: 167, endPoint x: 266, endPoint y: 172, distance: 5.0
click at [267, 167] on icon "Expand" at bounding box center [270, 164] width 10 height 10
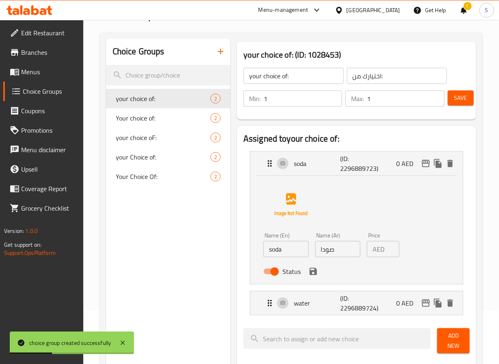
click at [292, 249] on input "soda" at bounding box center [285, 249] width 45 height 16
type input "Soda"
click at [318, 273] on button "save" at bounding box center [313, 272] width 12 height 12
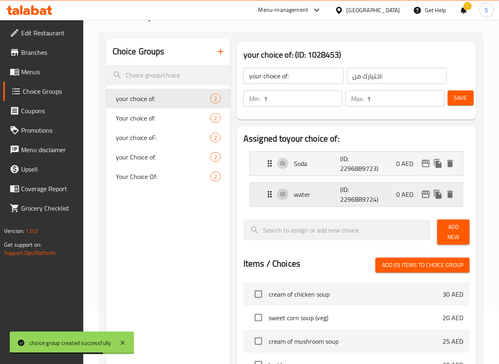
click at [266, 195] on icon "Expand" at bounding box center [270, 195] width 10 height 10
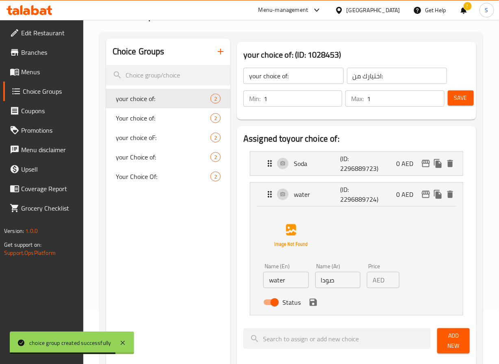
click at [273, 284] on input "water" at bounding box center [285, 280] width 45 height 16
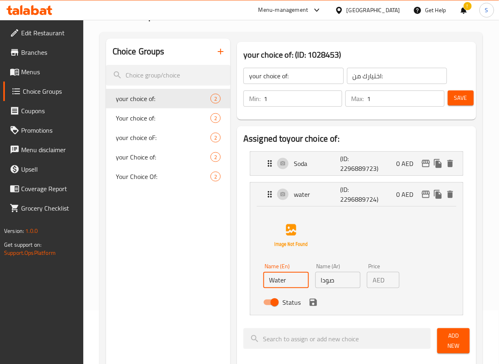
click at [313, 303] on icon "save" at bounding box center [312, 302] width 7 height 7
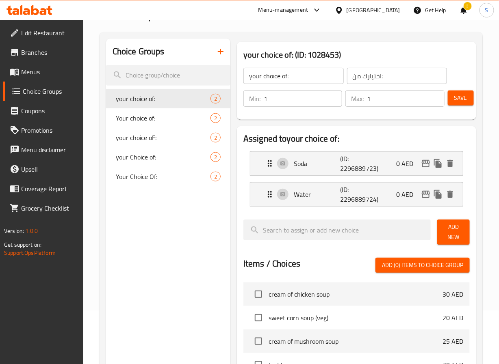
type input "Water"
click at [452, 95] on button "Save" at bounding box center [461, 98] width 26 height 15
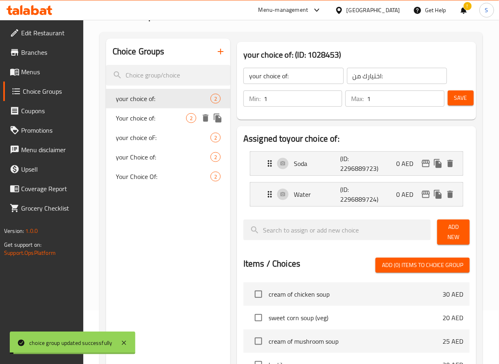
click at [153, 119] on span "Your choice of:" at bounding box center [151, 118] width 70 height 10
type input "Your choice of:"
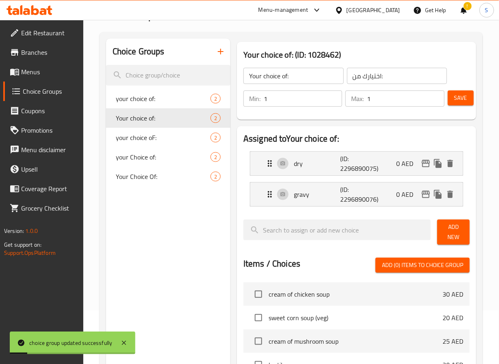
drag, startPoint x: 267, startPoint y: 201, endPoint x: 266, endPoint y: 178, distance: 23.6
click at [267, 201] on div "gravy (ID: 2296890076) 0 AED" at bounding box center [359, 195] width 188 height 24
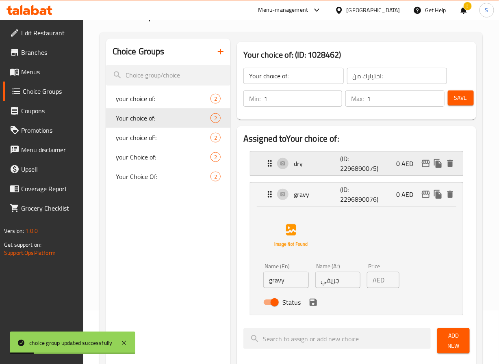
click at [264, 162] on div "dry (ID: 2296890075) 0 AED" at bounding box center [356, 164] width 212 height 24
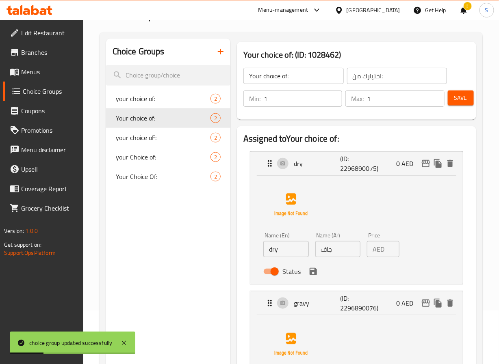
click at [288, 253] on input "dry" at bounding box center [285, 249] width 45 height 16
click at [316, 273] on icon "save" at bounding box center [312, 271] width 7 height 7
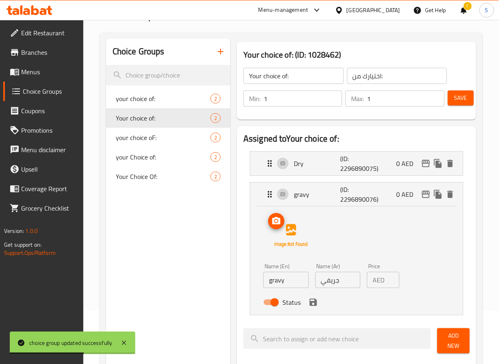
type input "Dry"
click at [281, 287] on input "gravy" at bounding box center [285, 280] width 45 height 16
click at [312, 302] on icon "save" at bounding box center [312, 302] width 7 height 7
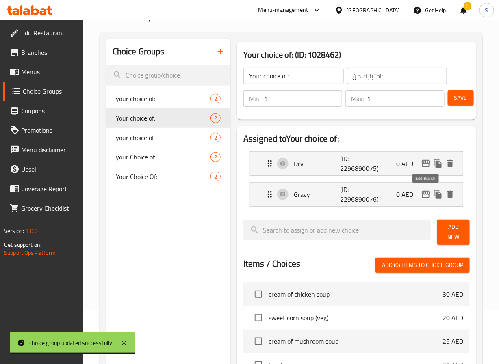
type input "Gravy"
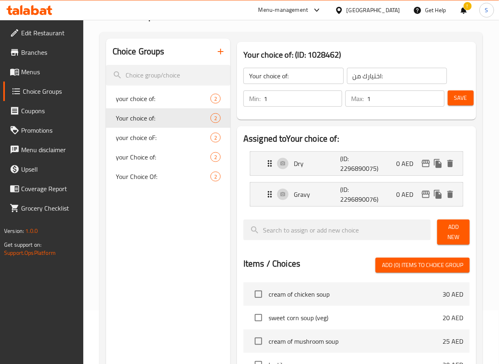
click at [466, 98] on span "Save" at bounding box center [460, 98] width 13 height 10
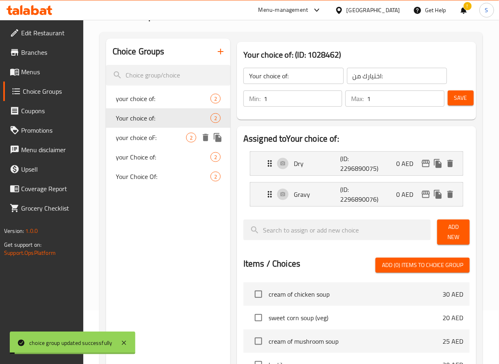
click at [167, 141] on span "your choice oF:" at bounding box center [151, 138] width 70 height 10
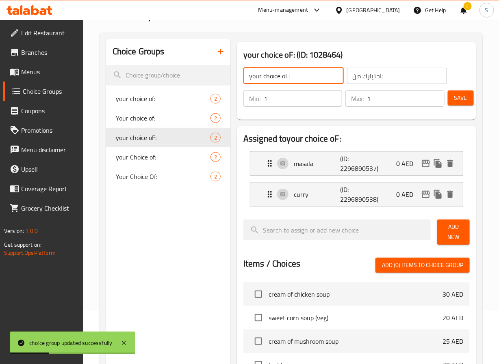
click at [303, 82] on input "your choice oF:" at bounding box center [293, 76] width 100 height 16
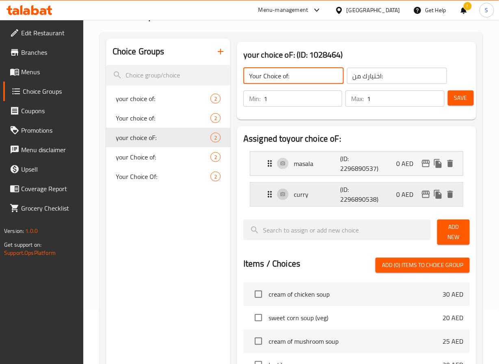
click at [278, 190] on div "curry (ID: 2296890538) 0 AED" at bounding box center [359, 195] width 188 height 24
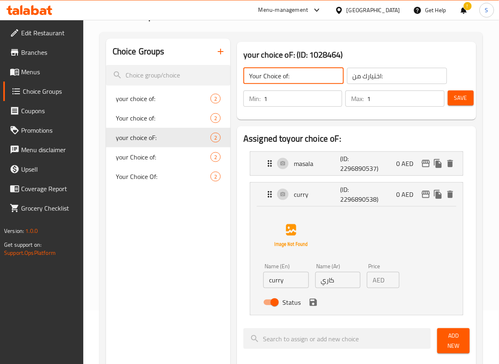
click at [275, 177] on li "masala (ID: 2296890537) 0 AED Name (En) masala Name (En) Name (Ar) ماسالا Name …" at bounding box center [356, 163] width 226 height 31
click at [275, 161] on div "masala (ID: 2296890537) 0 AED" at bounding box center [359, 164] width 188 height 24
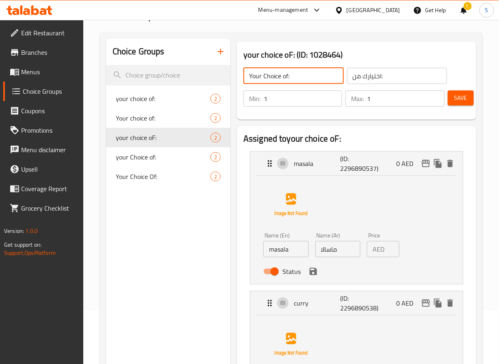
type input "Your Choice of:"
click at [273, 253] on input "masala" at bounding box center [285, 249] width 45 height 16
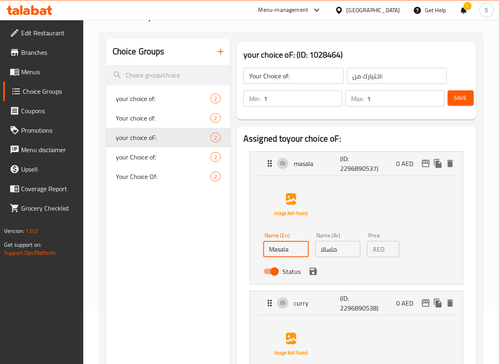
click at [317, 272] on icon "save" at bounding box center [313, 272] width 10 height 10
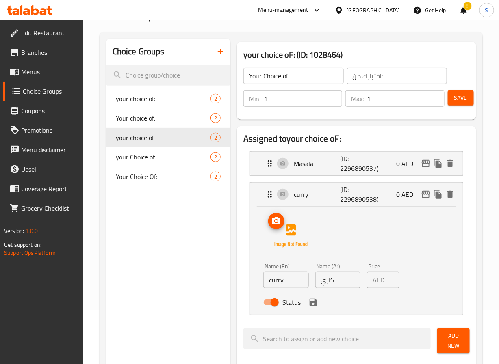
type input "Masala"
click at [271, 279] on input "curry" at bounding box center [285, 280] width 45 height 16
click at [314, 306] on icon "save" at bounding box center [312, 302] width 7 height 7
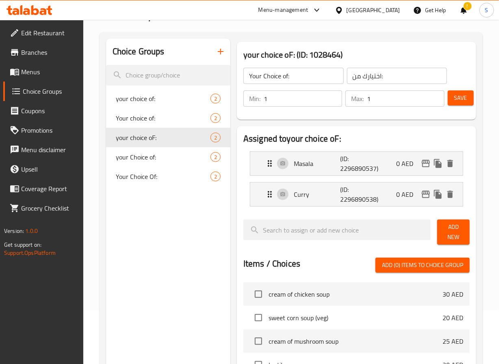
type input "Curry"
click at [463, 104] on button "Save" at bounding box center [461, 98] width 26 height 15
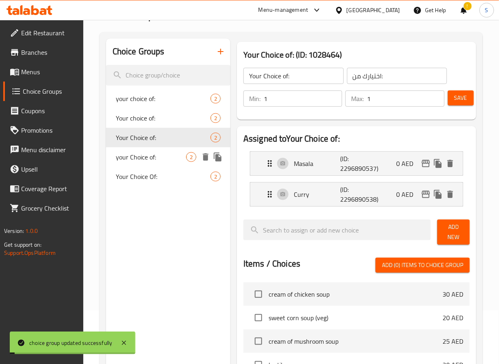
click at [160, 155] on span "your Choice of:" at bounding box center [151, 157] width 70 height 10
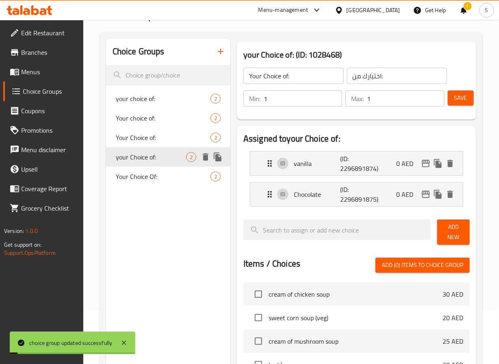
type input "your Choice of:"
click at [265, 194] on icon "Expand" at bounding box center [270, 195] width 10 height 10
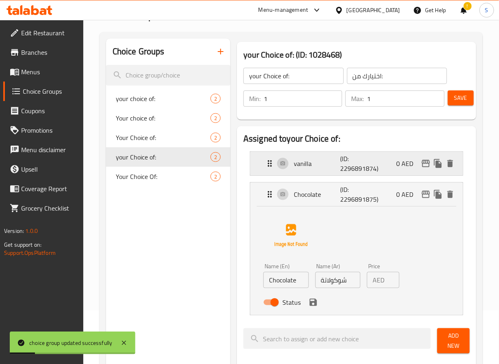
click at [264, 169] on div "vanilla (ID: 2296891874) 0 AED" at bounding box center [356, 164] width 212 height 24
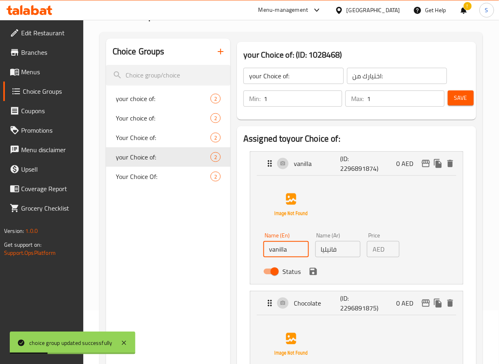
drag, startPoint x: 272, startPoint y: 247, endPoint x: 275, endPoint y: 270, distance: 22.6
click at [272, 247] on input "vanilla" at bounding box center [285, 249] width 45 height 16
click at [315, 274] on icon "save" at bounding box center [312, 271] width 7 height 7
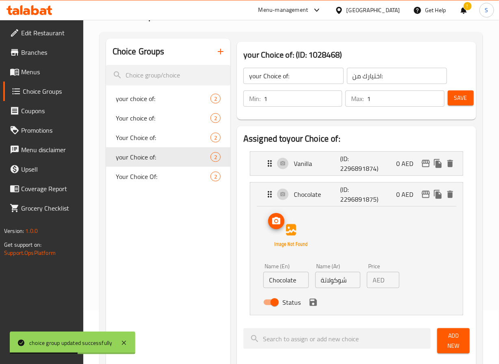
type input "Vanilla"
click at [310, 300] on icon "save" at bounding box center [313, 303] width 10 height 10
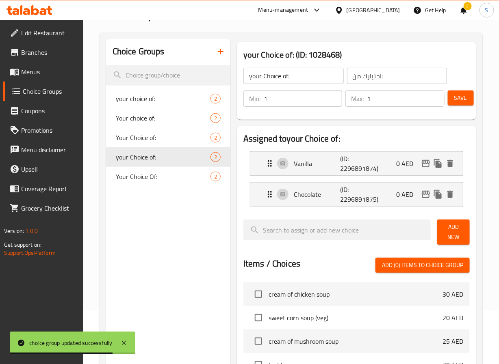
click at [464, 95] on span "Save" at bounding box center [460, 98] width 13 height 10
